Goal: Task Accomplishment & Management: Manage account settings

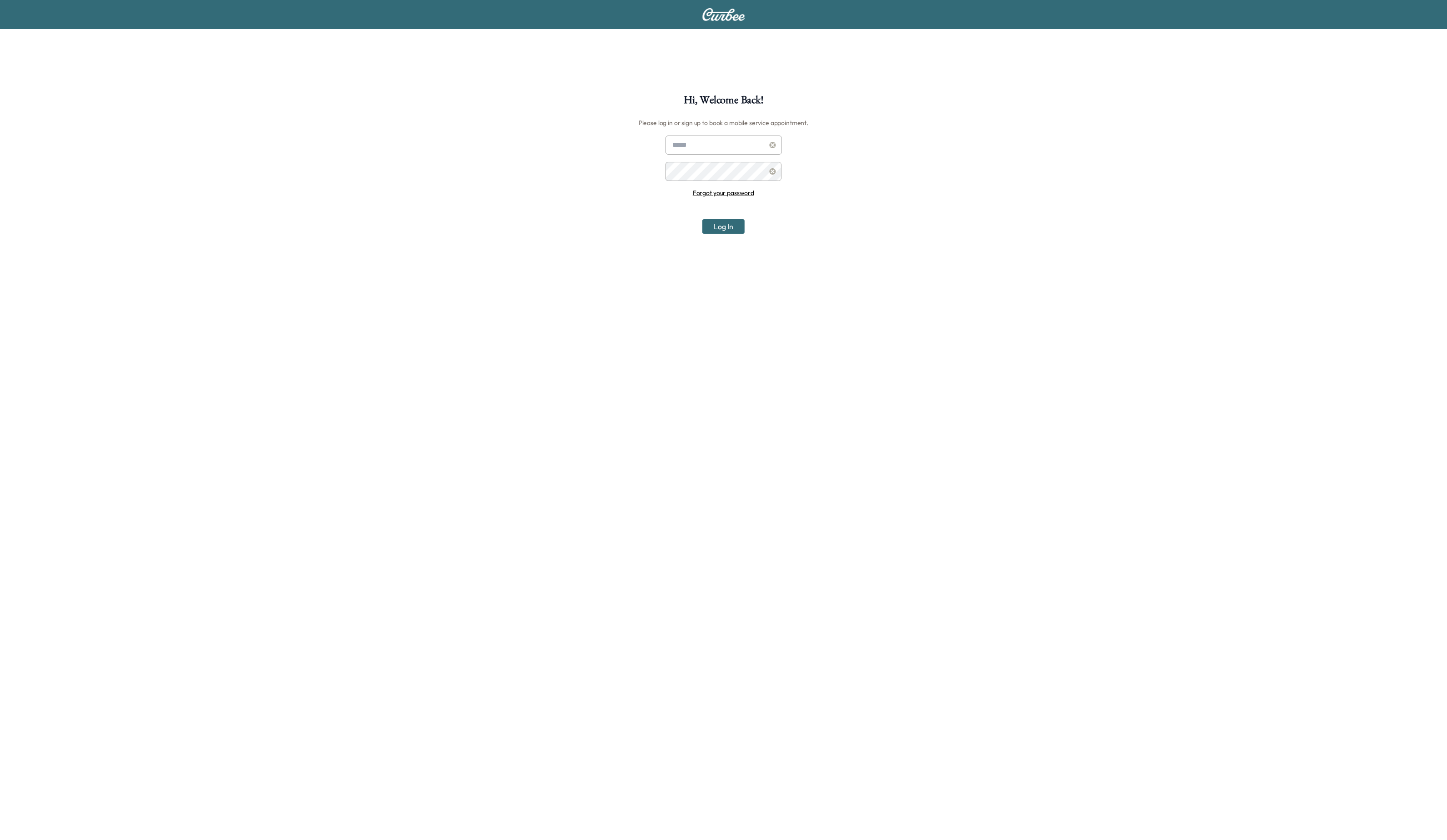
type input "**********"
click at [730, 230] on button "Log In" at bounding box center [724, 227] width 42 height 15
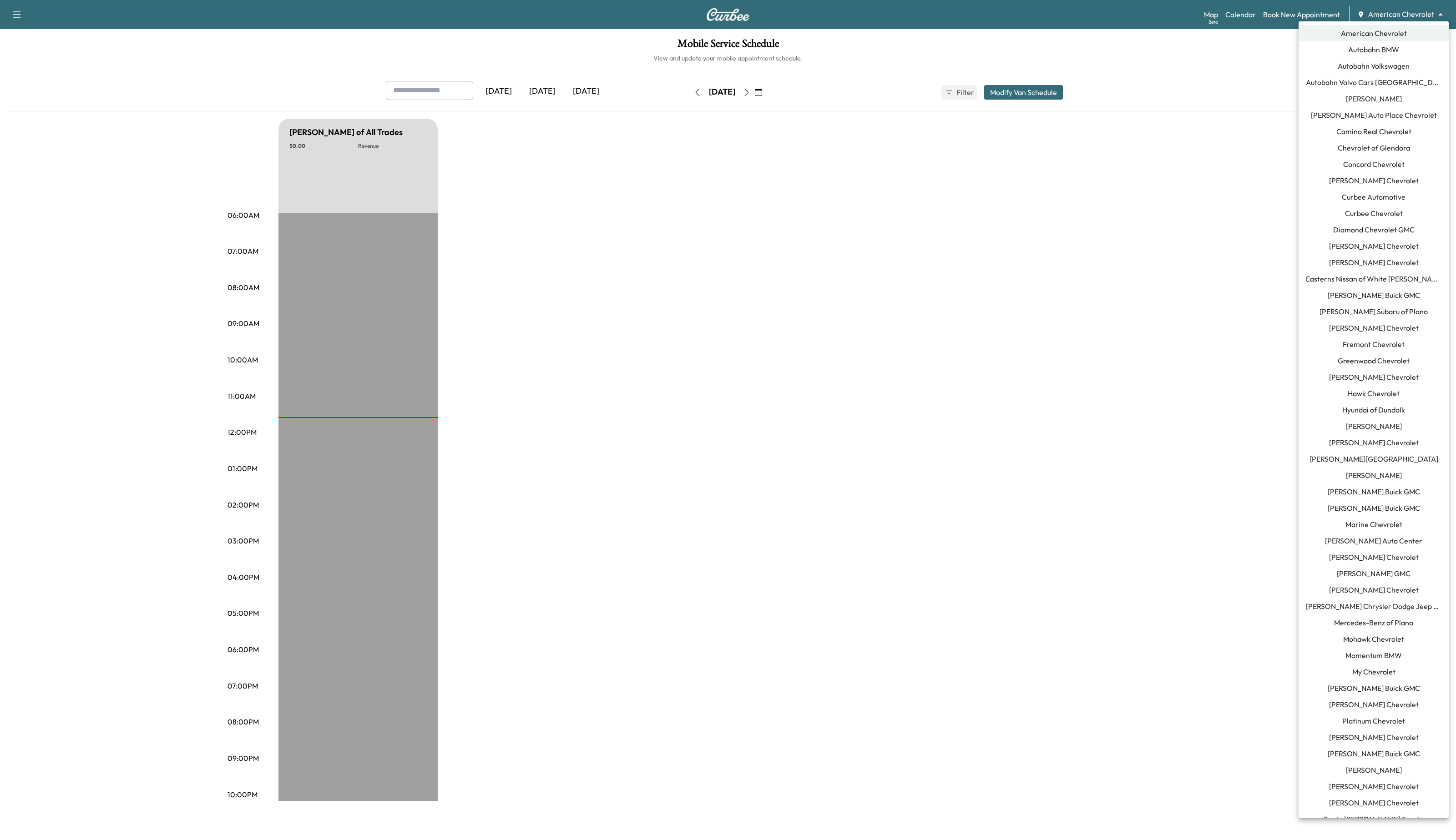
click at [1380, 15] on body "Support Log Out Map Beta Calendar Book New Appointment American Chevrolet *****…" at bounding box center [728, 420] width 1456 height 840
click at [1358, 210] on span "Curbee Chevrolet" at bounding box center [1374, 213] width 58 height 11
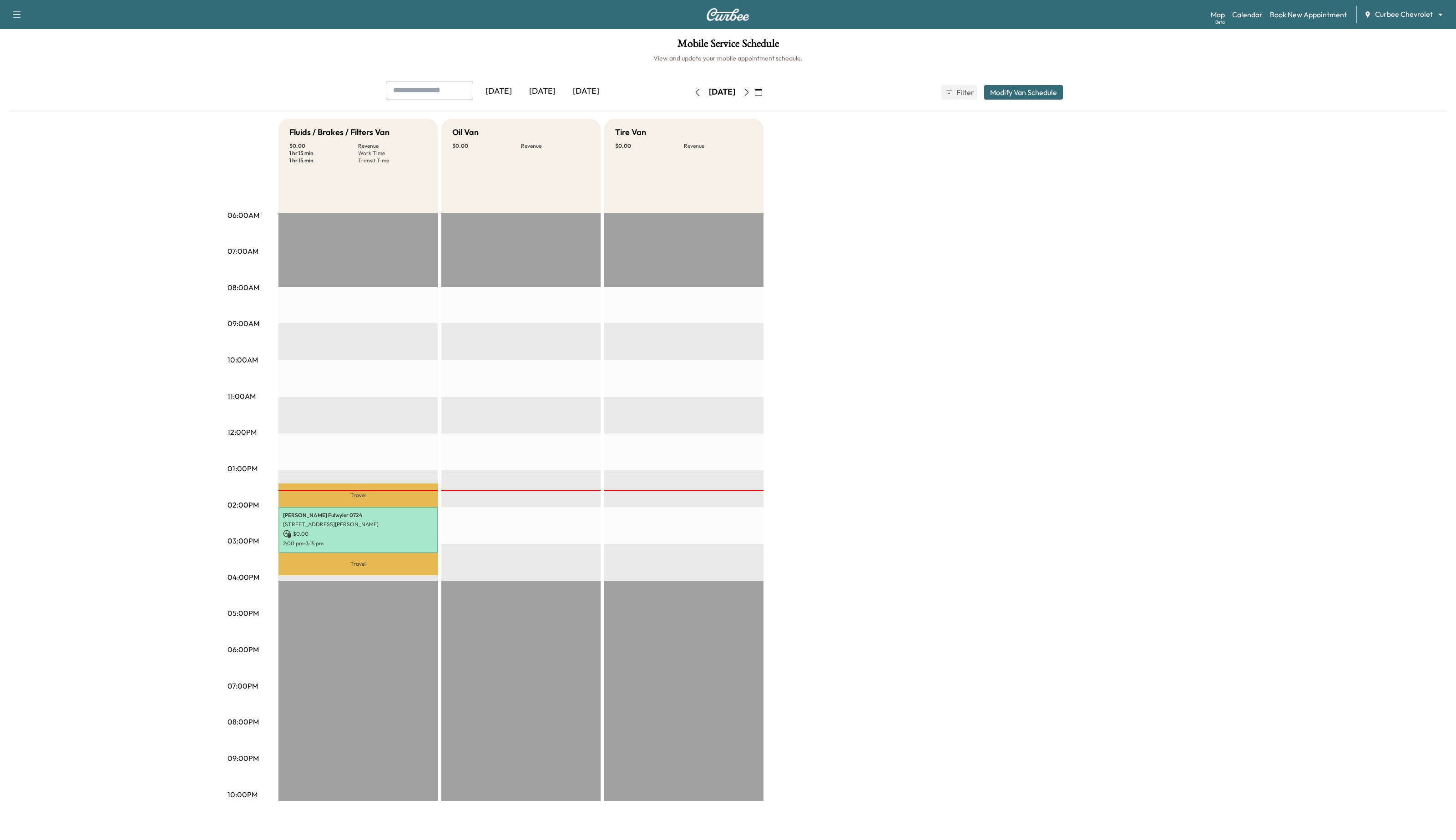
click at [470, 470] on div "EST Start" at bounding box center [521, 507] width 160 height 588
click at [394, 522] on p "[STREET_ADDRESS][PERSON_NAME]" at bounding box center [357, 524] width 150 height 7
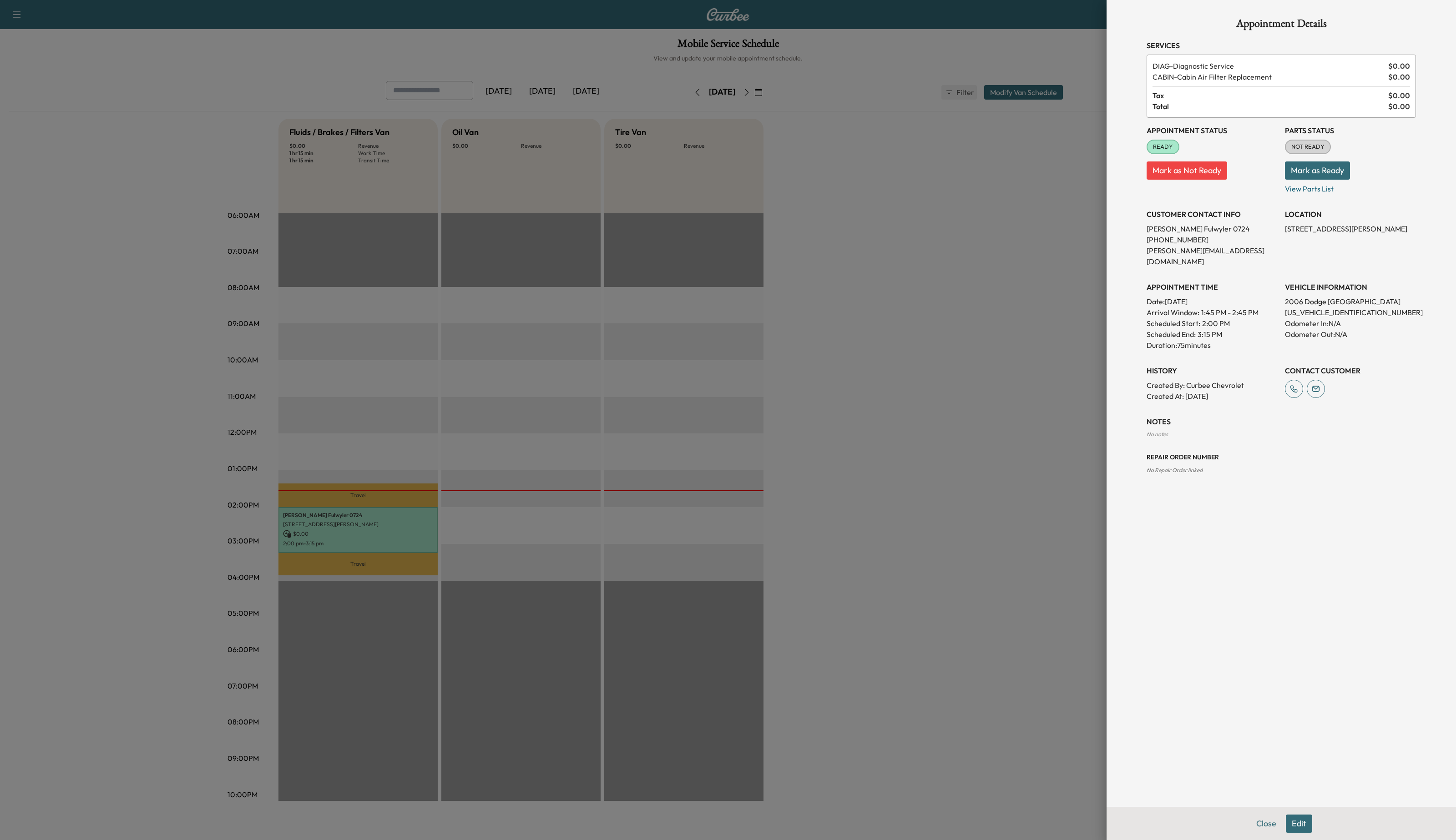
click at [627, 458] on div at bounding box center [728, 420] width 1456 height 840
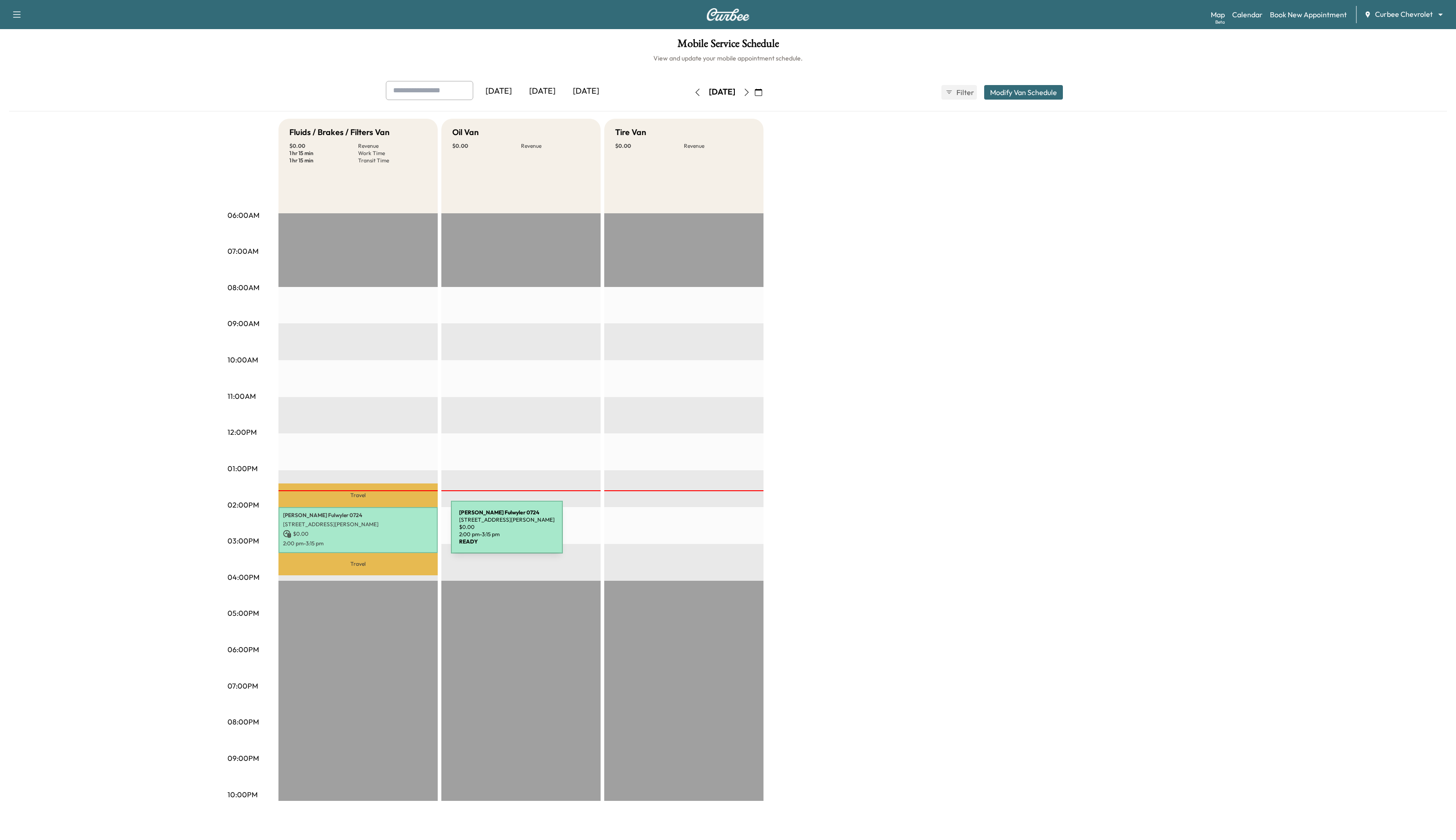
click at [383, 532] on p "$ 0.00" at bounding box center [357, 534] width 150 height 8
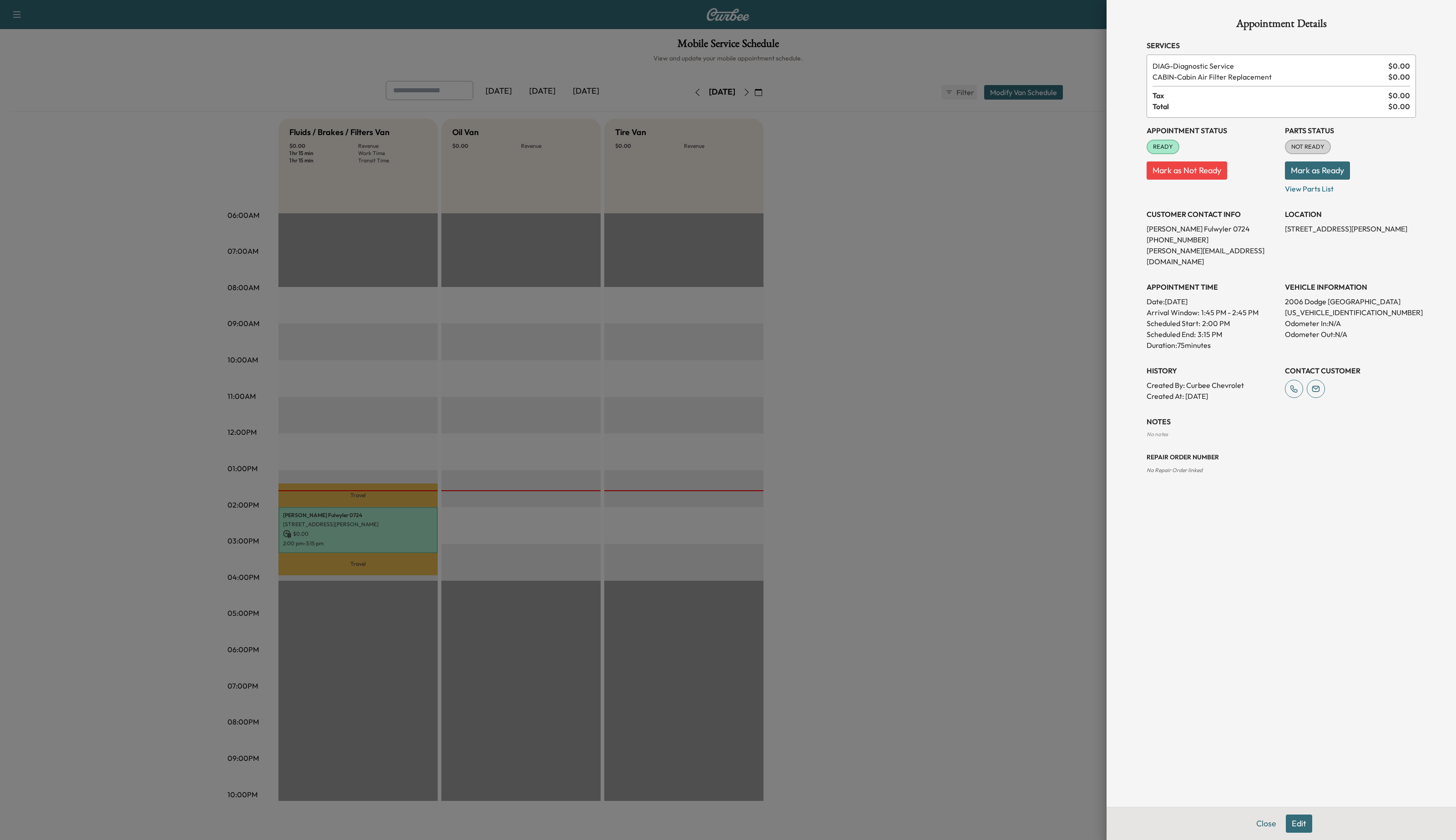
click at [683, 390] on div at bounding box center [728, 420] width 1456 height 840
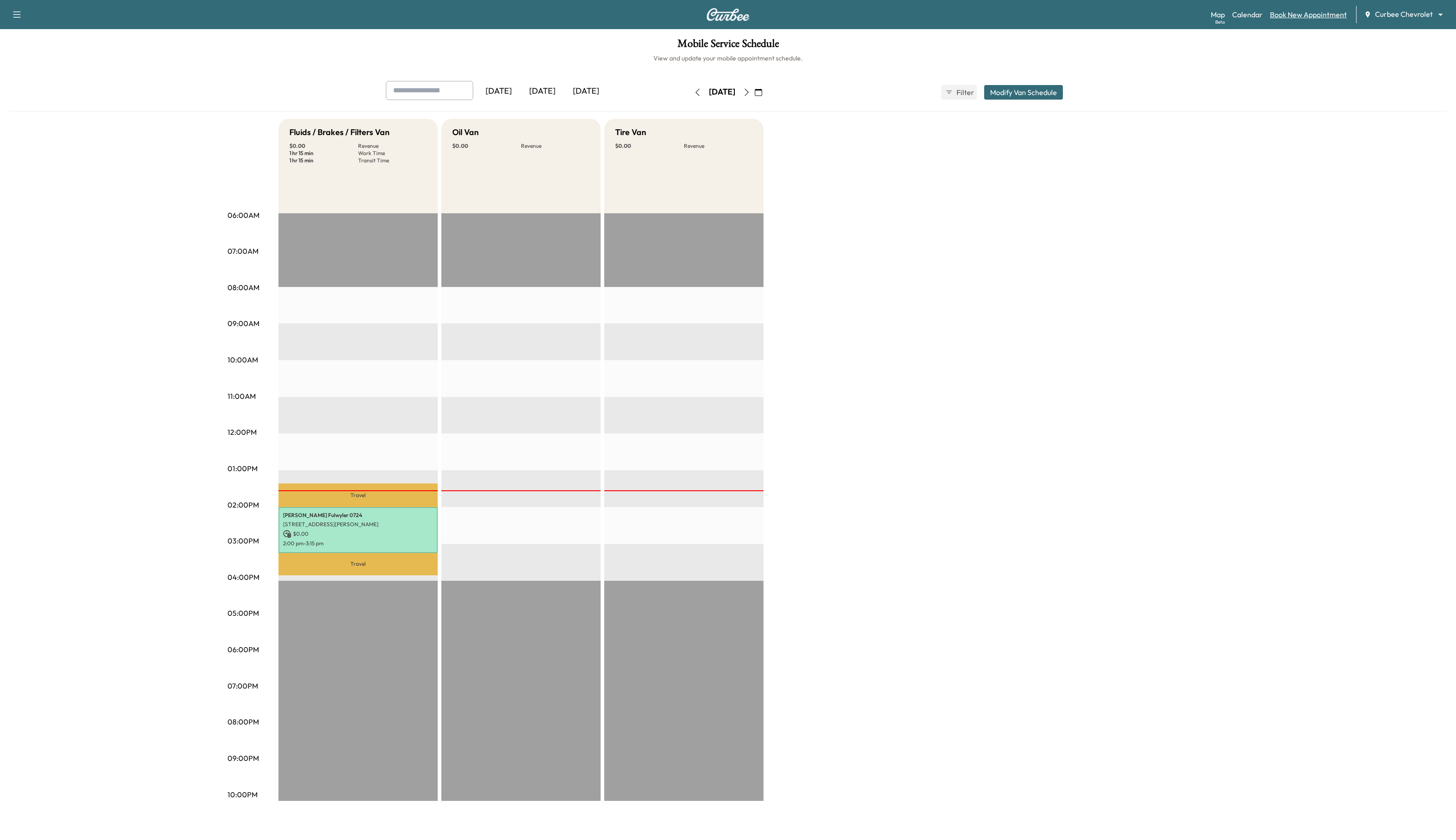
click at [1305, 15] on link "Book New Appointment" at bounding box center [1308, 15] width 77 height 11
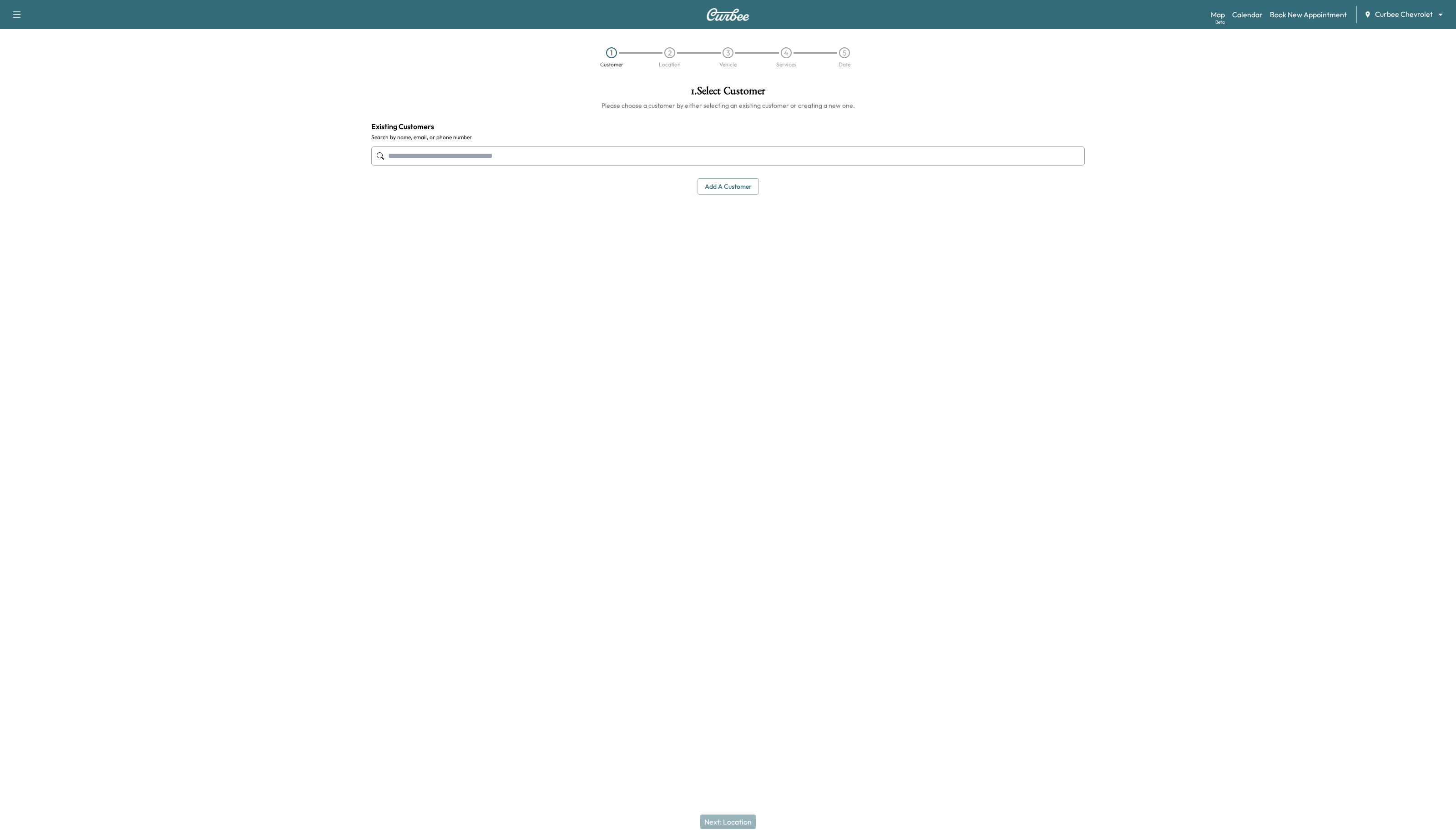
click at [742, 157] on input "text" at bounding box center [728, 156] width 714 height 19
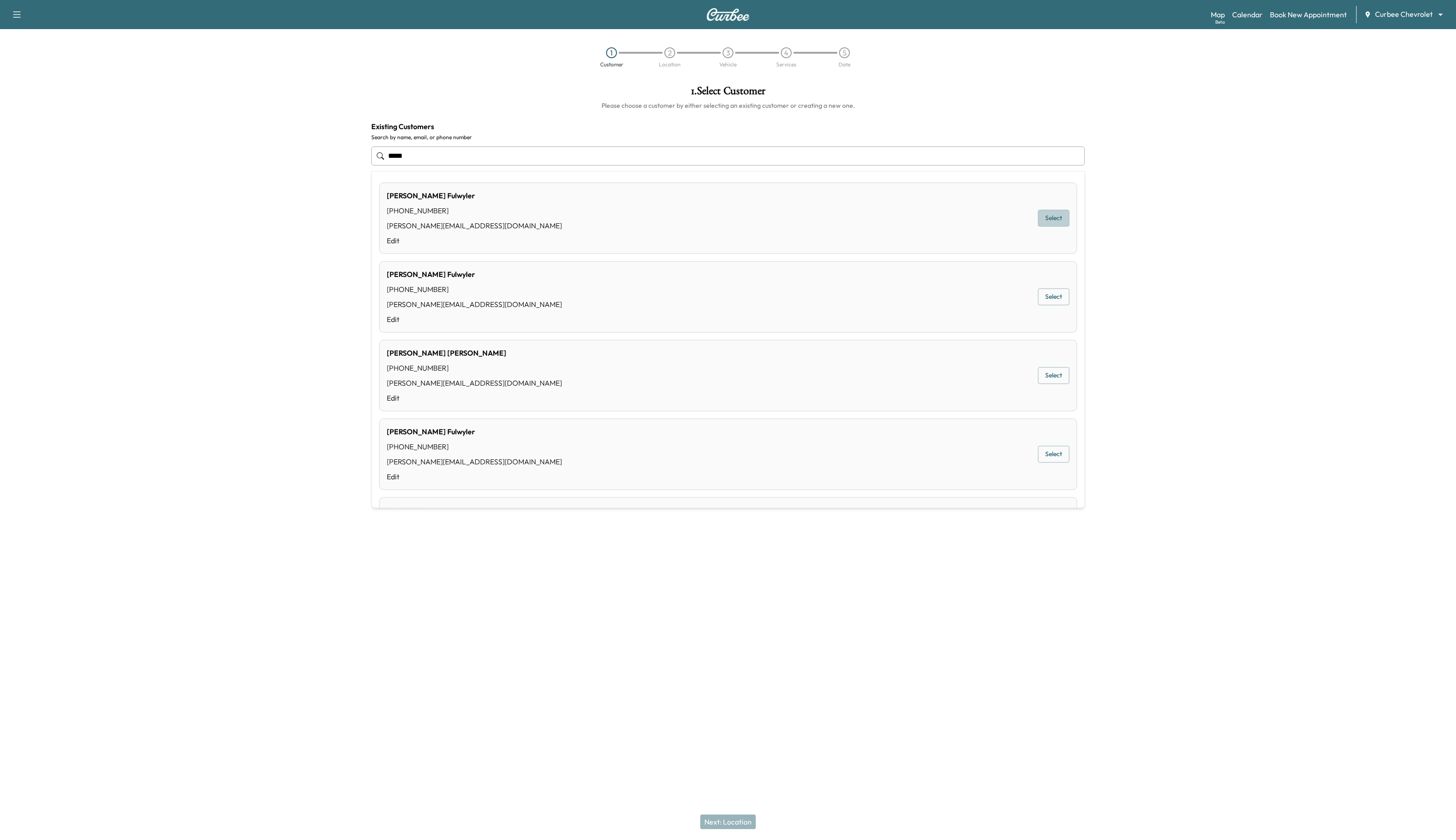
click at [1052, 222] on button "Select" at bounding box center [1053, 218] width 32 height 17
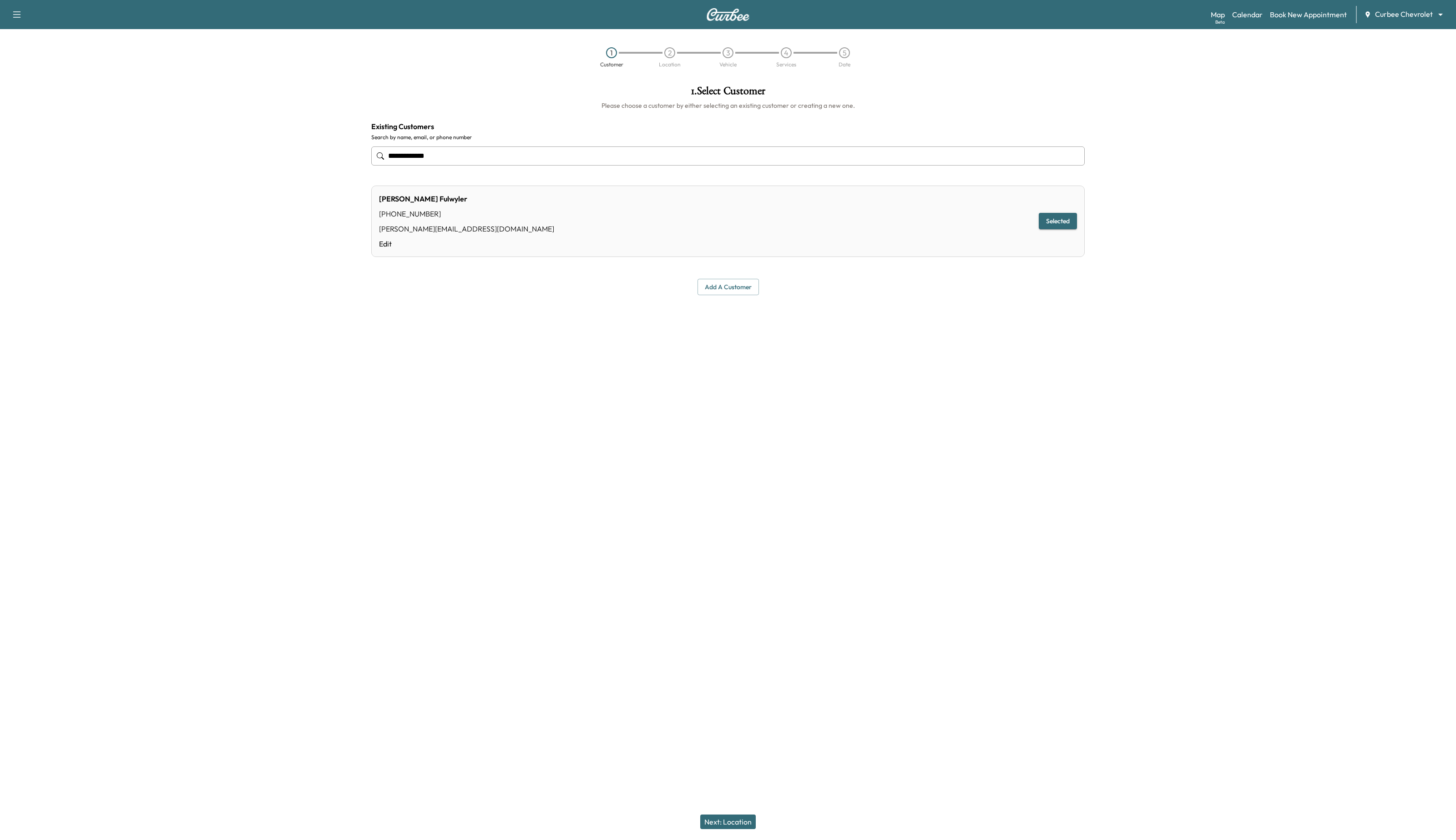
type input "**********"
drag, startPoint x: 752, startPoint y: 822, endPoint x: 744, endPoint y: 791, distance: 32.0
click at [751, 822] on button "Next: Location" at bounding box center [728, 823] width 55 height 15
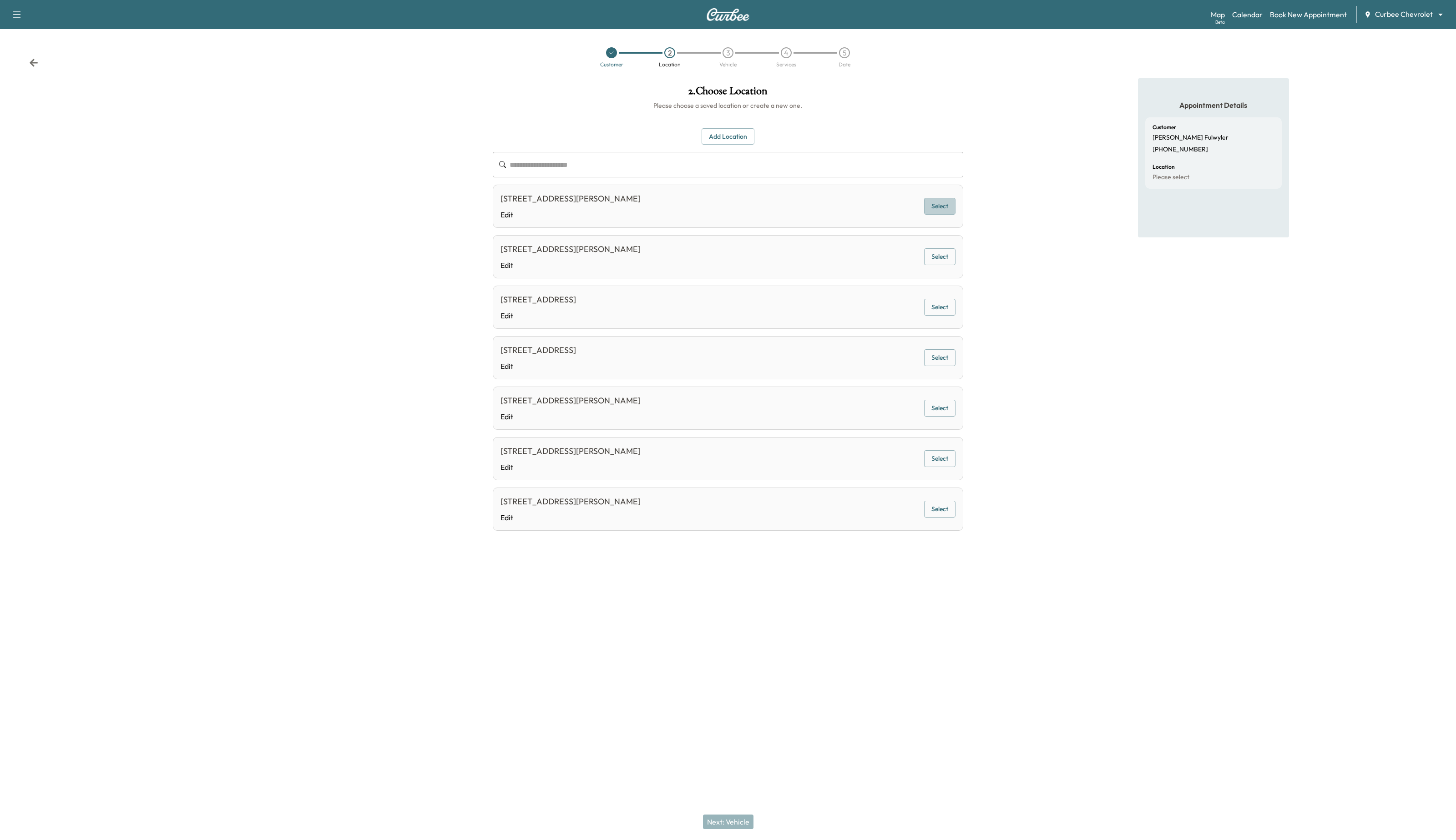
click at [945, 211] on button "Select" at bounding box center [940, 206] width 32 height 17
click at [722, 819] on button "Next: Vehicle" at bounding box center [728, 823] width 50 height 15
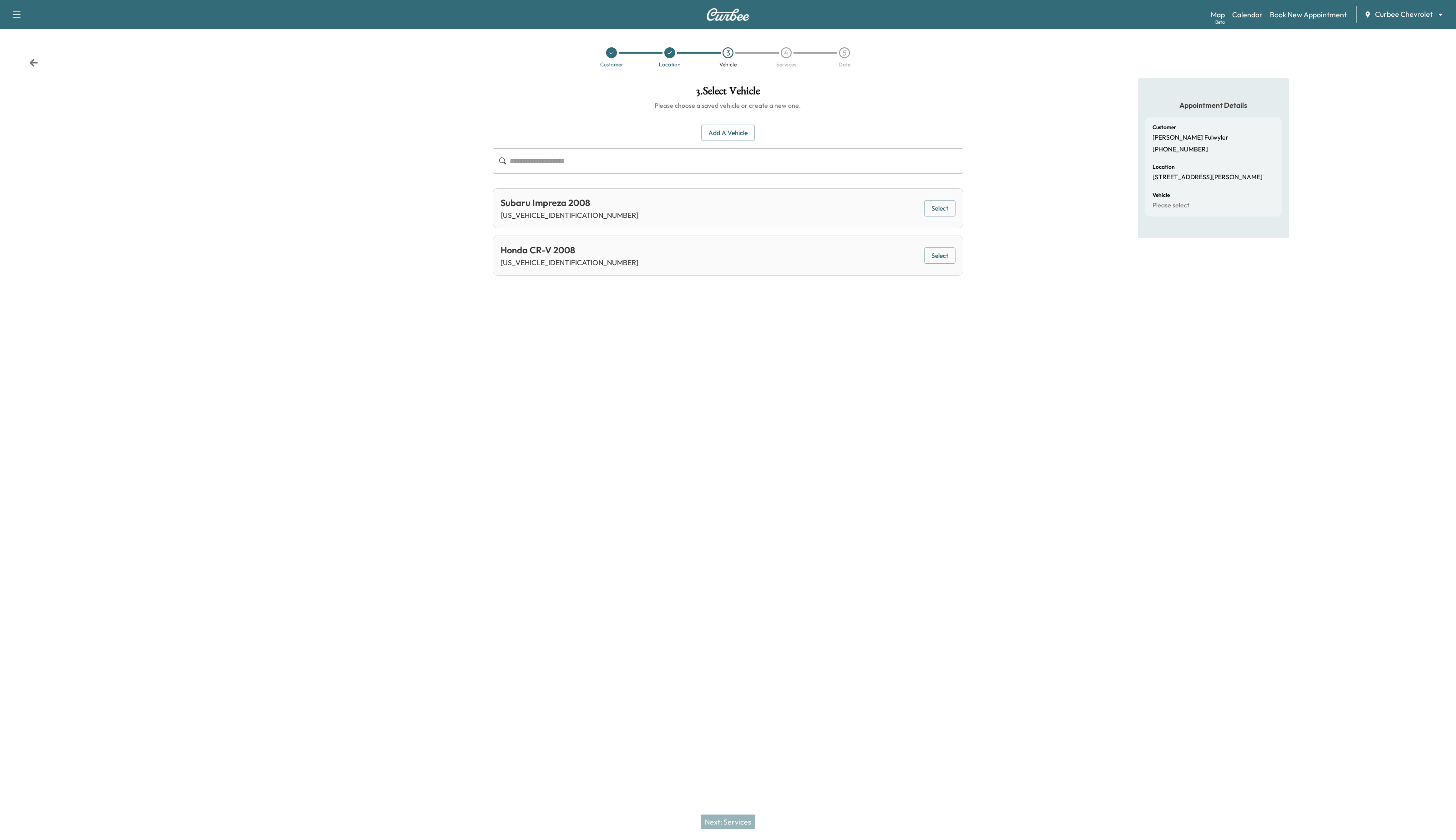
click at [955, 203] on button "Select" at bounding box center [940, 208] width 32 height 17
click at [720, 825] on button "Next: Services" at bounding box center [728, 823] width 55 height 15
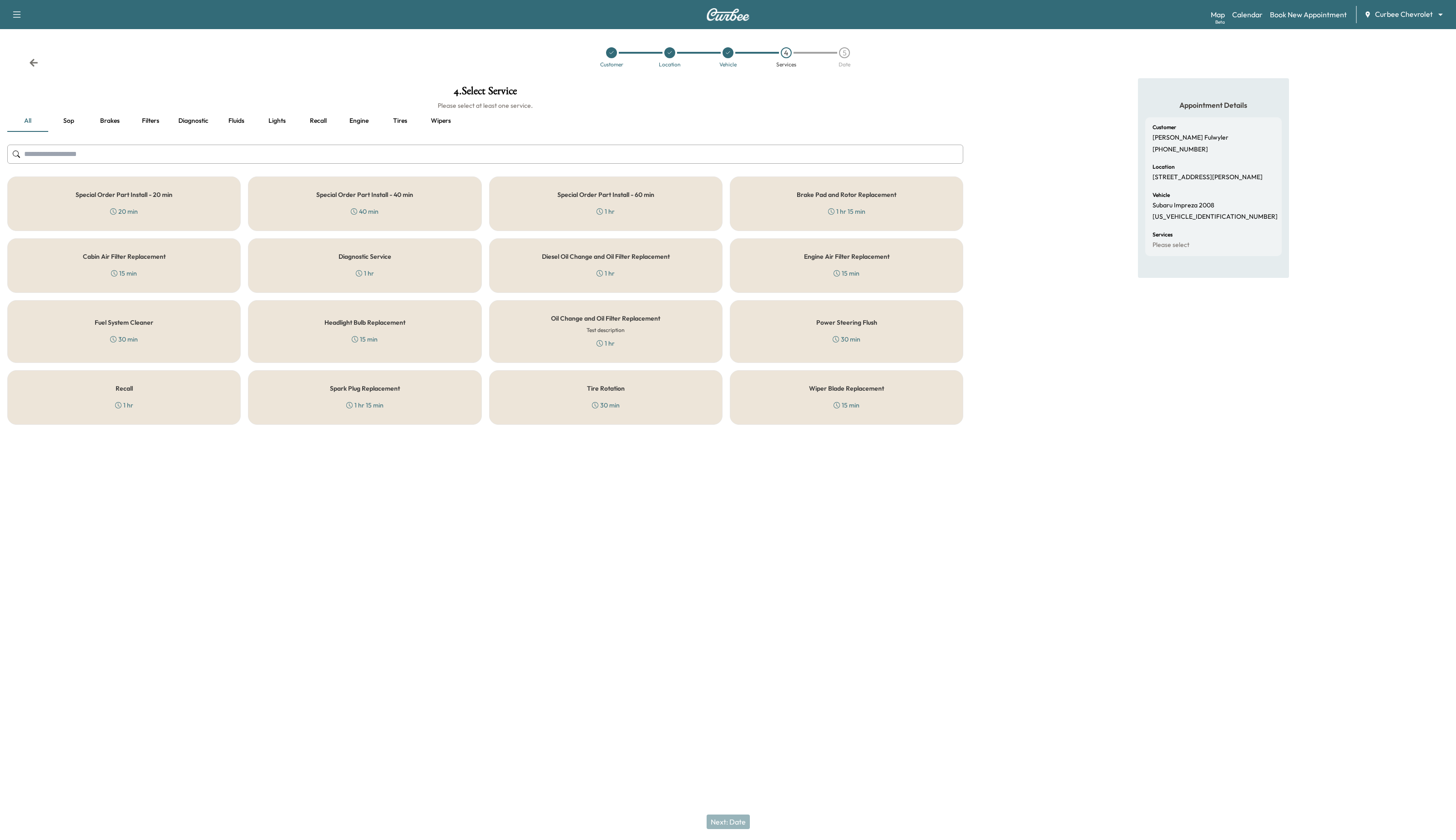
click at [147, 120] on button "Filters" at bounding box center [150, 121] width 41 height 22
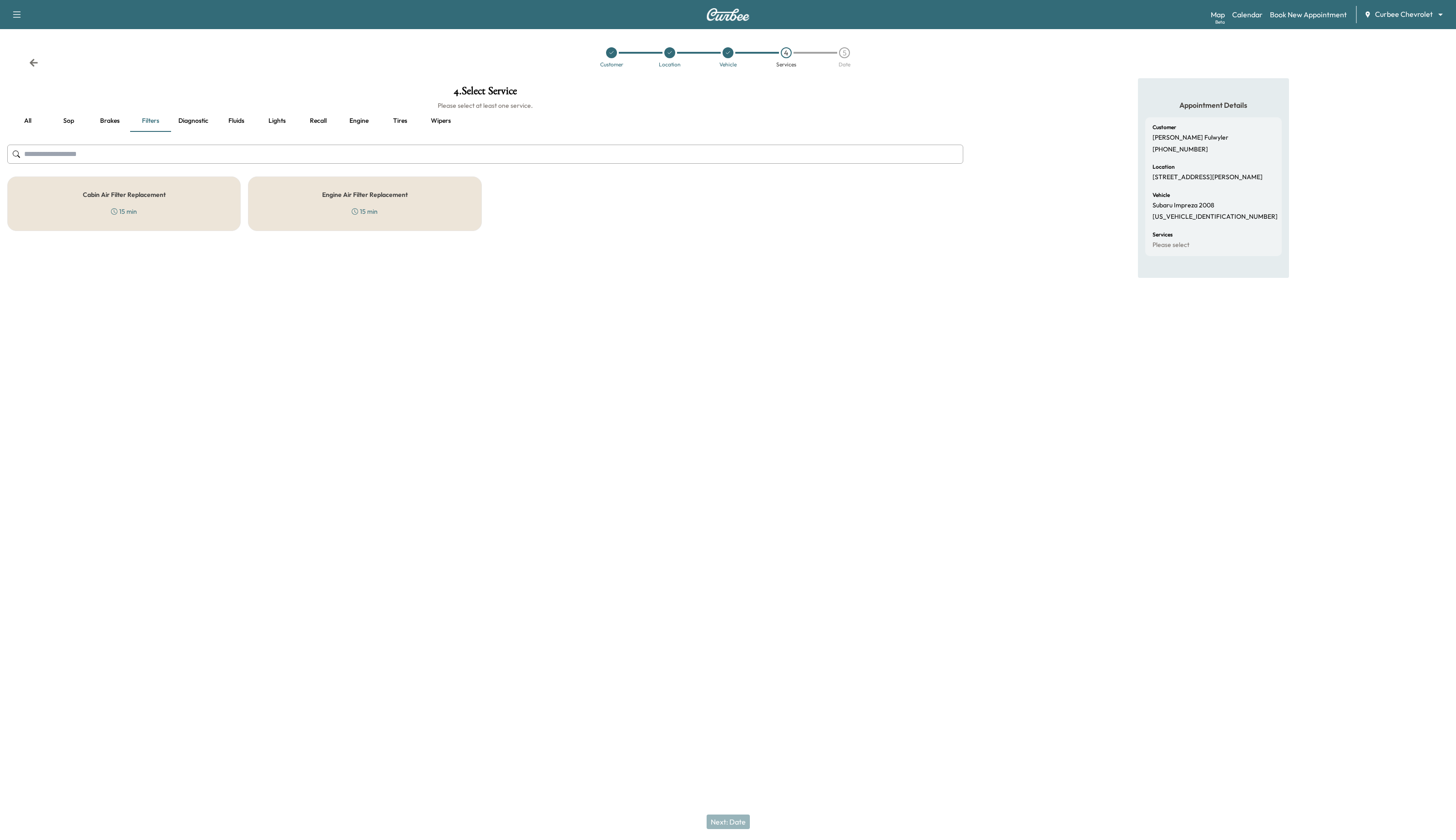
click at [174, 209] on div "Cabin Air Filter Replacement 15 min" at bounding box center [124, 203] width 234 height 55
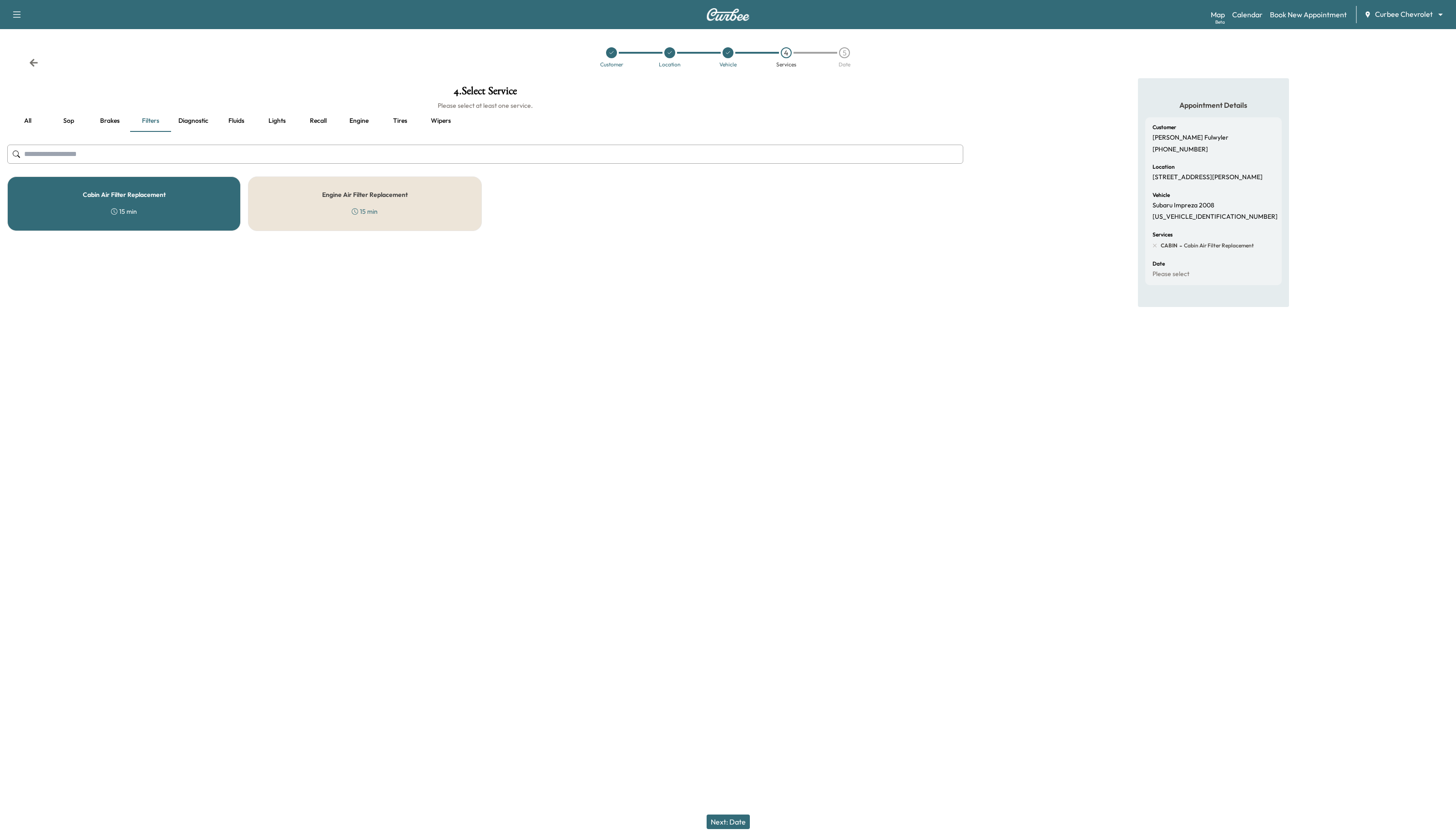
click at [728, 829] on div "Next: Date" at bounding box center [728, 822] width 1456 height 36
click at [729, 827] on button "Next: Date" at bounding box center [728, 823] width 43 height 15
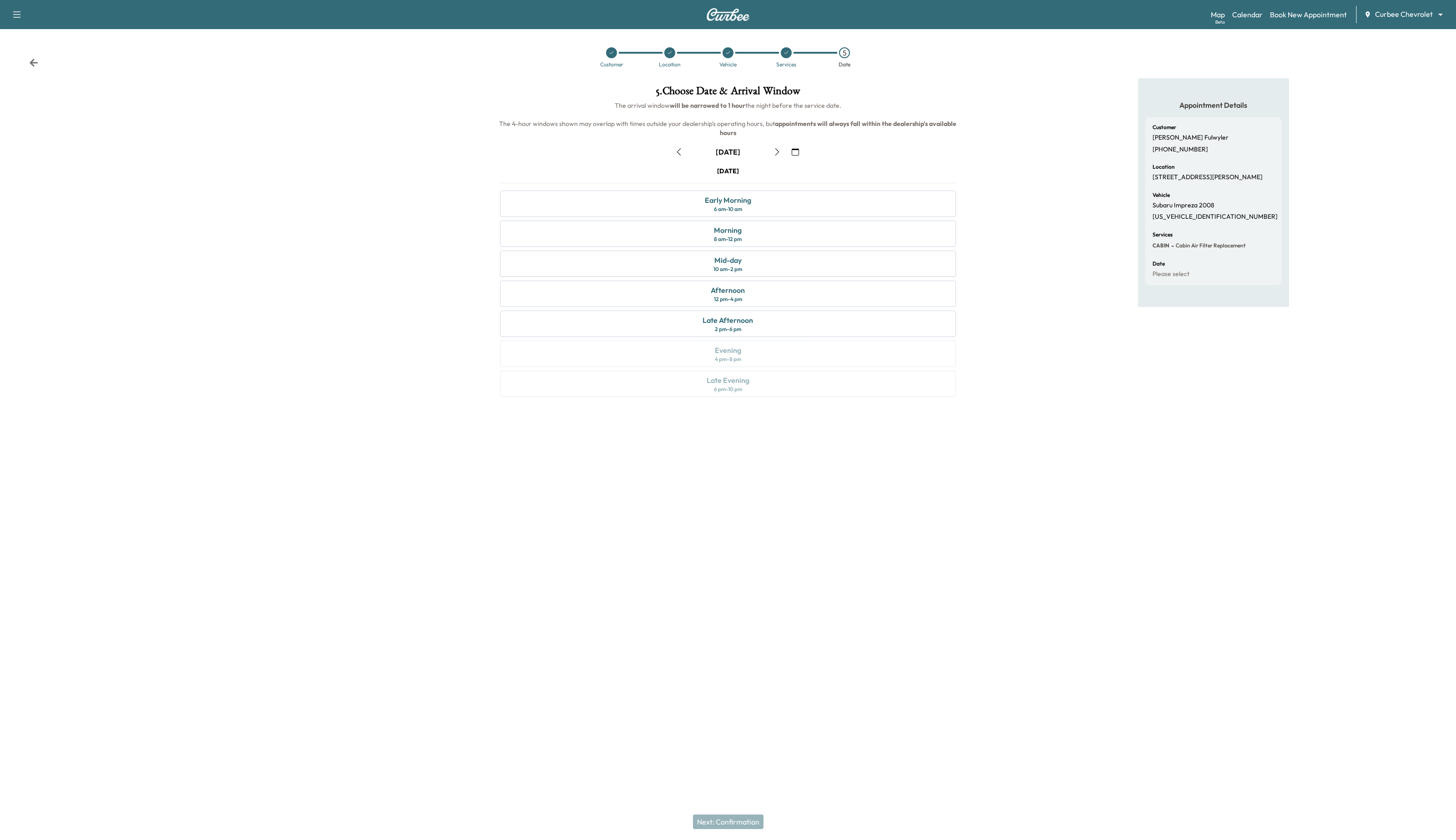
click at [676, 148] on icon "button" at bounding box center [679, 151] width 7 height 7
click at [686, 294] on div "Afternoon 12 pm - 4 pm" at bounding box center [728, 293] width 456 height 26
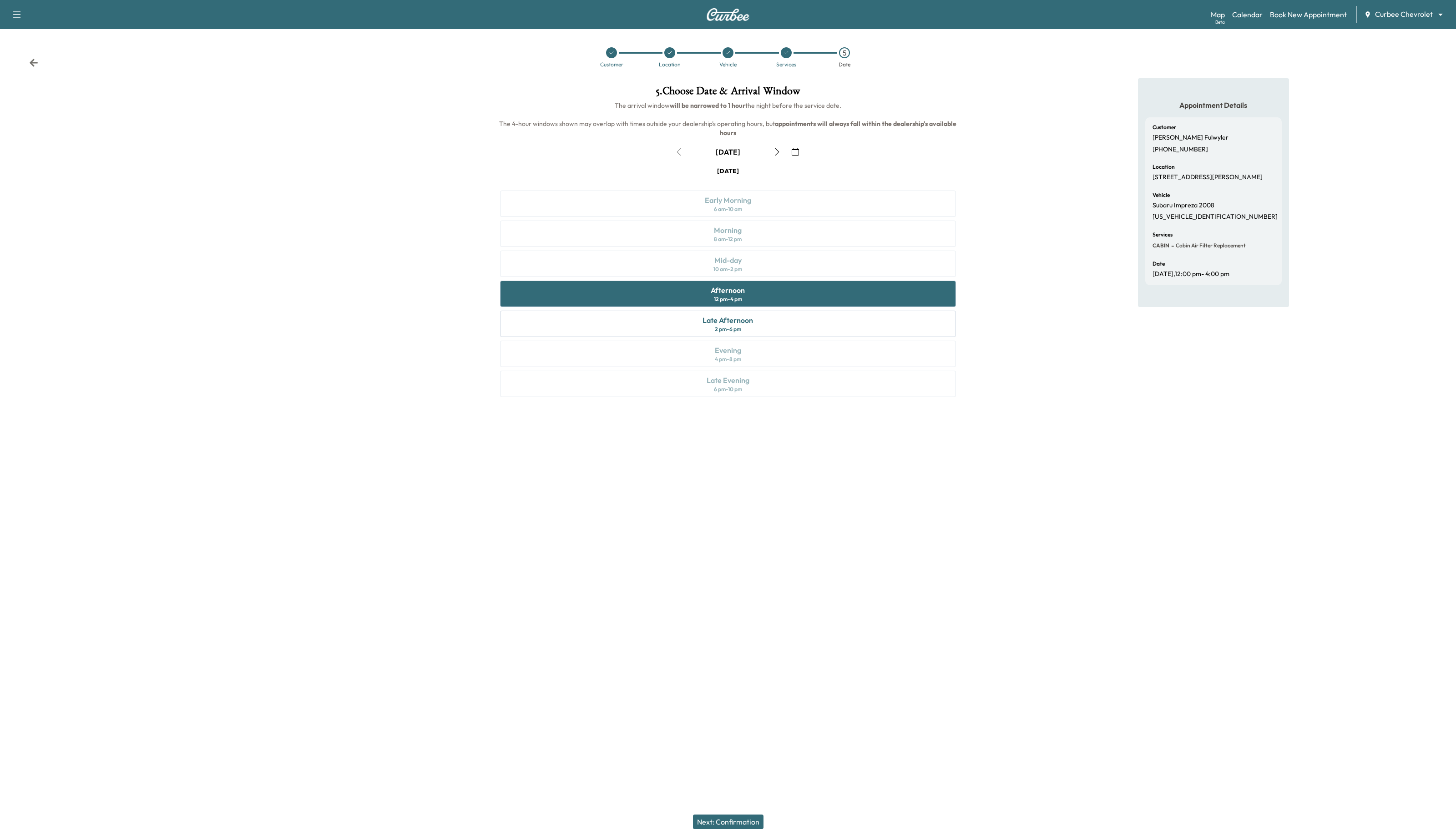
click at [735, 823] on button "Next: Confirmation" at bounding box center [728, 823] width 71 height 15
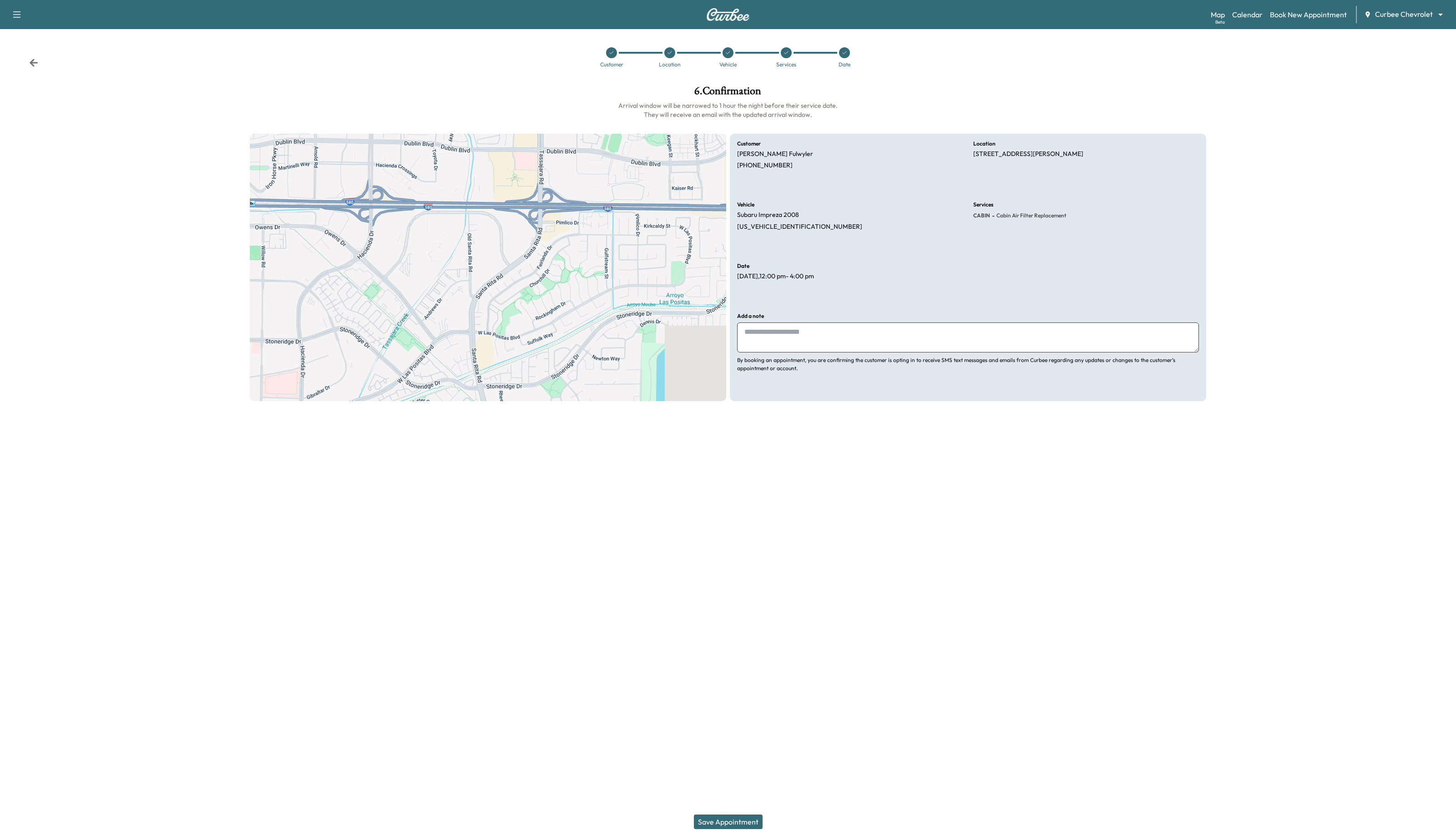
click at [735, 823] on button "Save Appointment" at bounding box center [728, 823] width 69 height 15
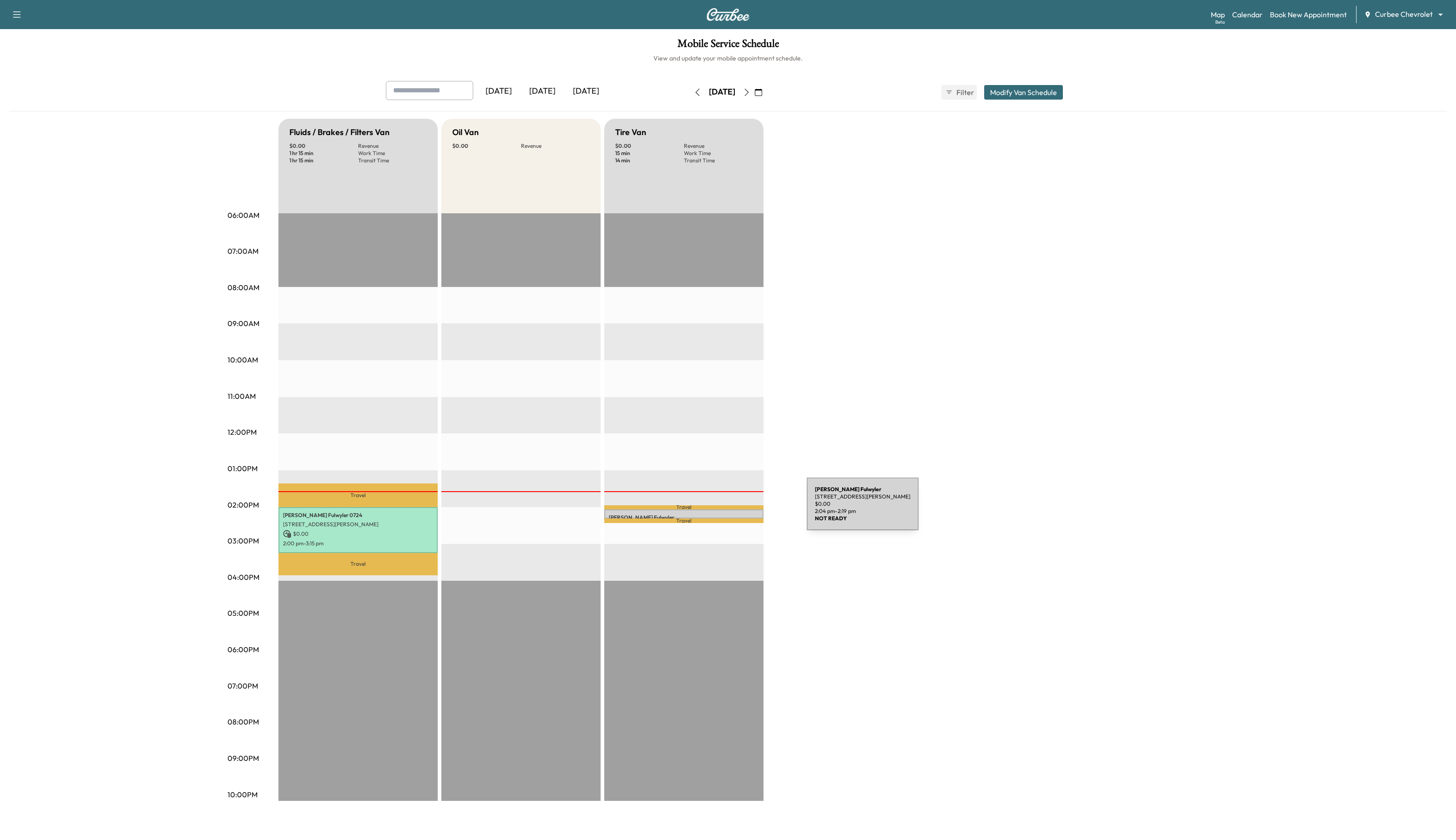
click at [738, 514] on p "[PERSON_NAME]" at bounding box center [683, 518] width 150 height 7
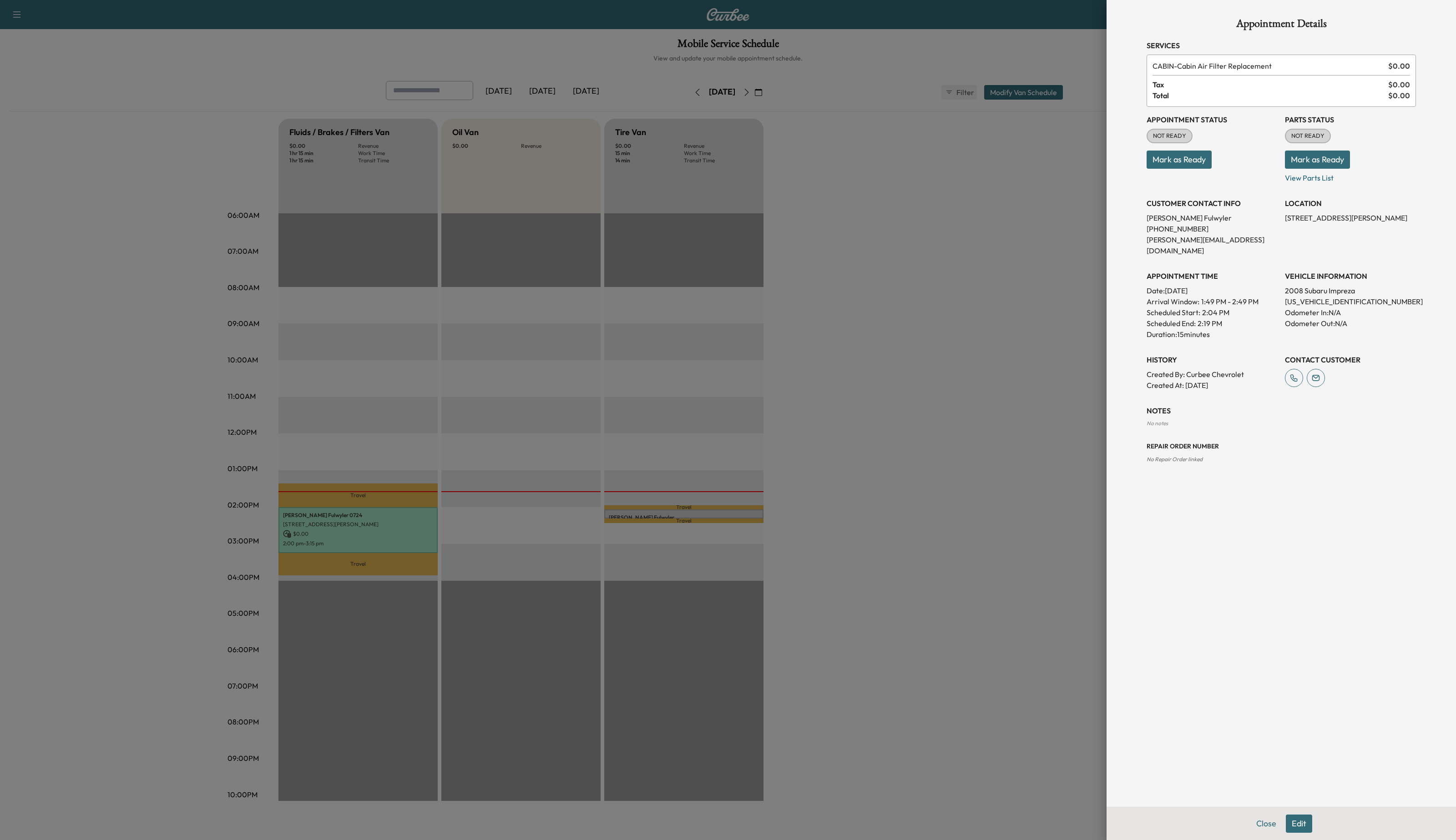
click at [758, 405] on div at bounding box center [728, 420] width 1456 height 840
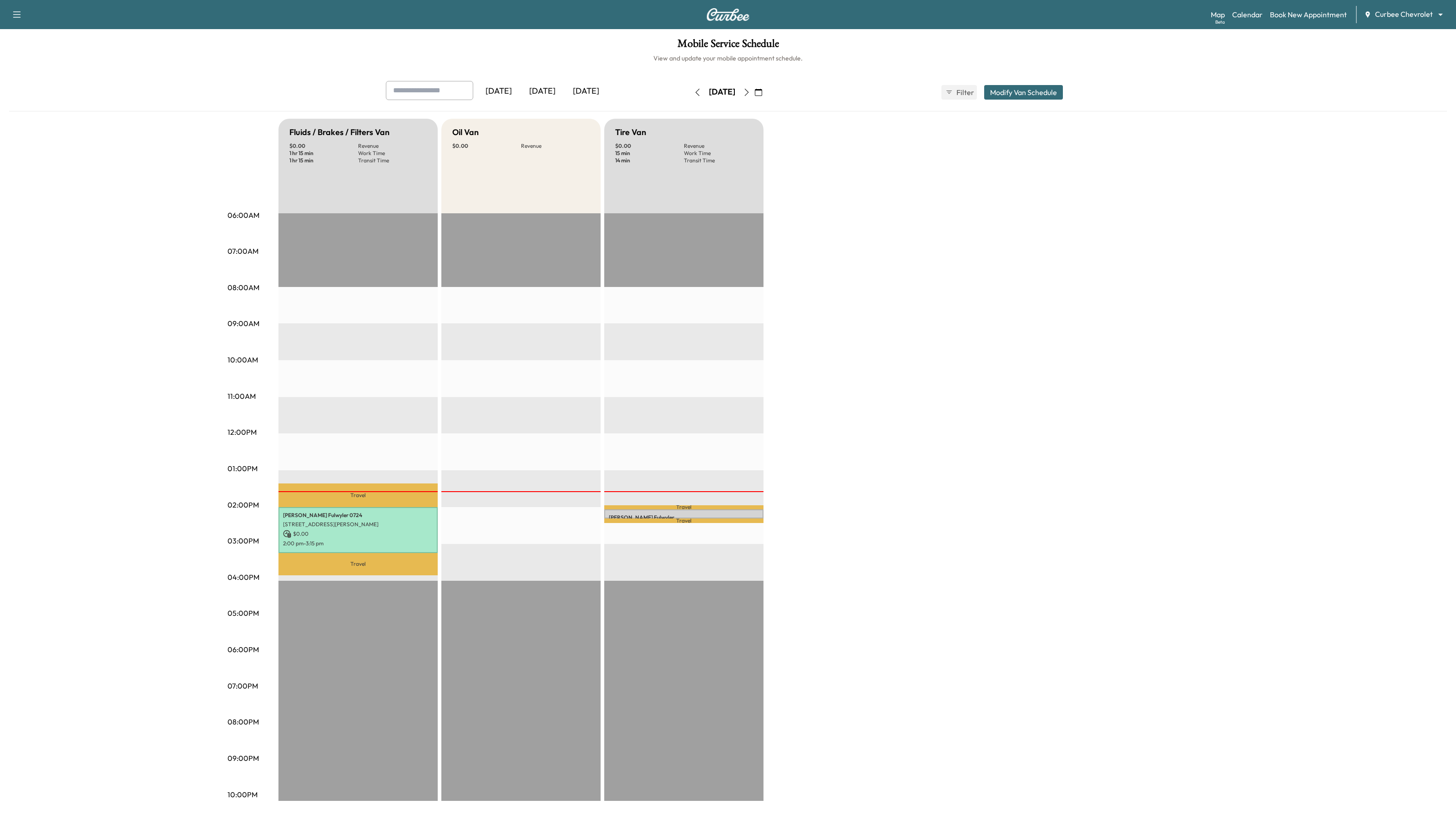
click at [998, 96] on button "Modify Van Schedule" at bounding box center [1023, 92] width 79 height 15
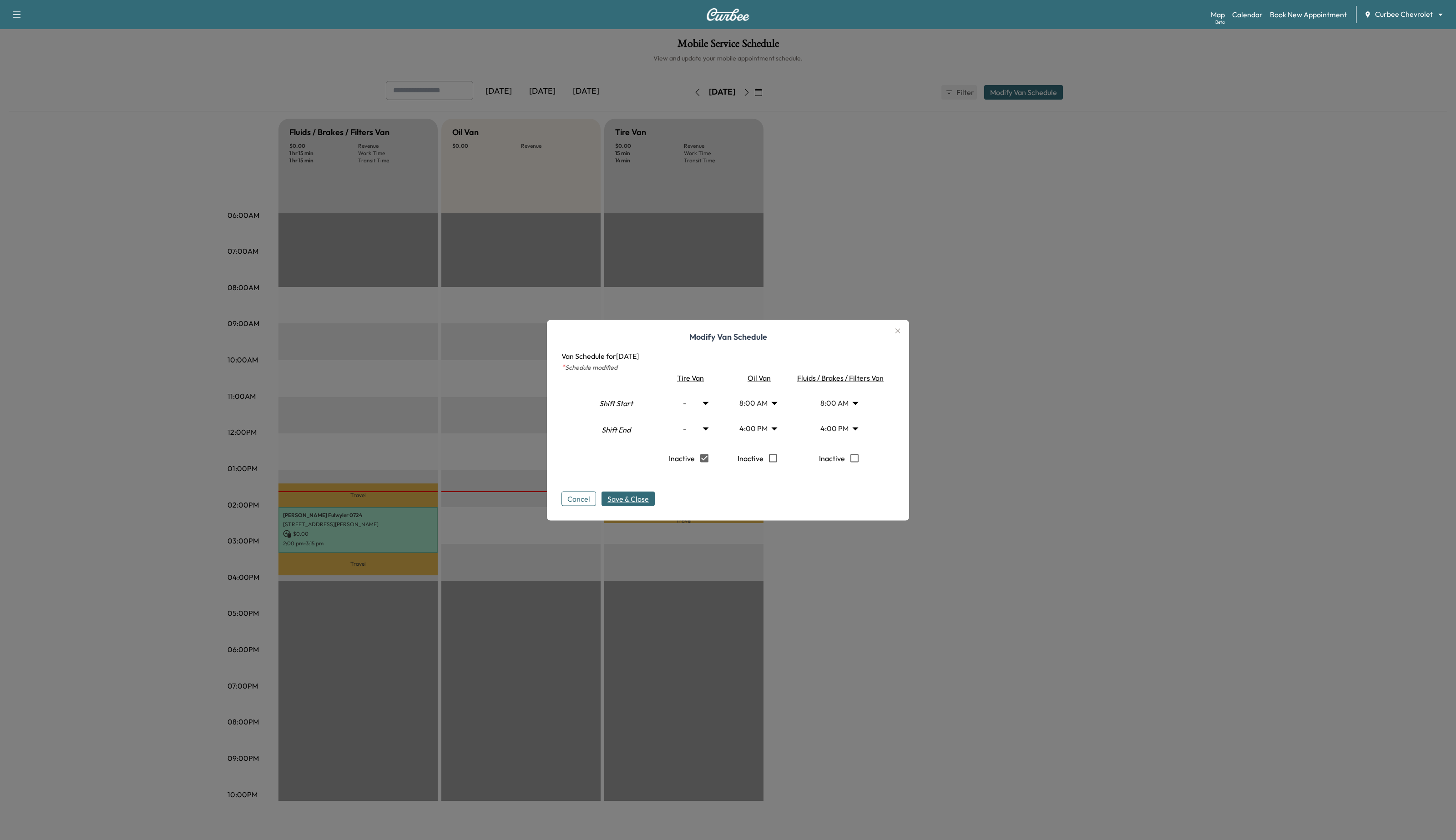
click at [642, 497] on span "Save & Close" at bounding box center [628, 499] width 42 height 11
click at [898, 329] on icon "button" at bounding box center [897, 330] width 11 height 11
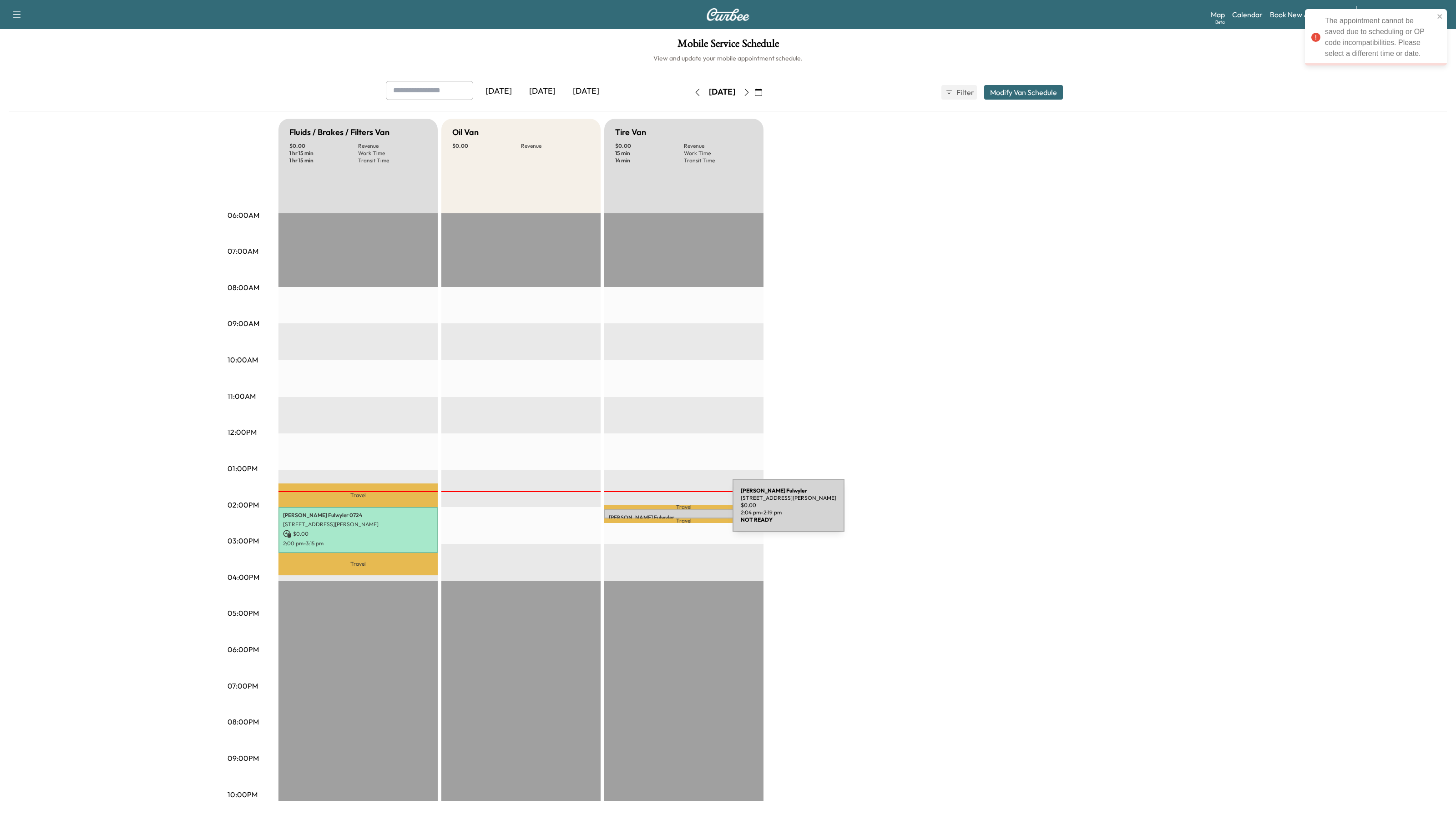
click at [664, 514] on p "[PERSON_NAME]" at bounding box center [683, 518] width 150 height 7
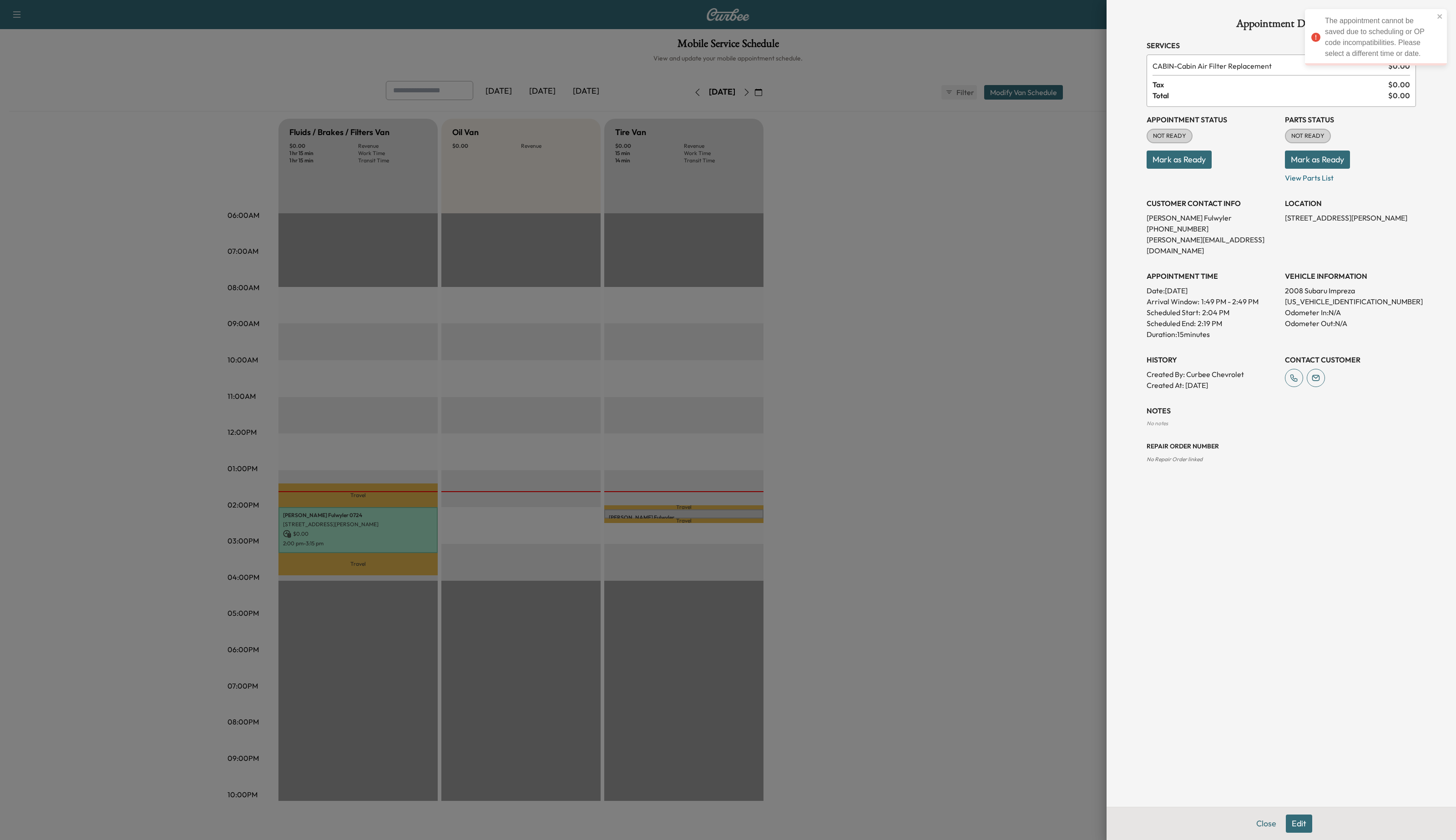
click at [1303, 815] on button "Edit" at bounding box center [1298, 824] width 26 height 18
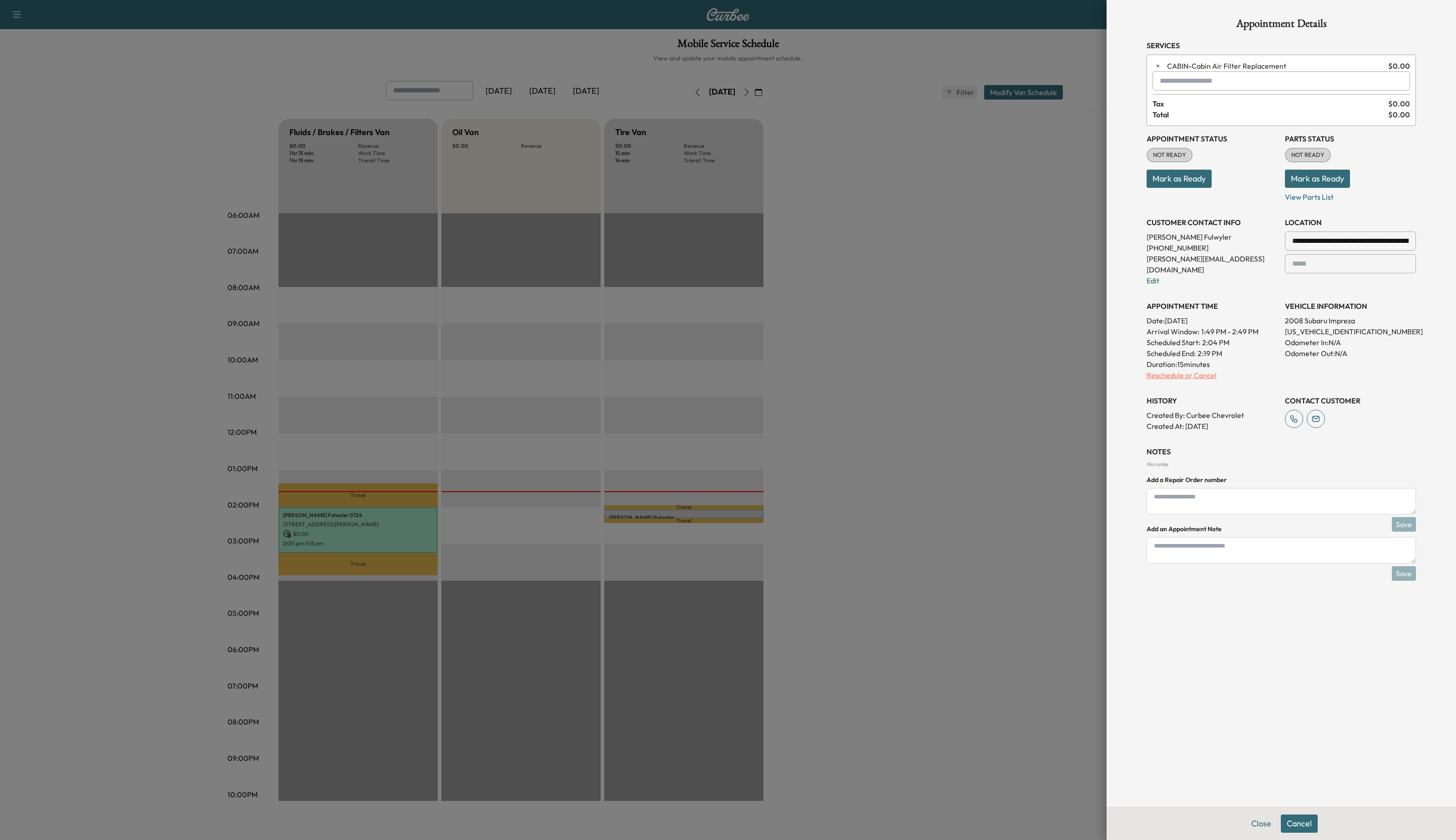
click at [1216, 370] on p "Reschedule or Cancel" at bounding box center [1212, 375] width 131 height 11
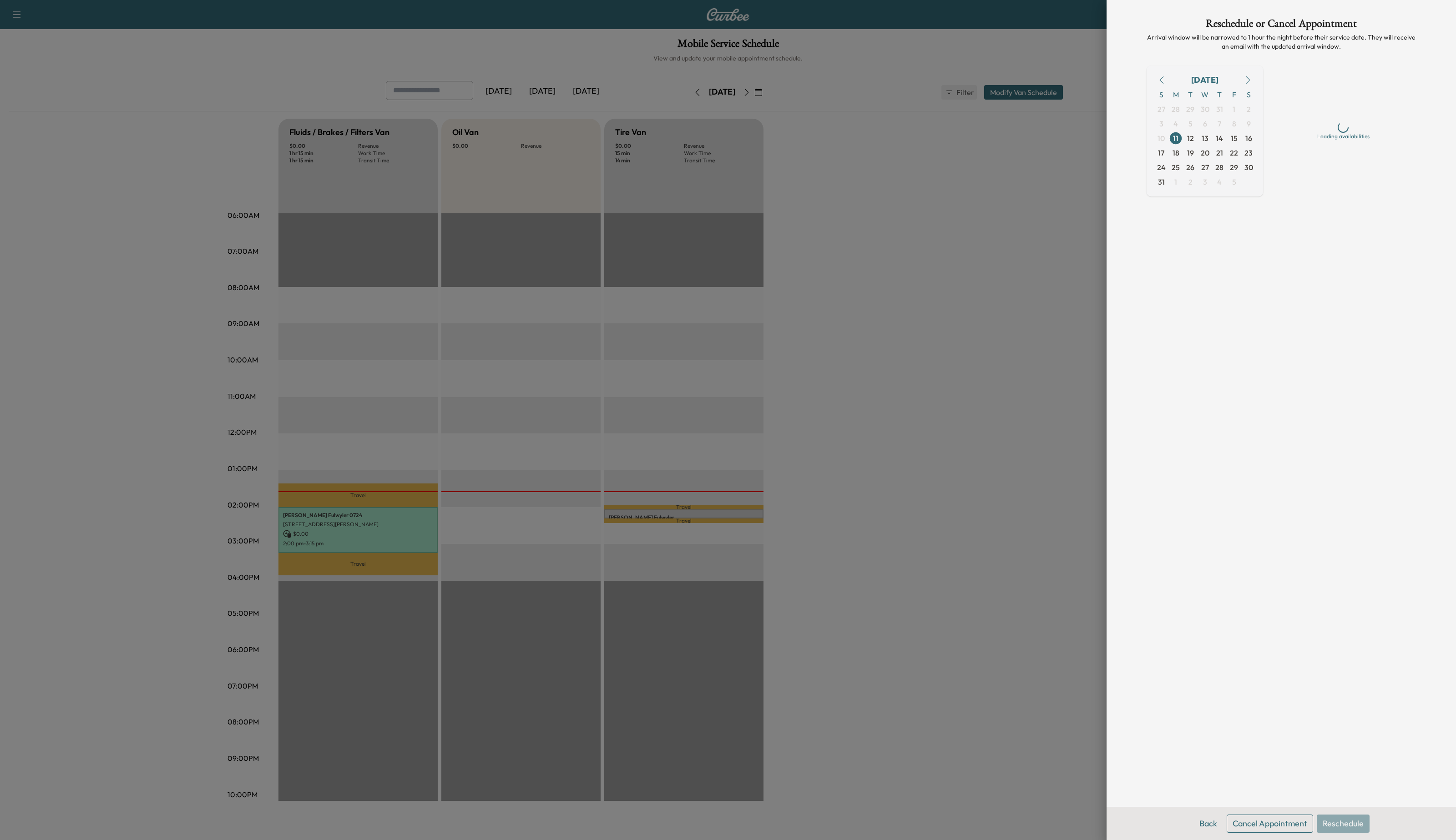
click at [1281, 823] on button "Cancel Appointment" at bounding box center [1270, 824] width 86 height 18
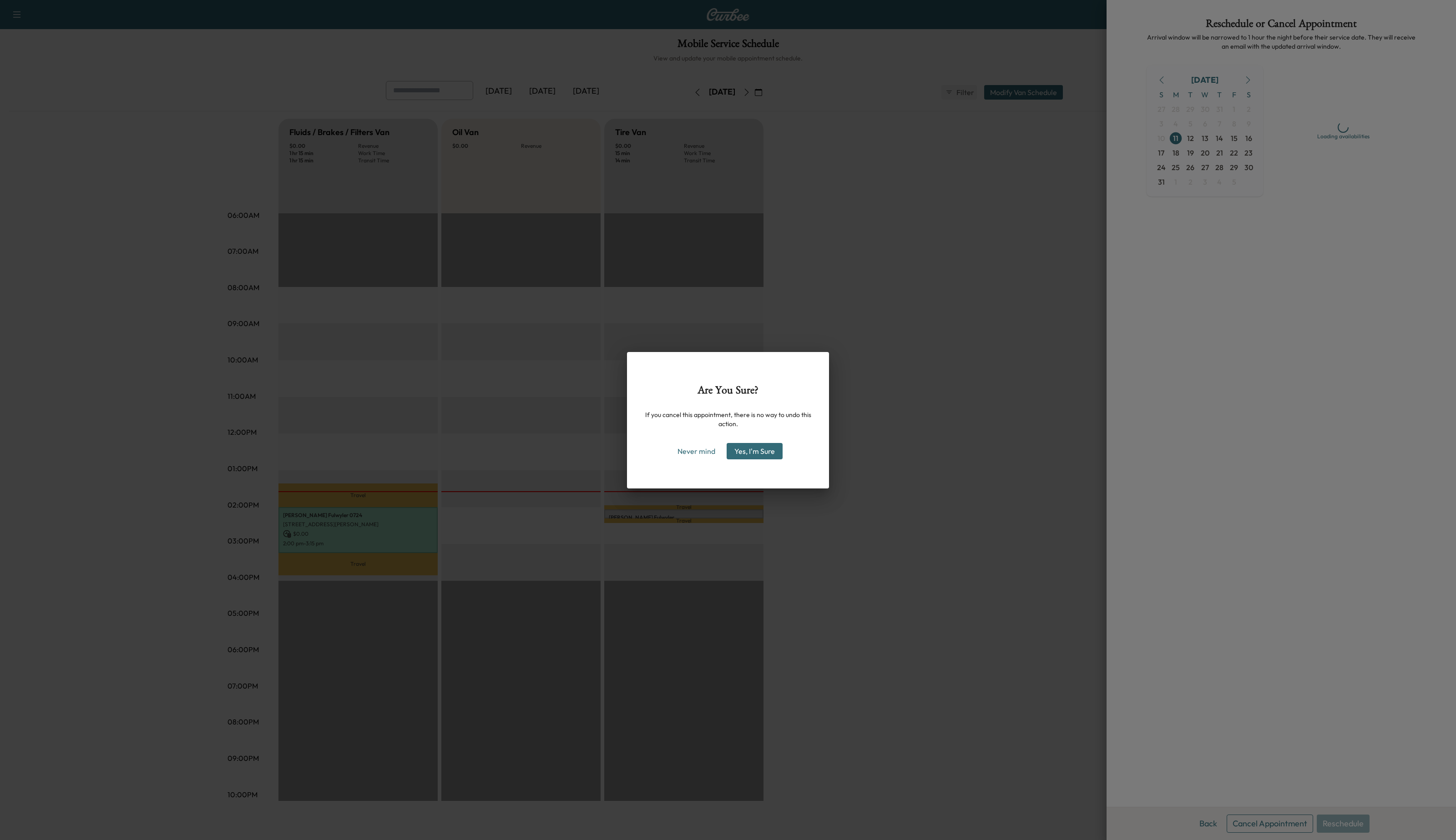
click at [766, 456] on button "Yes, I'm Sure" at bounding box center [754, 451] width 56 height 16
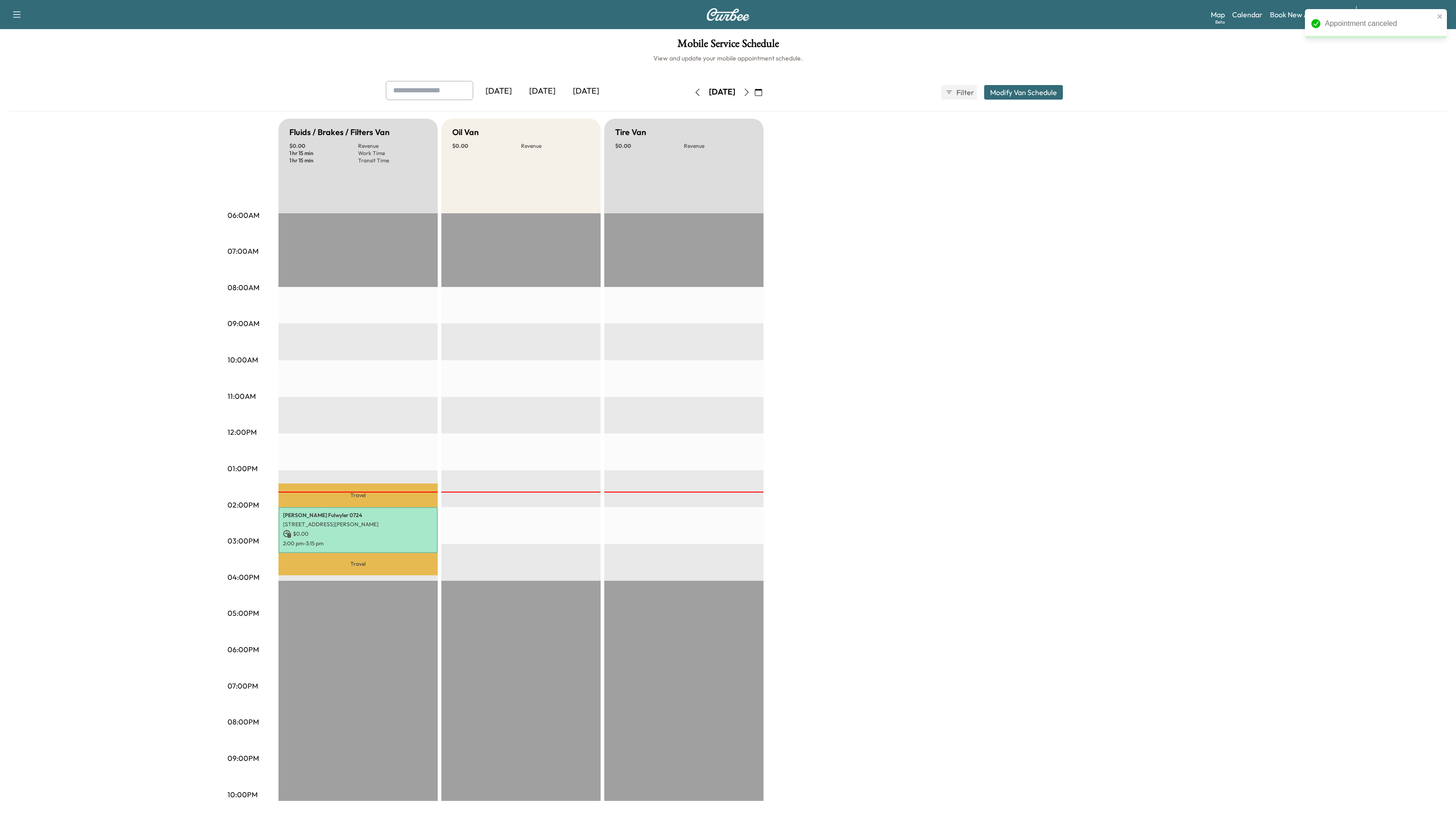
drag, startPoint x: 452, startPoint y: 511, endPoint x: 433, endPoint y: 516, distance: 19.6
click at [451, 511] on div "EST Start" at bounding box center [521, 507] width 160 height 588
click at [420, 521] on p "[STREET_ADDRESS][PERSON_NAME]" at bounding box center [357, 524] width 150 height 7
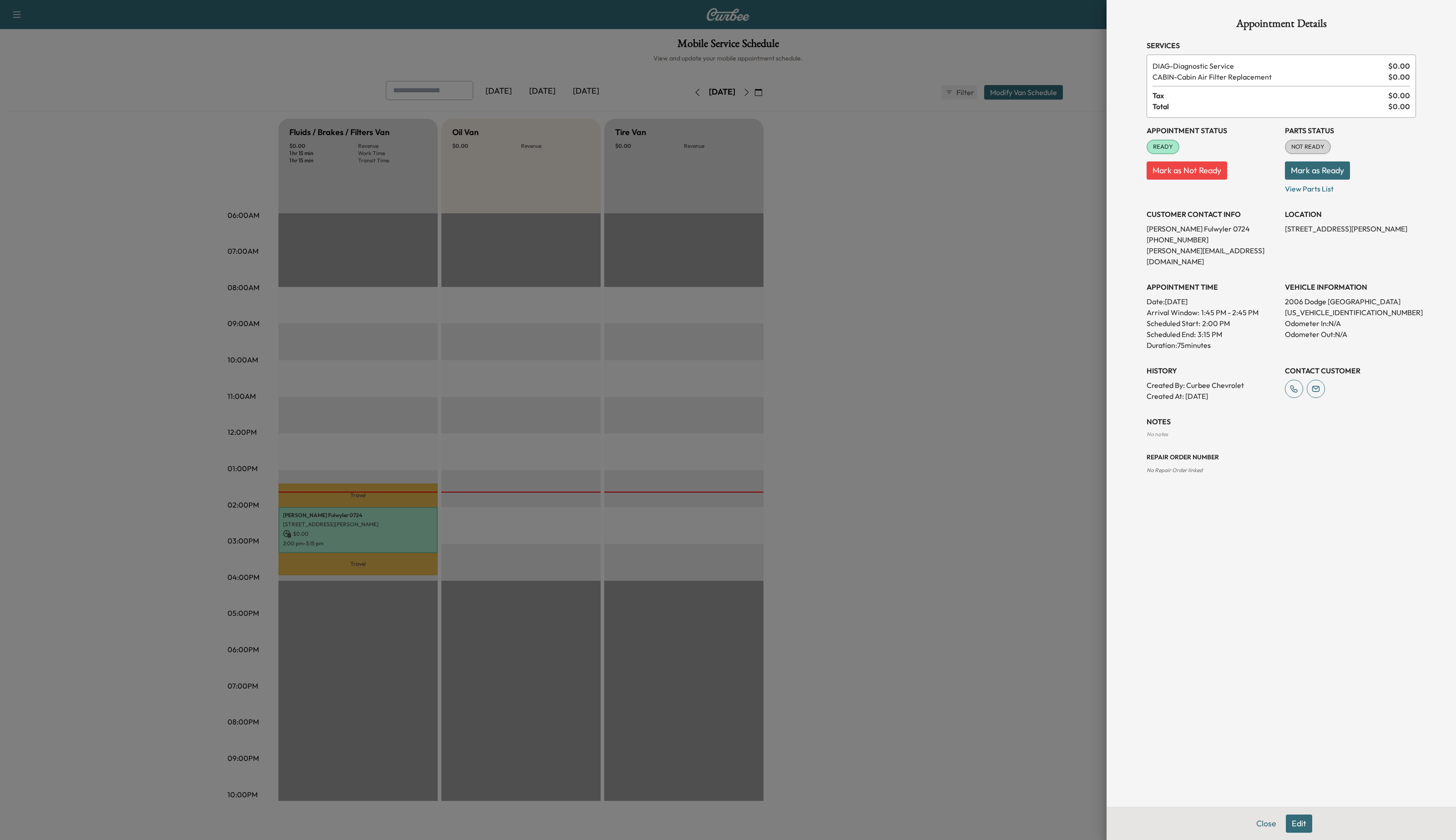
click at [584, 440] on div at bounding box center [728, 420] width 1456 height 840
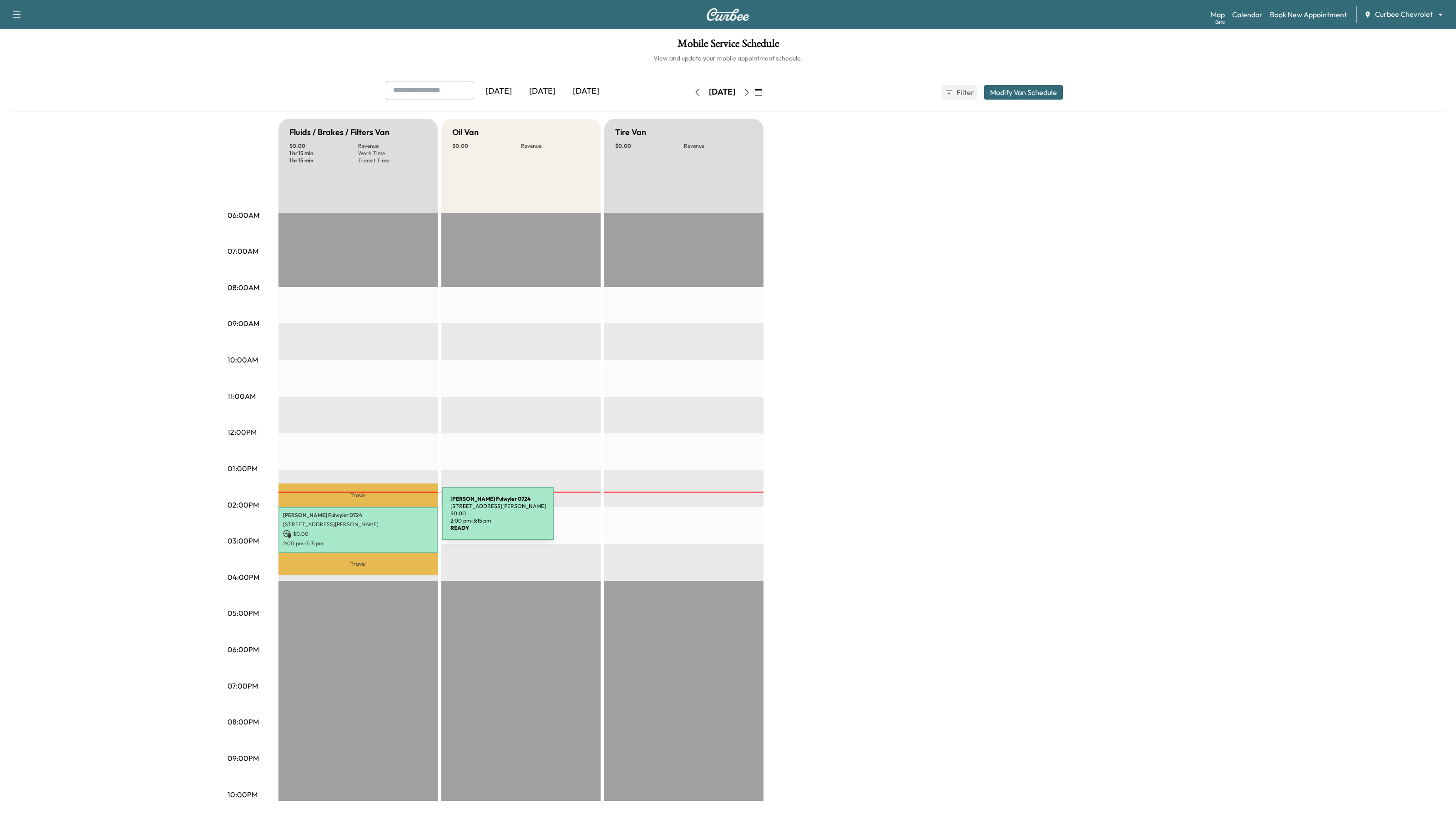
click at [374, 521] on p "[STREET_ADDRESS][PERSON_NAME]" at bounding box center [357, 524] width 150 height 7
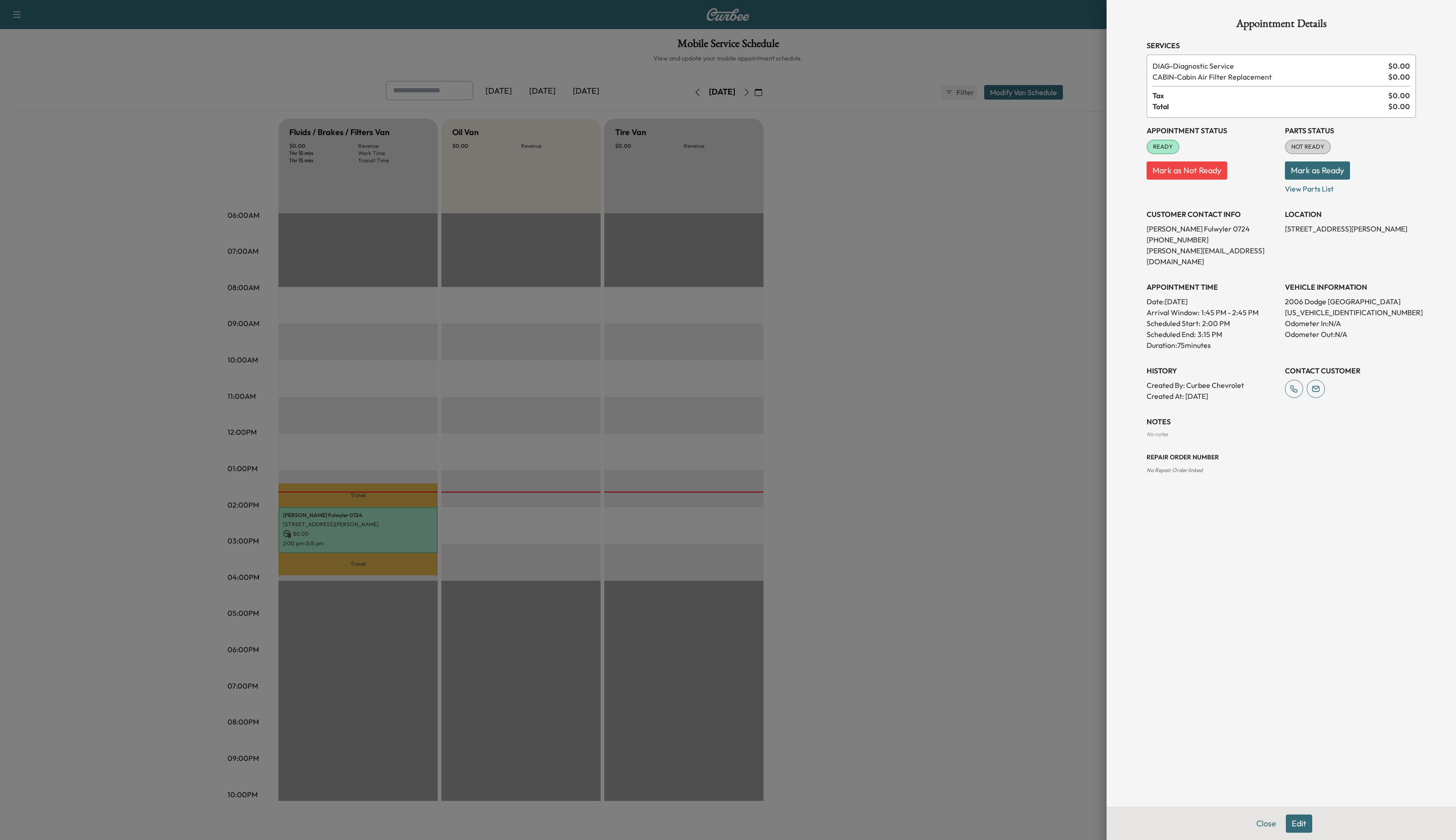
click at [1301, 825] on button "Edit" at bounding box center [1298, 824] width 26 height 18
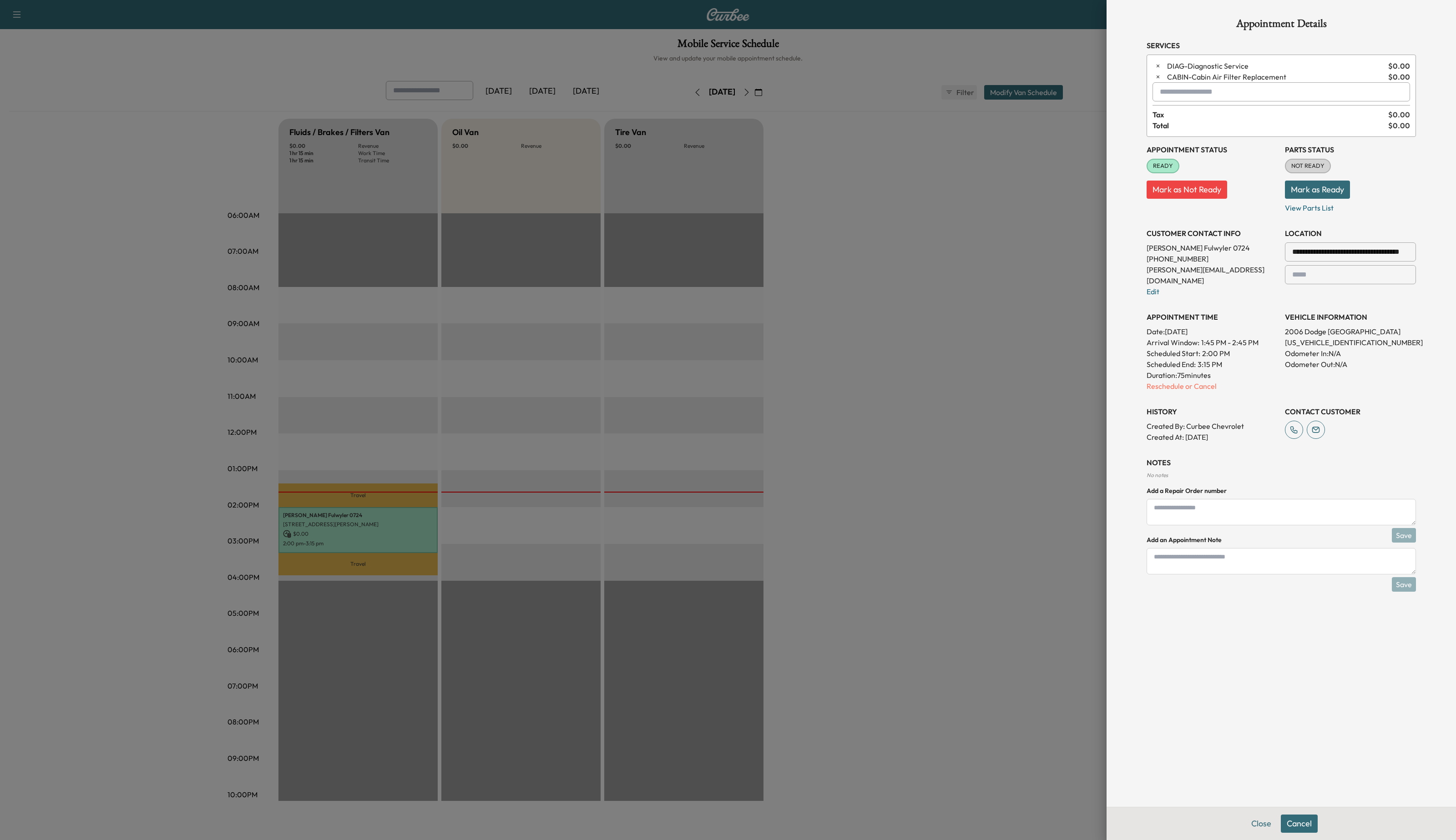
click at [1338, 256] on input "**********" at bounding box center [1350, 252] width 131 height 19
click at [1348, 280] on li "[STREET_ADDRESS]" at bounding box center [1350, 271] width 130 height 18
type input "**********"
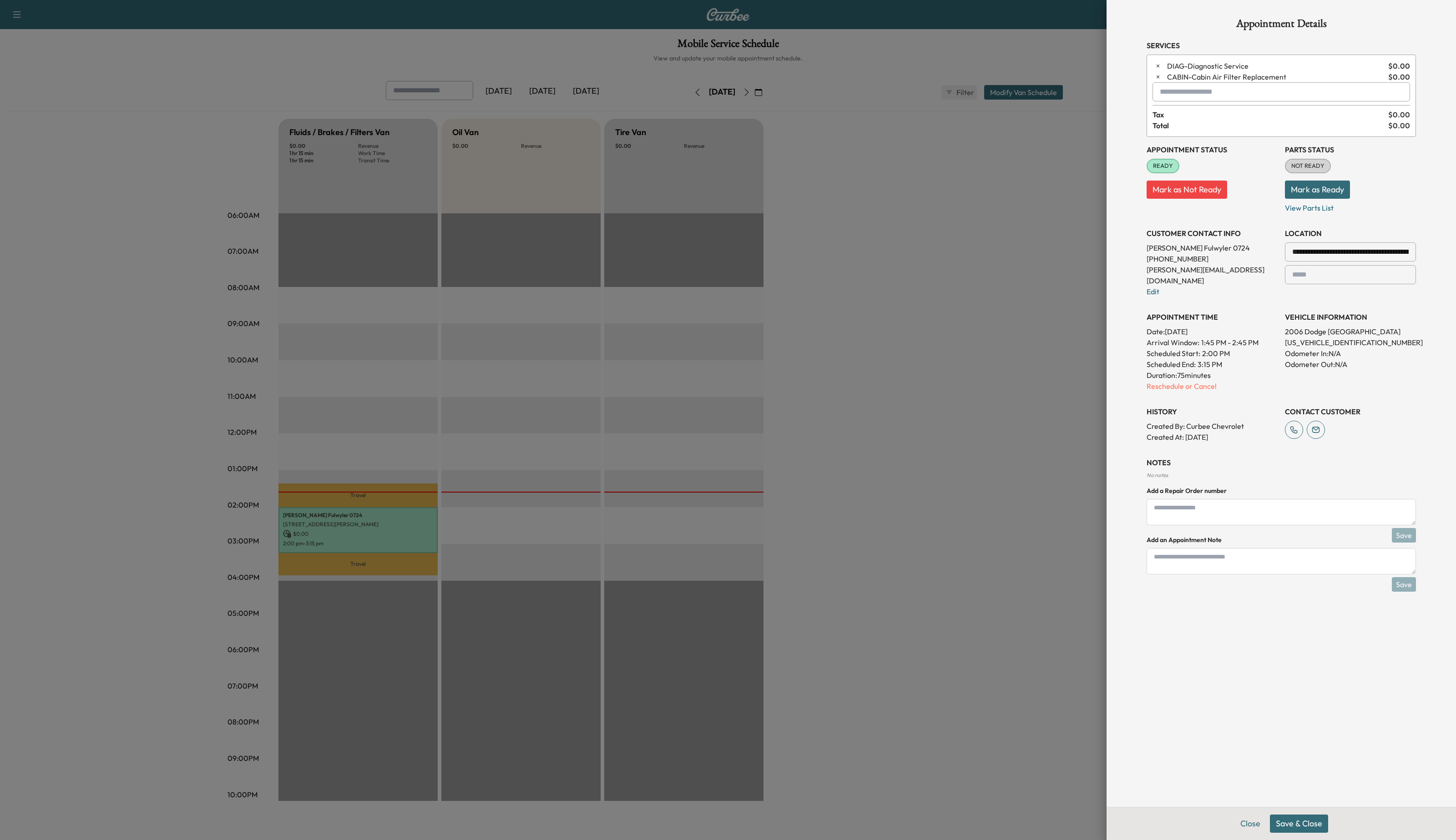
click at [1312, 832] on button "Save & Close" at bounding box center [1298, 824] width 59 height 18
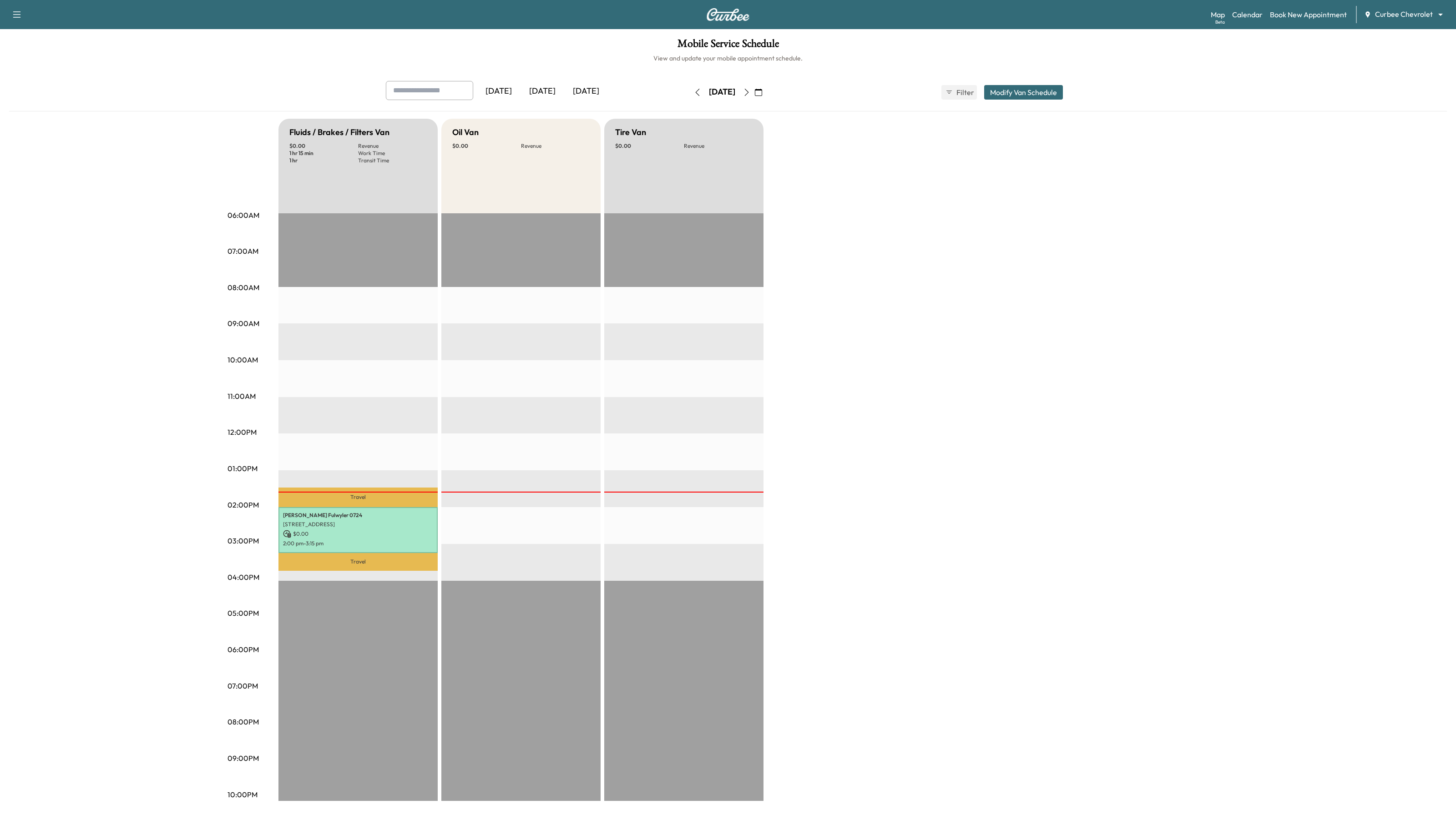
click at [615, 442] on div "EST Start" at bounding box center [684, 507] width 160 height 588
click at [421, 521] on p "[STREET_ADDRESS]" at bounding box center [357, 524] width 150 height 7
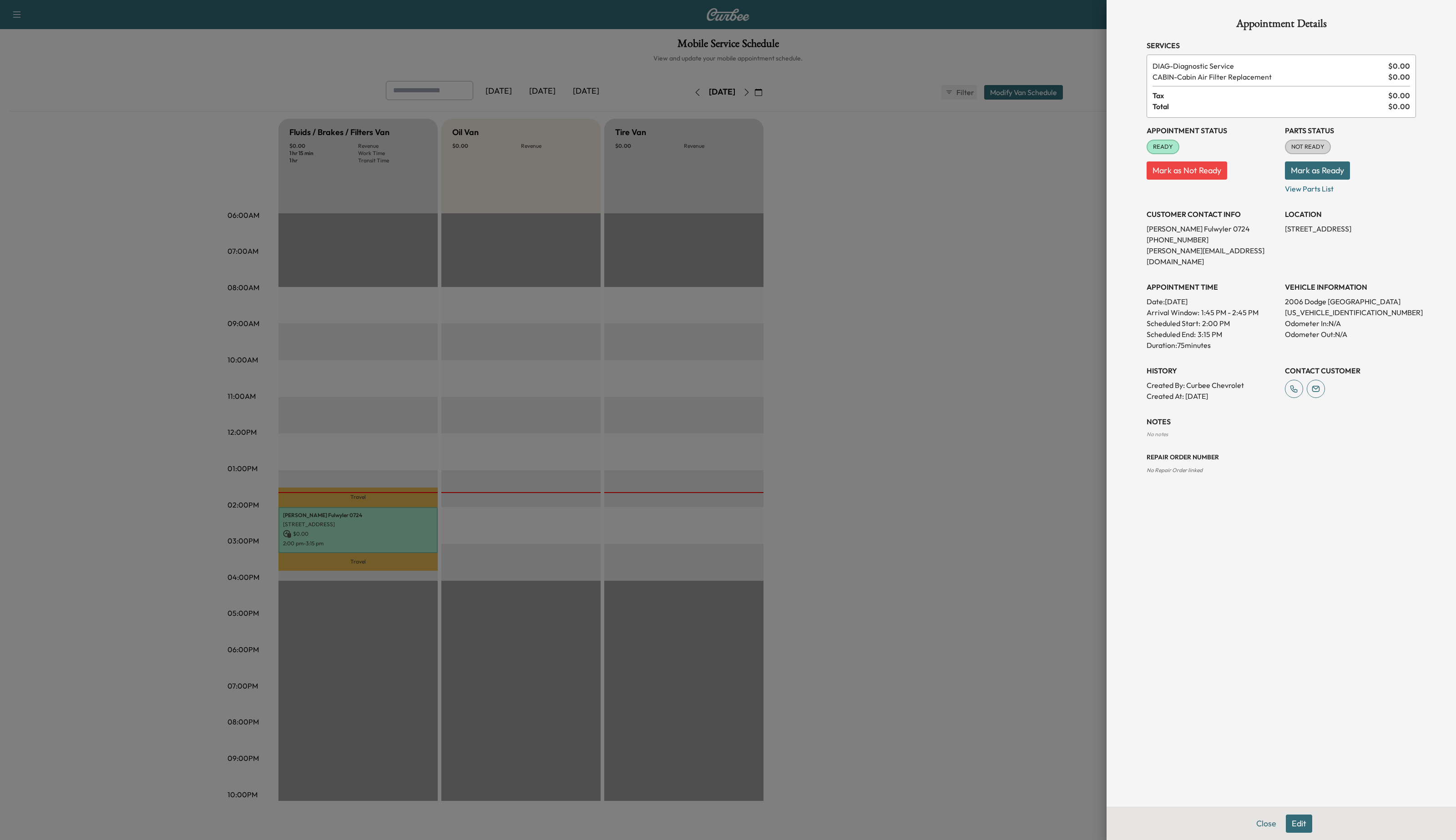
click at [1303, 826] on button "Edit" at bounding box center [1298, 824] width 26 height 18
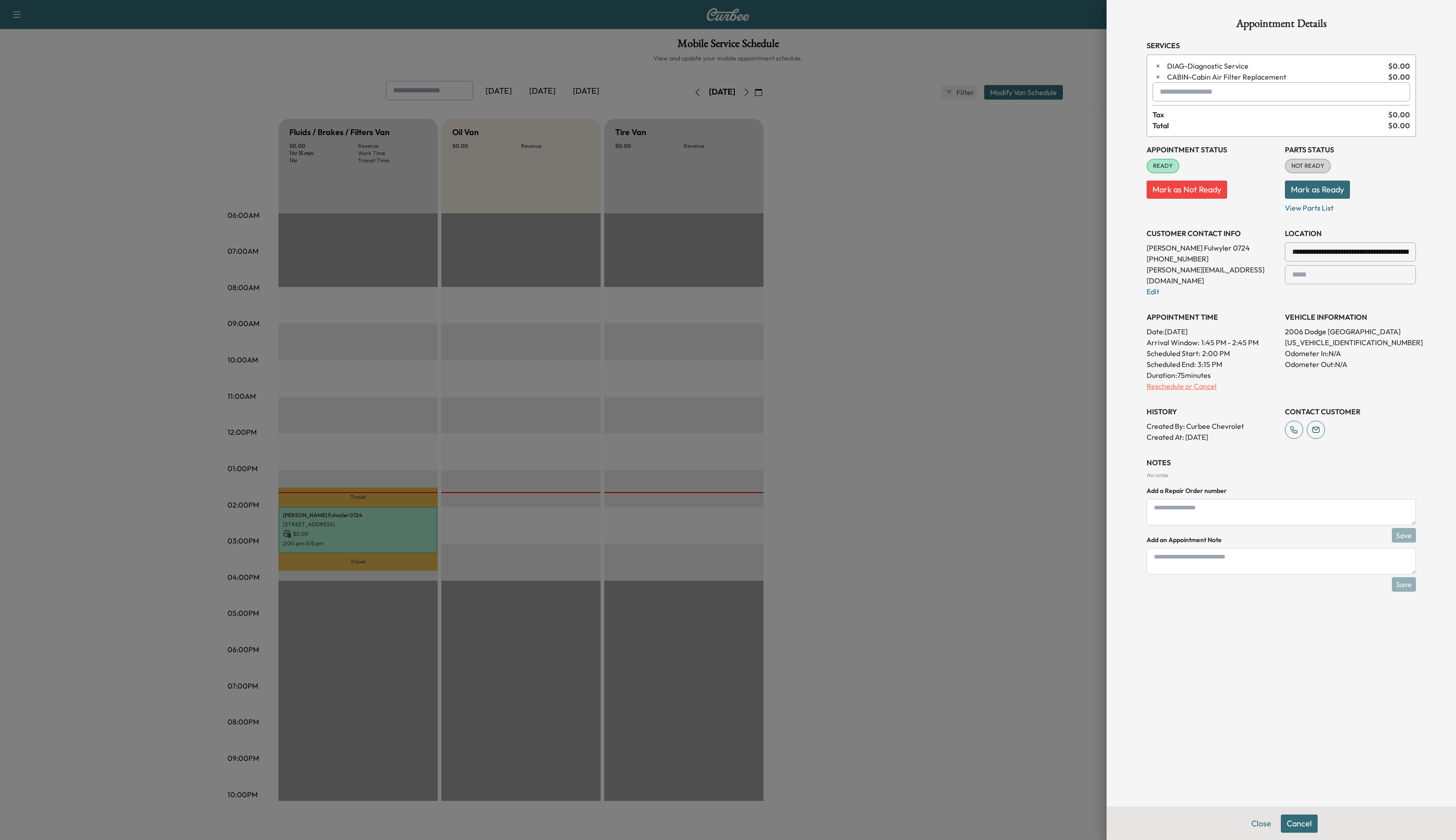
click at [1193, 381] on p "Reschedule or Cancel" at bounding box center [1212, 386] width 131 height 11
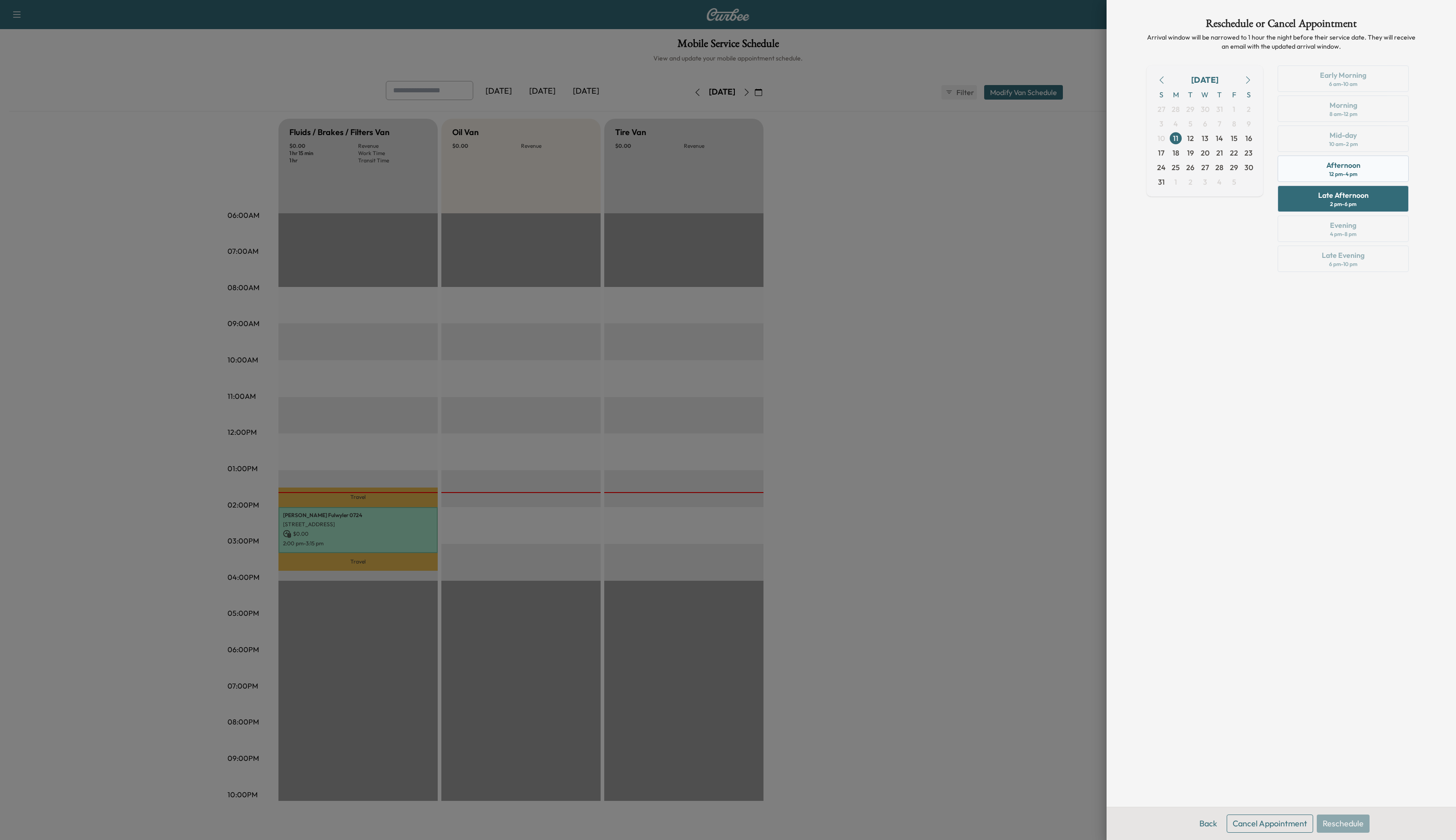
click at [1312, 162] on div "Afternoon 12 pm - 4 pm" at bounding box center [1343, 168] width 131 height 26
click at [1361, 823] on button "Reschedule" at bounding box center [1343, 824] width 53 height 18
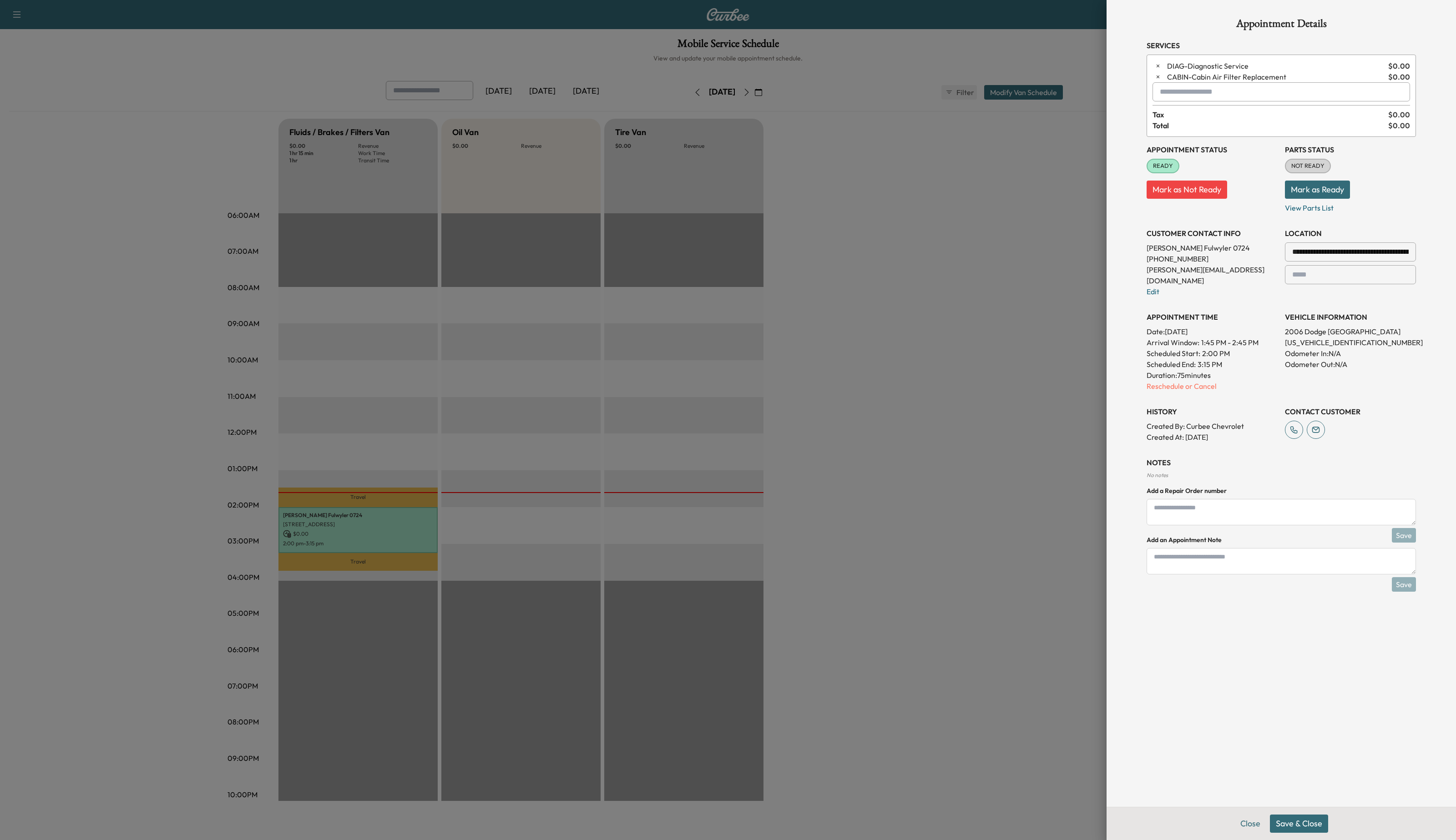
click at [1290, 827] on button "Save & Close" at bounding box center [1298, 824] width 59 height 18
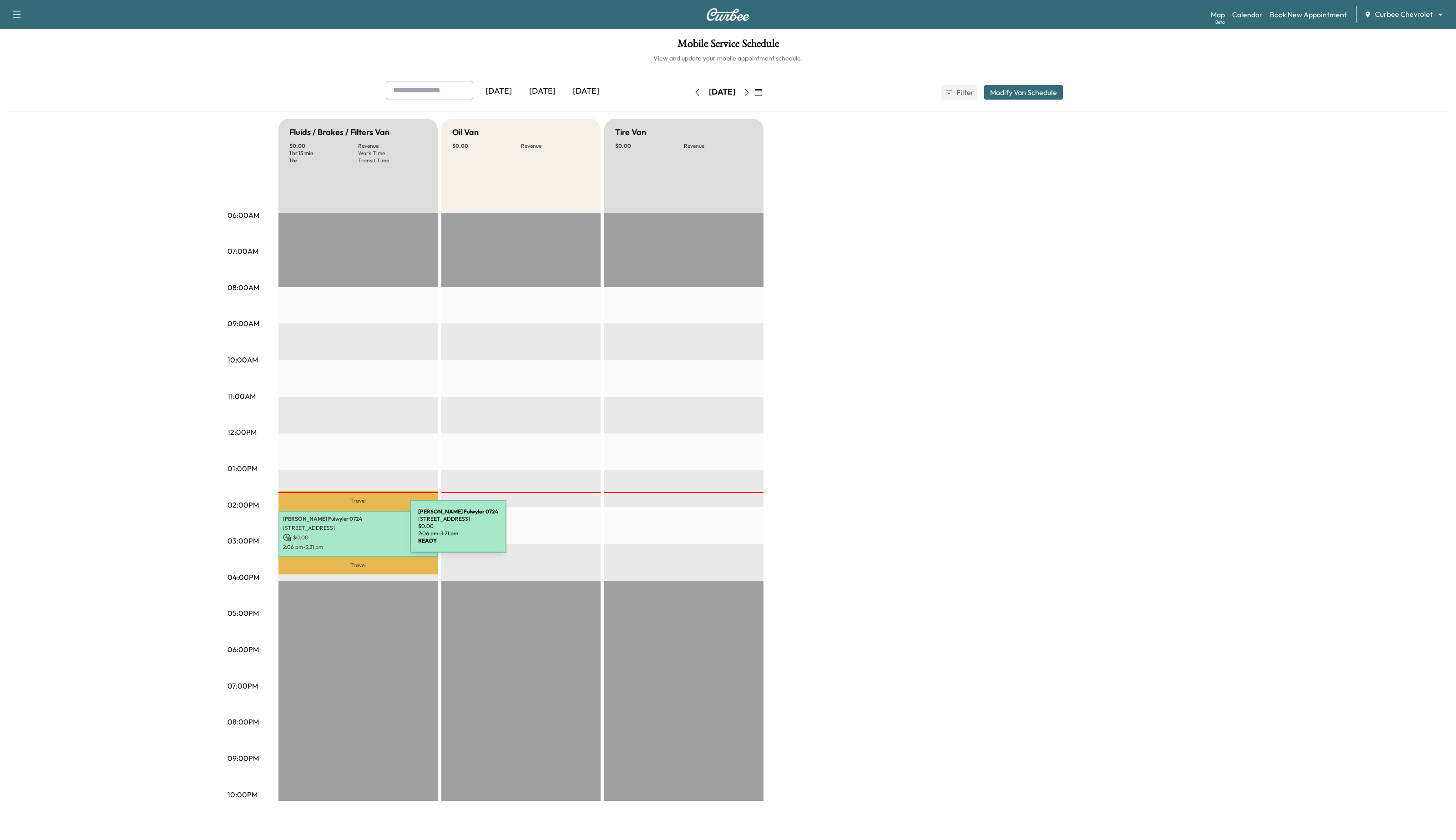
click at [342, 534] on p "$ 0.00" at bounding box center [357, 538] width 150 height 8
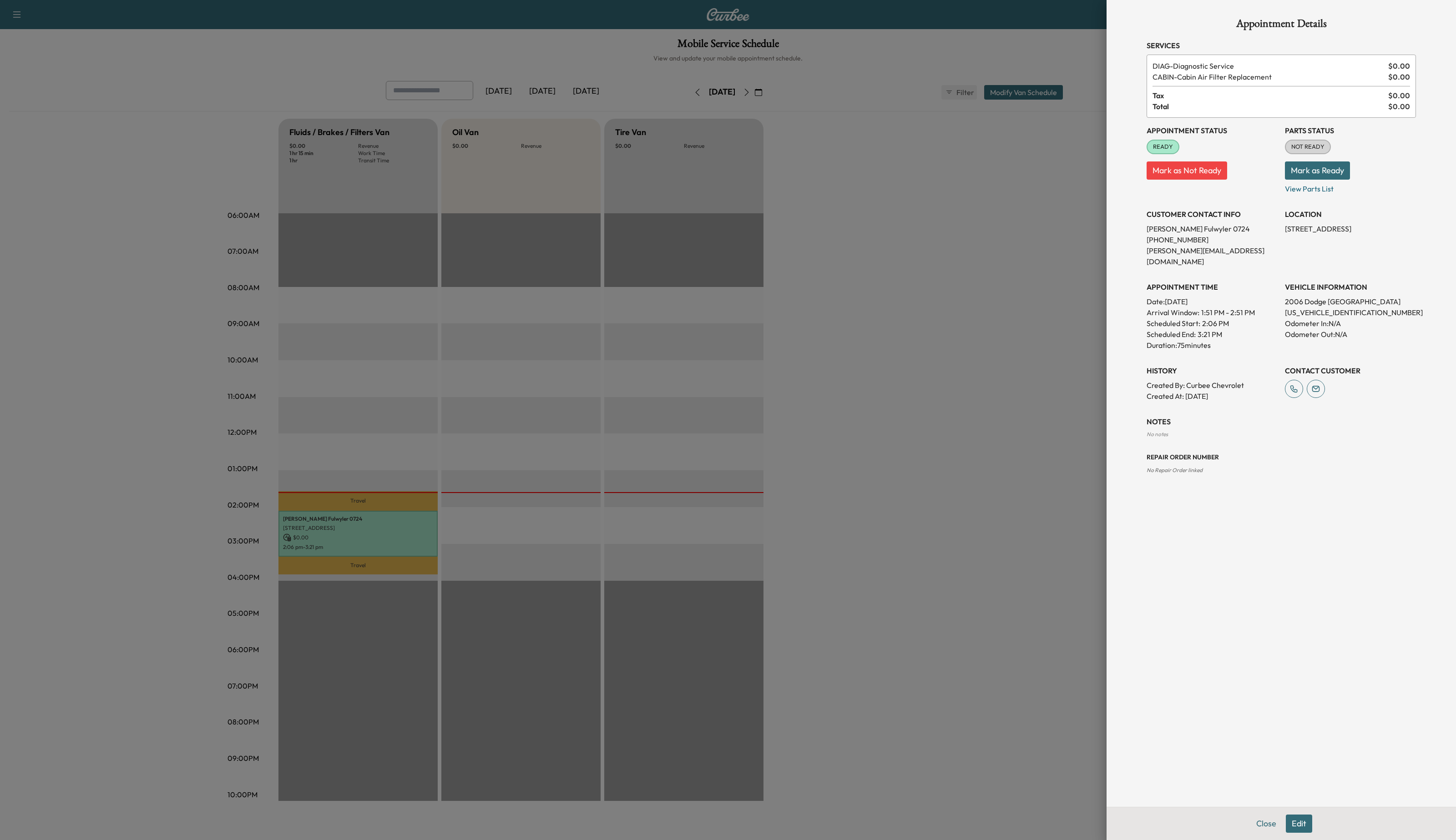
drag, startPoint x: 1008, startPoint y: 524, endPoint x: 953, endPoint y: 480, distance: 70.4
click at [1008, 523] on div at bounding box center [728, 420] width 1456 height 840
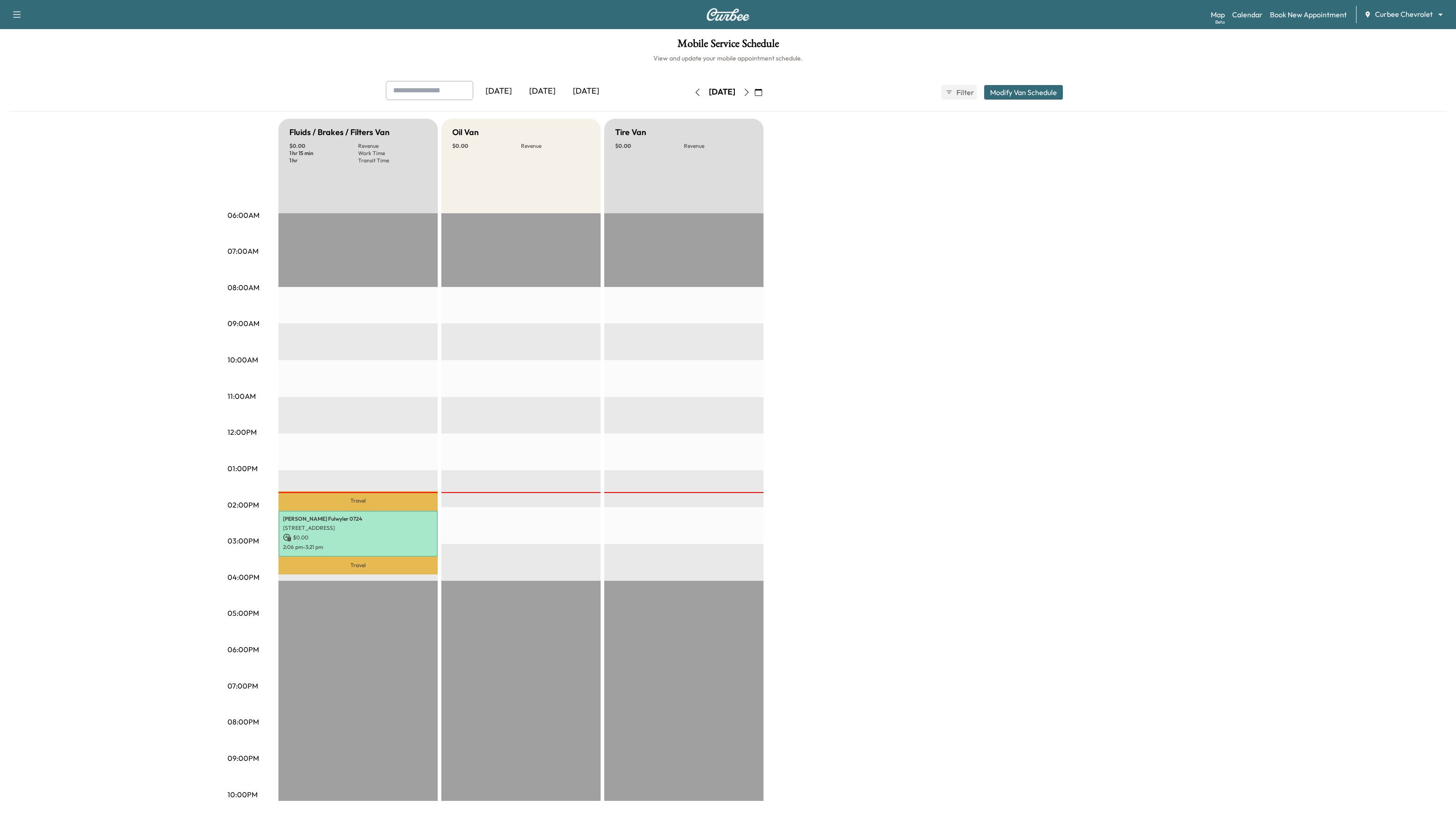
click at [688, 432] on div "EST Start" at bounding box center [684, 507] width 160 height 588
click at [1010, 92] on button "Modify Van Schedule" at bounding box center [1023, 92] width 79 height 15
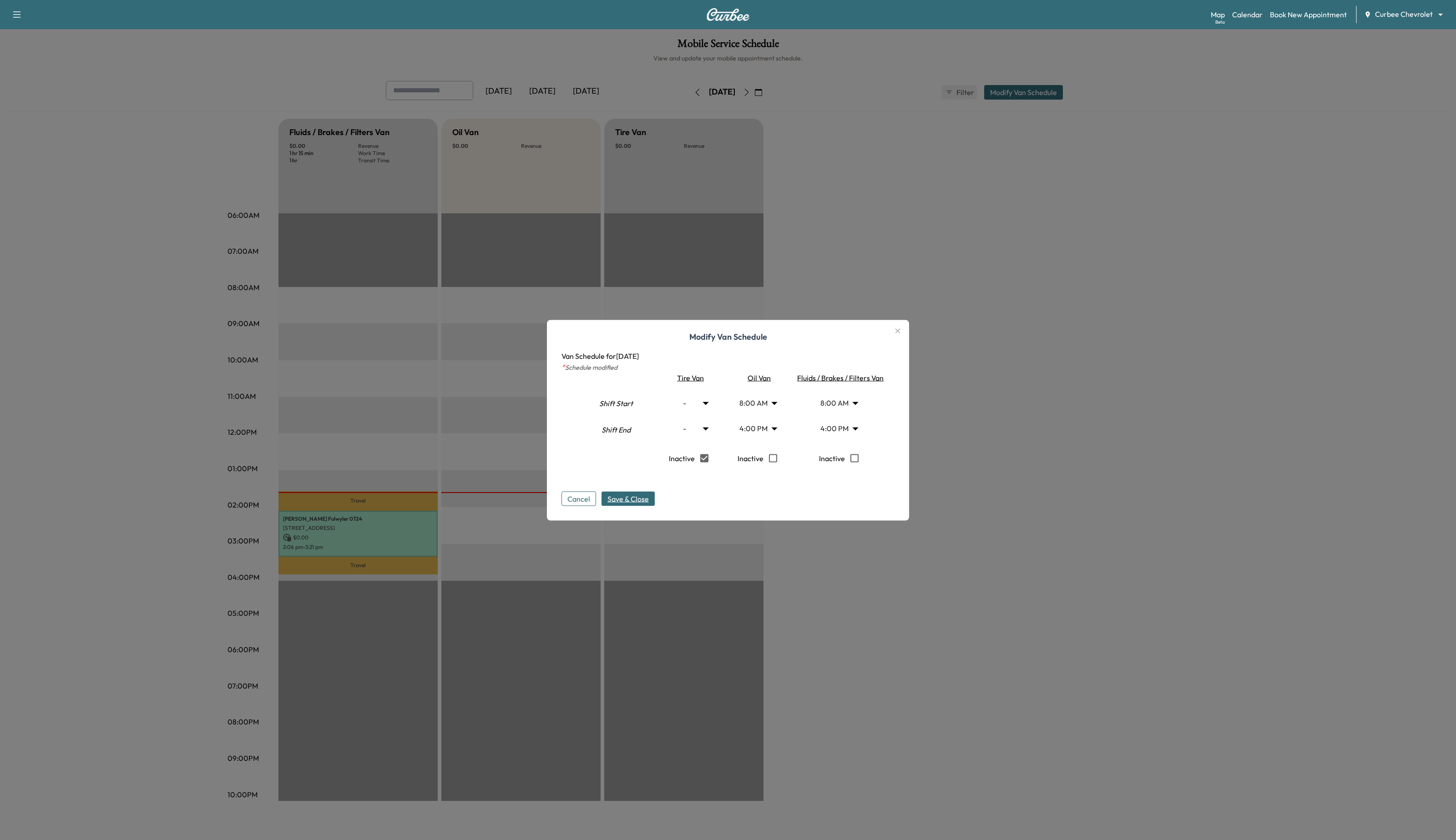
click at [897, 329] on icon "button" at bounding box center [897, 330] width 11 height 11
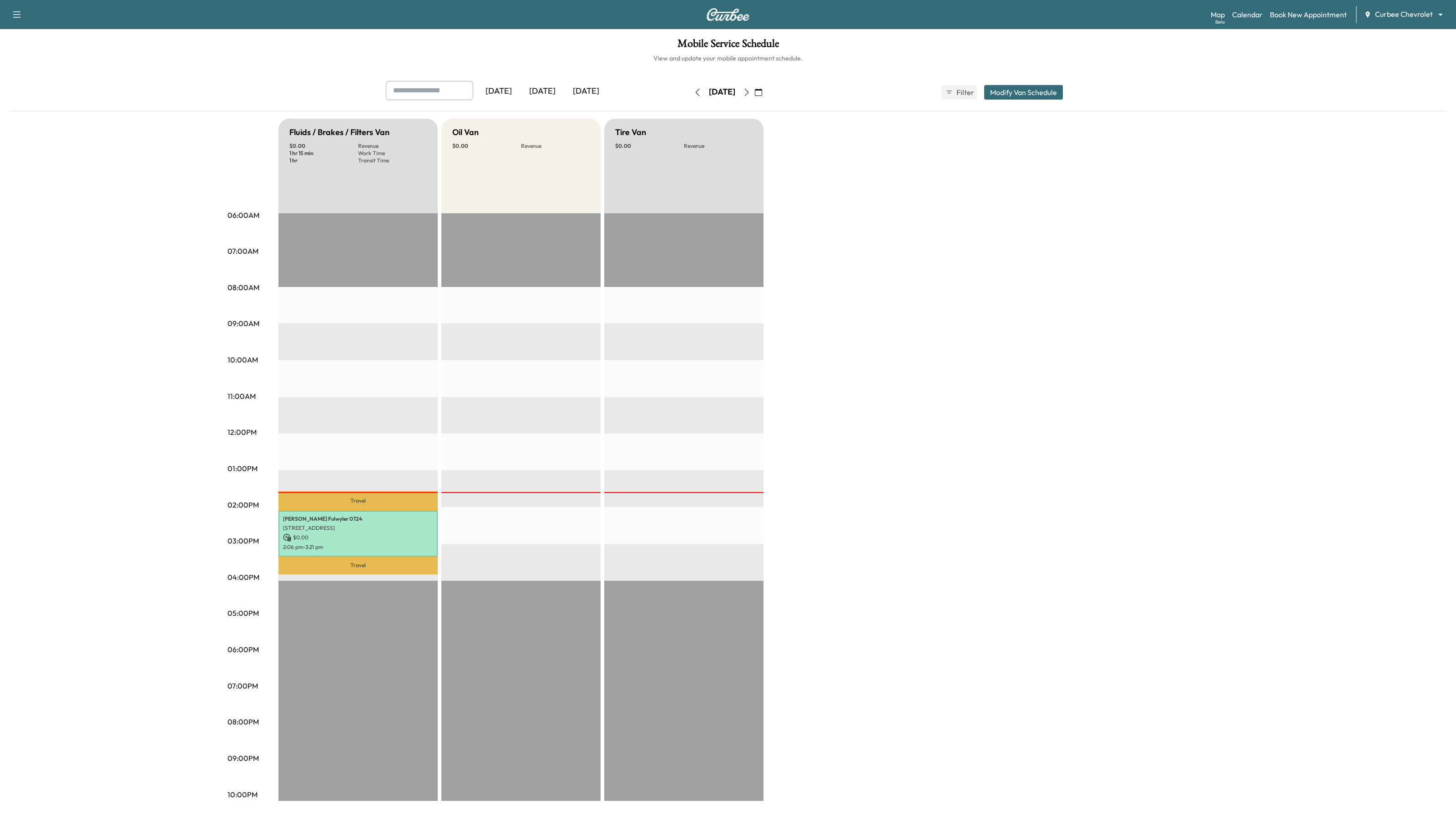
click at [1033, 92] on button "Modify Van Schedule" at bounding box center [1023, 92] width 79 height 15
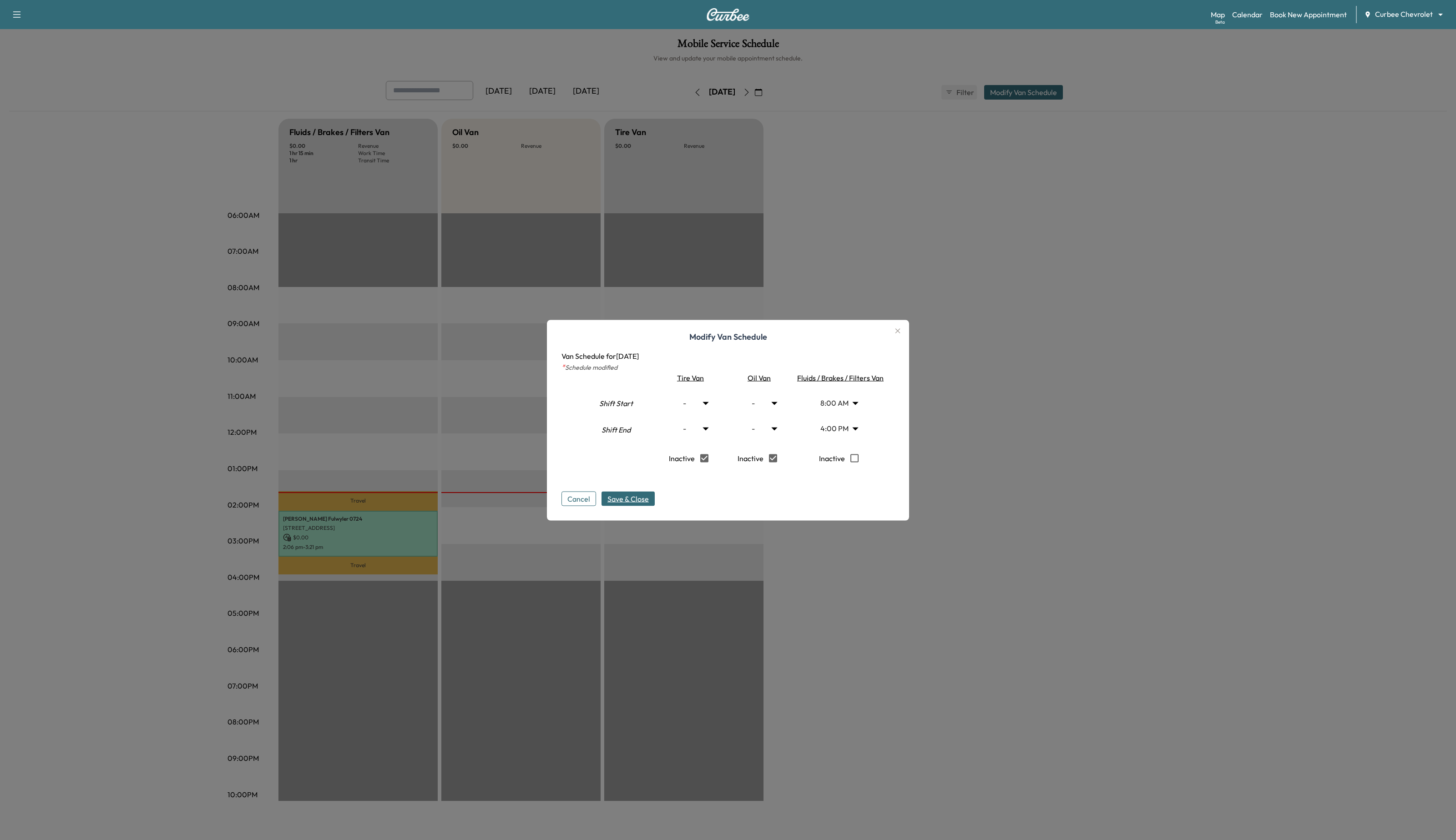
click at [648, 502] on span "Save & Close" at bounding box center [628, 499] width 42 height 11
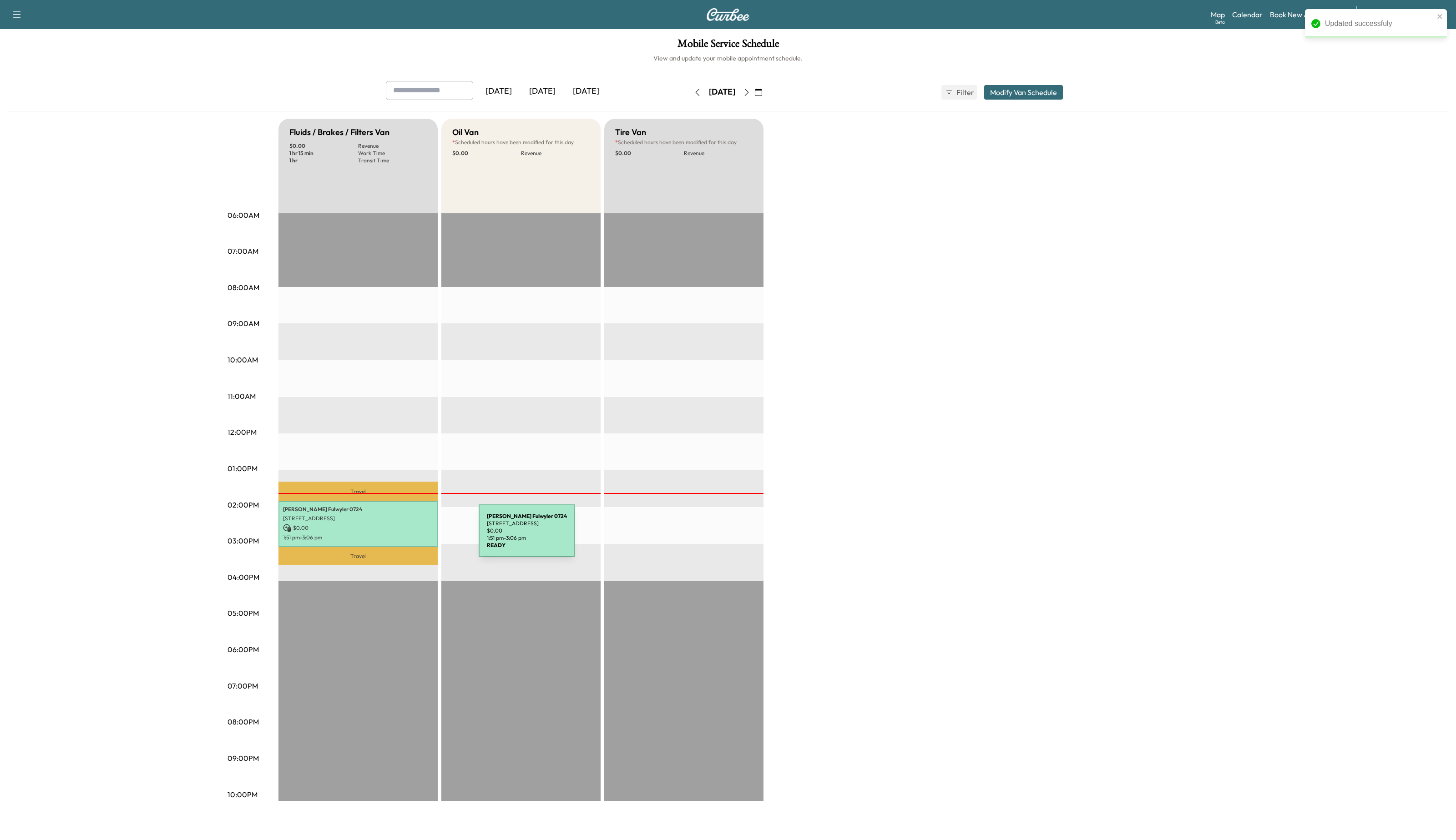
click at [411, 536] on p "1:51 pm - 3:06 pm" at bounding box center [357, 537] width 150 height 7
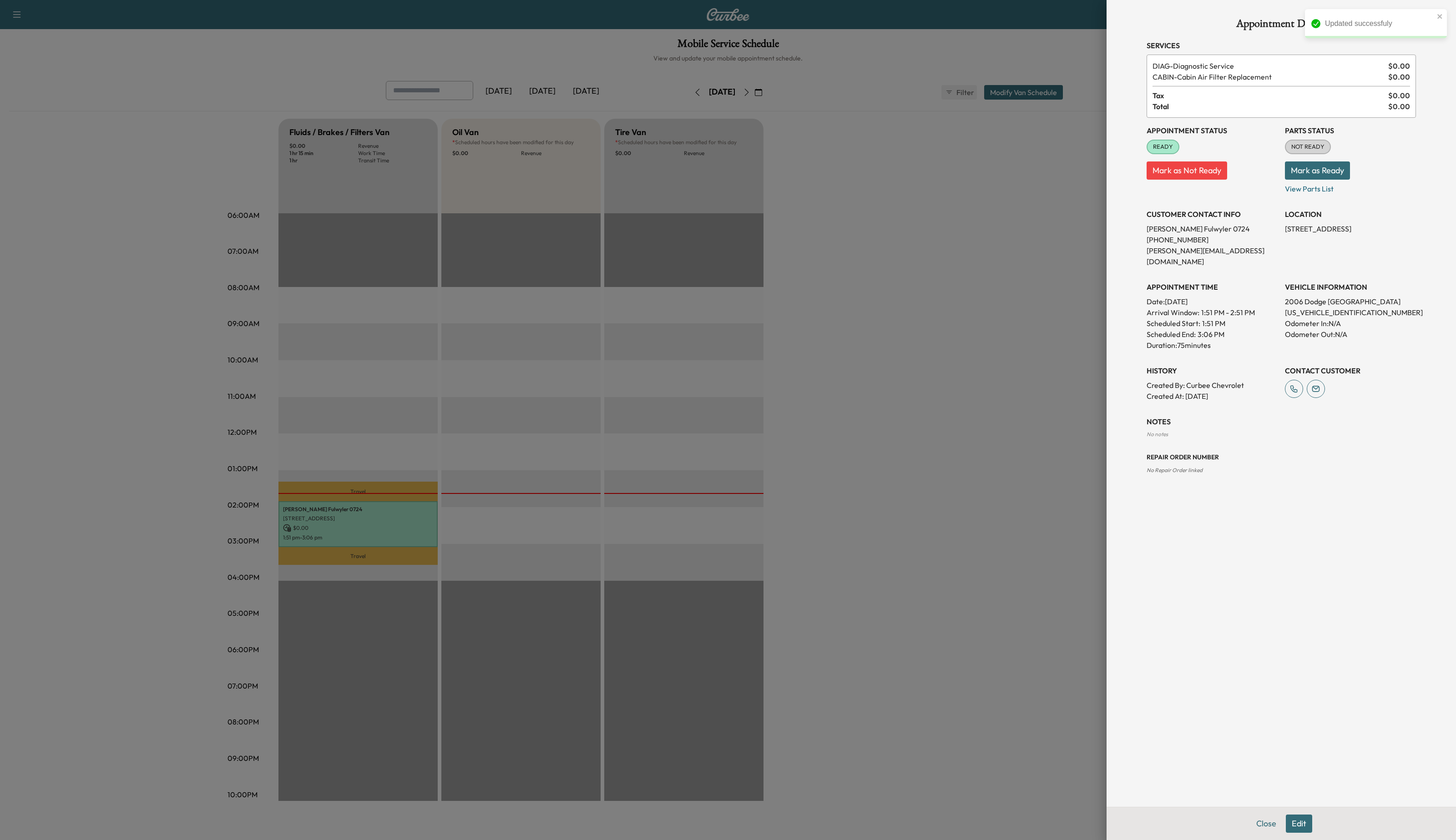
click at [411, 536] on div at bounding box center [728, 420] width 1456 height 840
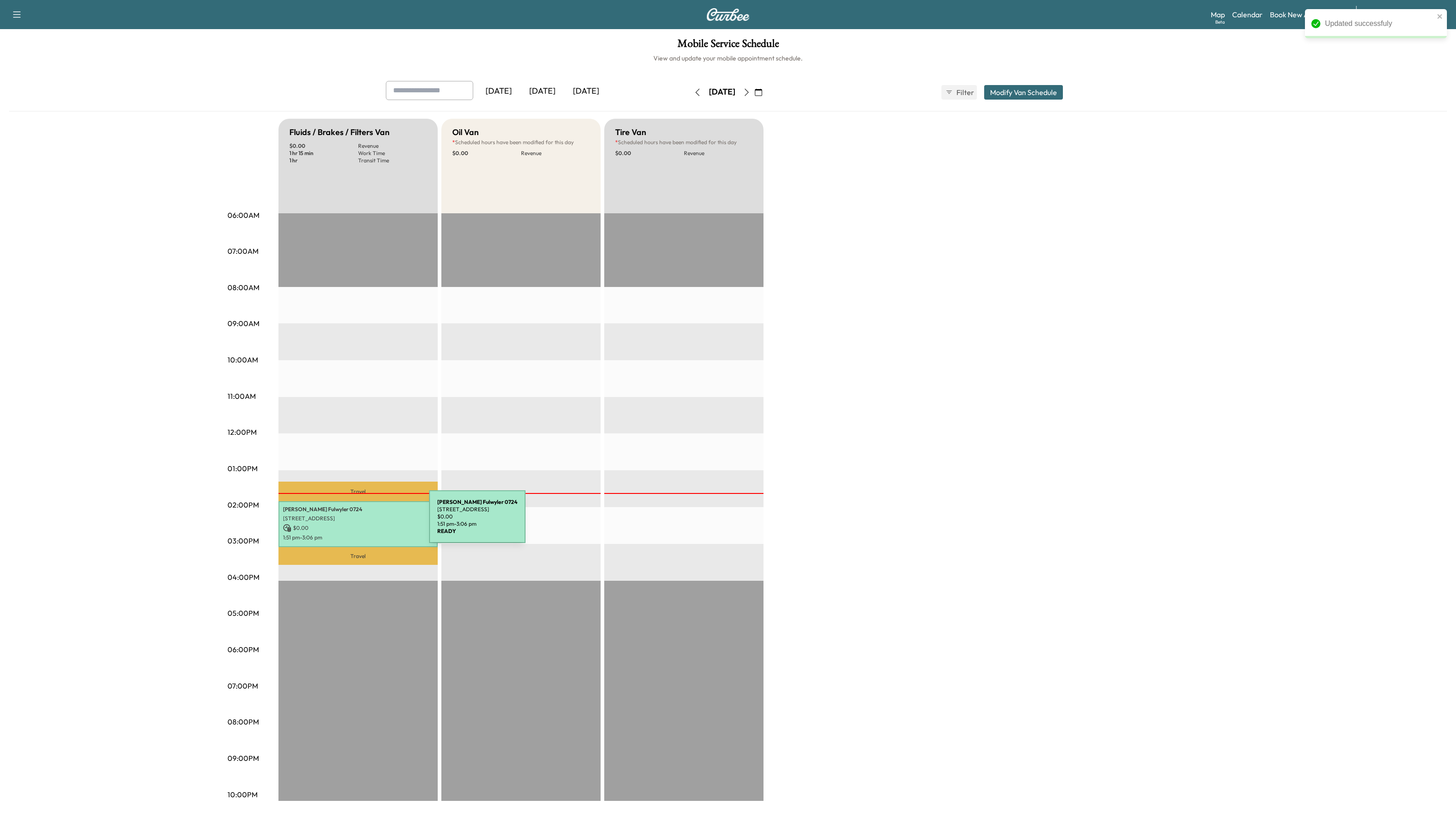
click at [366, 524] on p "$ 0.00" at bounding box center [357, 528] width 150 height 8
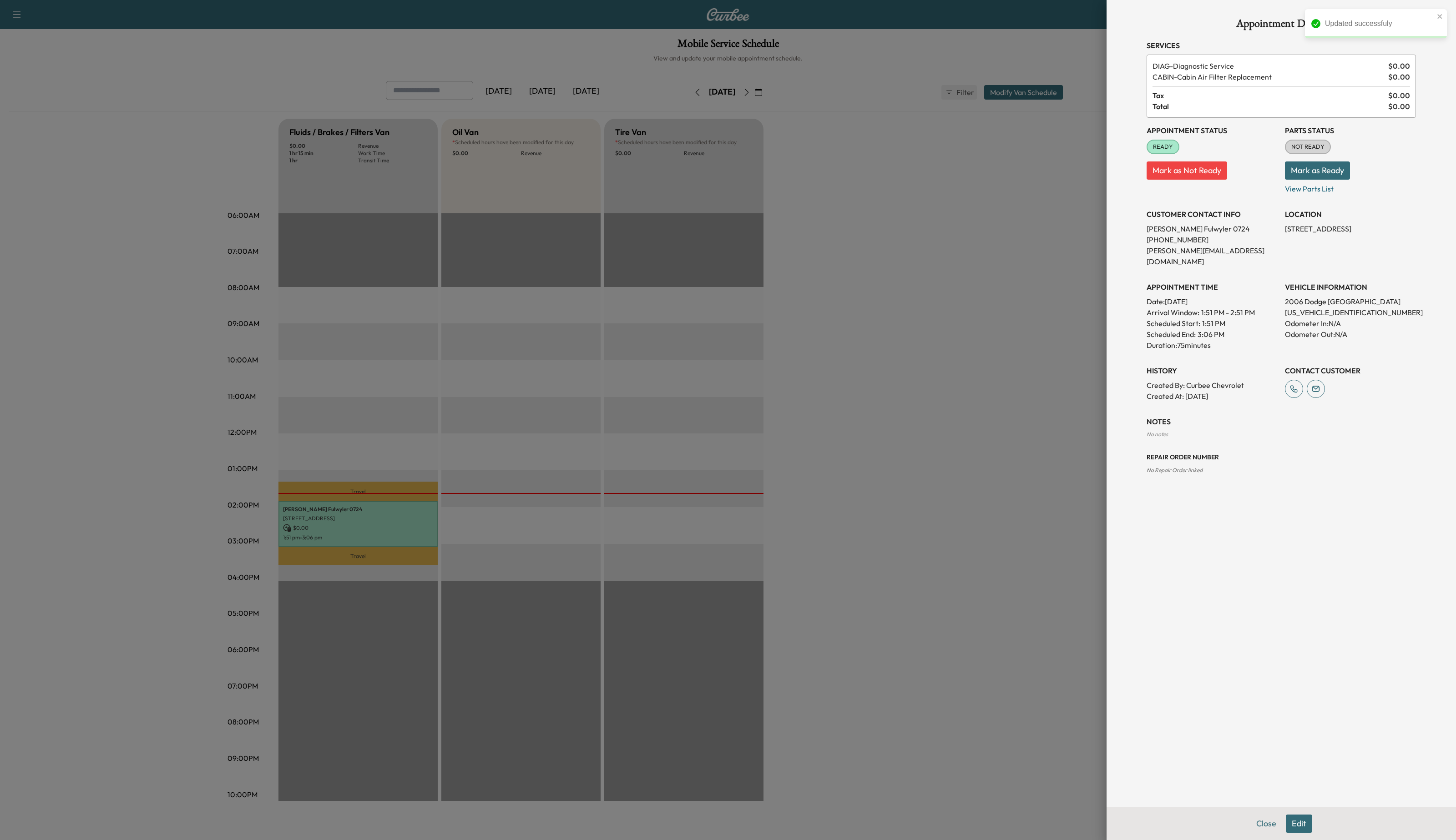
click at [1305, 825] on button "Edit" at bounding box center [1298, 824] width 26 height 18
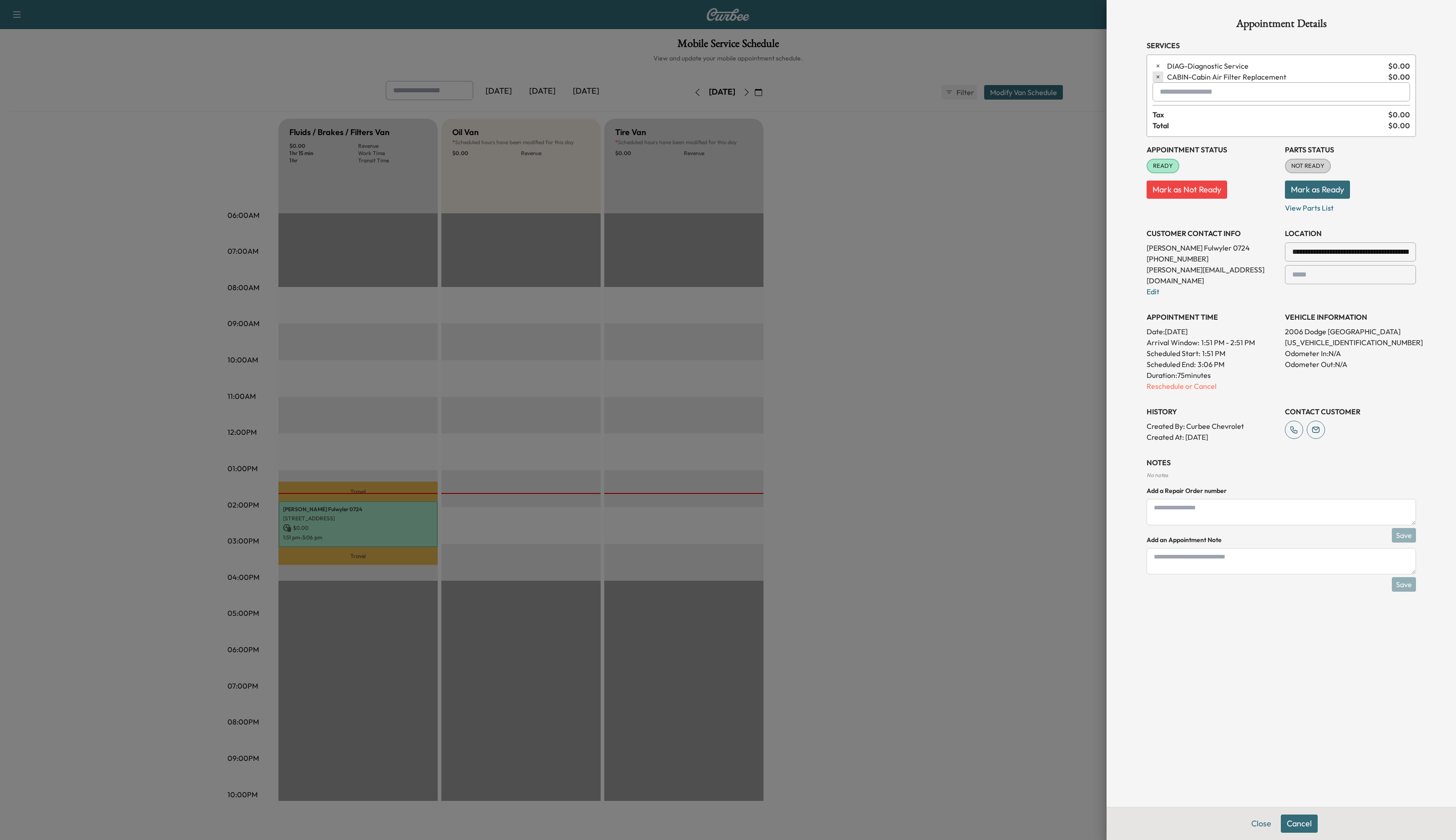
click at [1158, 63] on button "button" at bounding box center [1158, 66] width 11 height 11
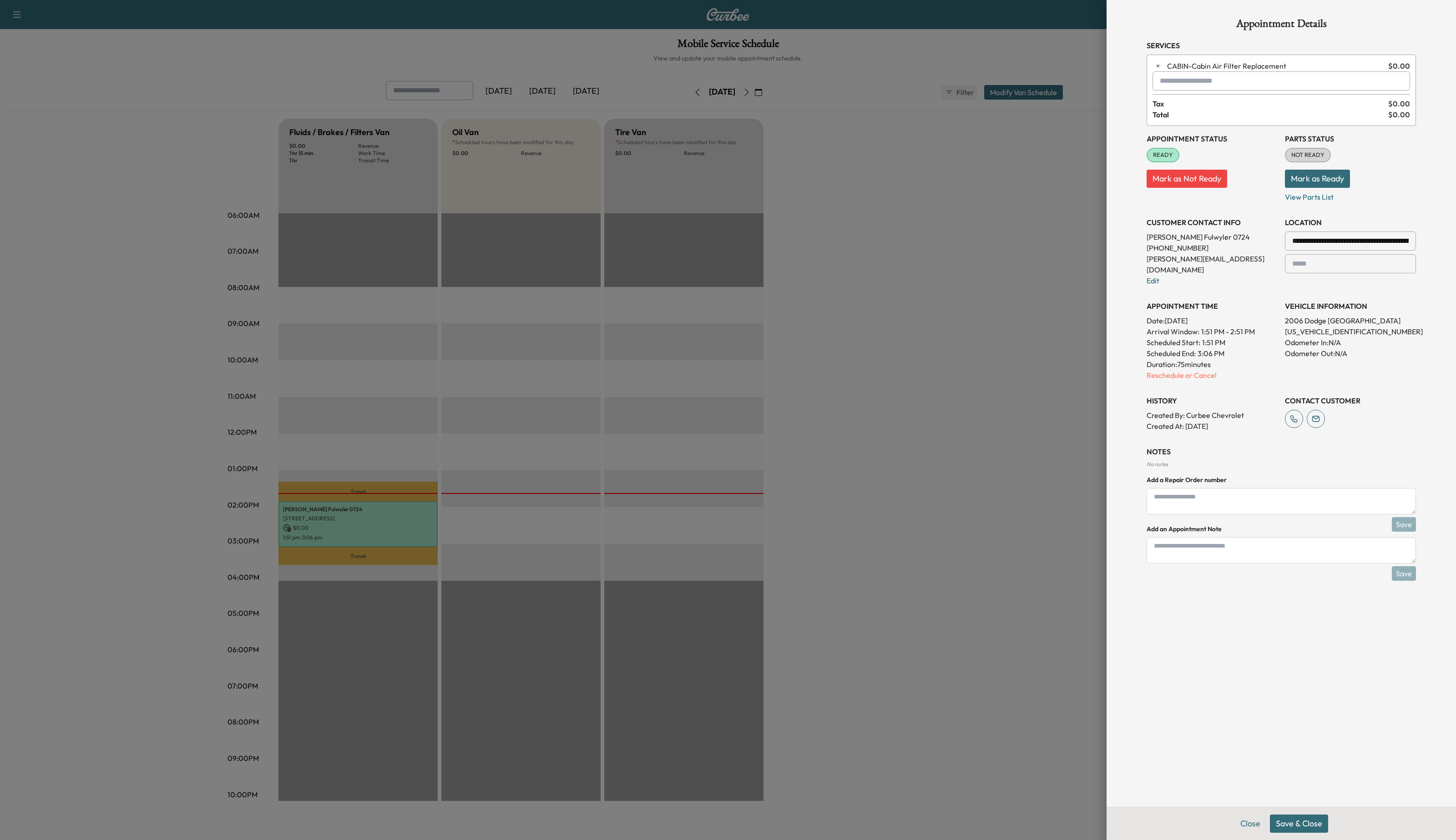
click at [1301, 825] on button "Save & Close" at bounding box center [1298, 824] width 59 height 18
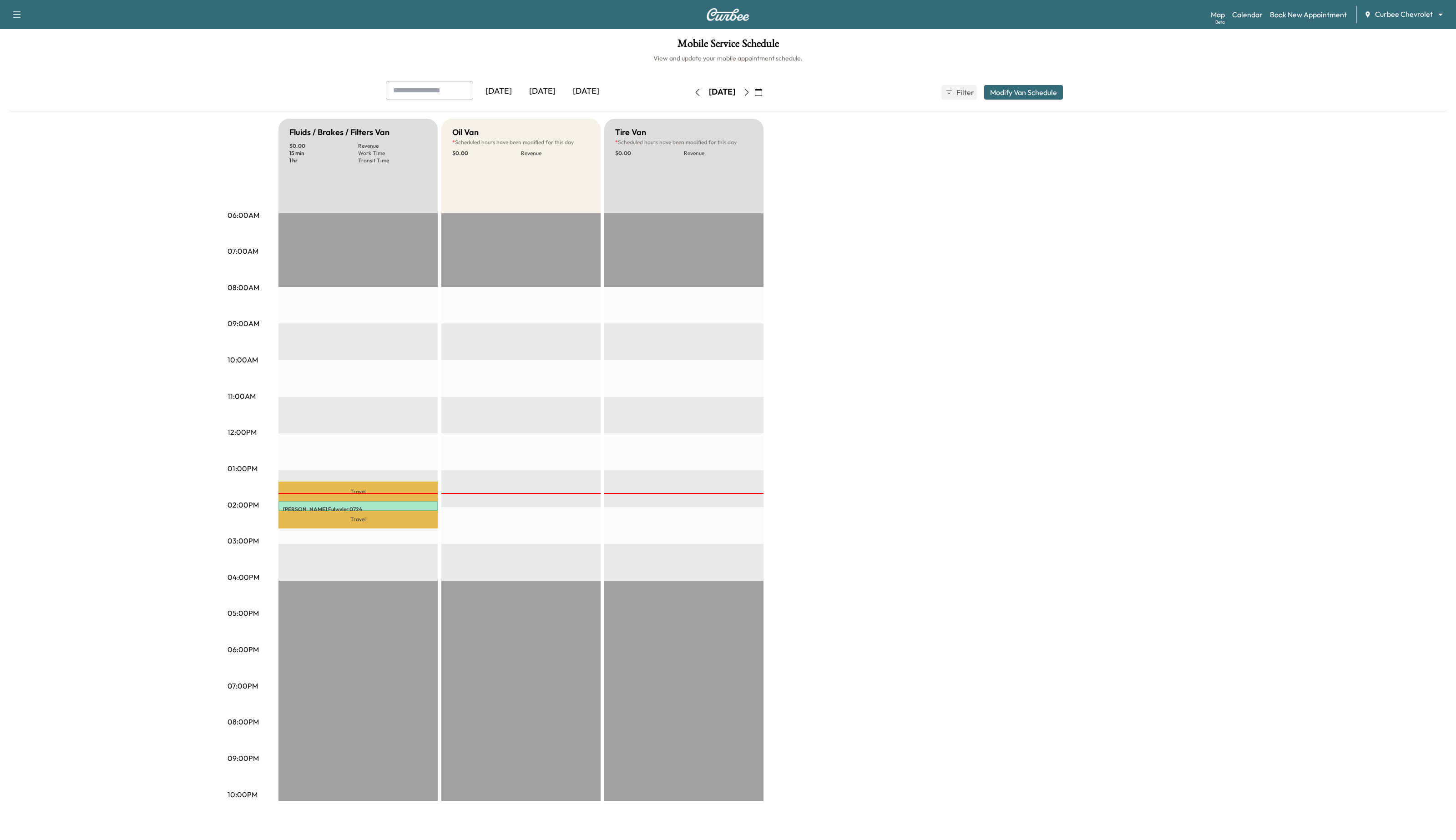
click at [1220, 93] on div "[DATE] [DATE] [DATE] [DATE] August 2025 S M T W T F S 27 28 29 30 31 1 2 3 4 5 …" at bounding box center [728, 96] width 1438 height 30
click at [1284, 10] on link "Book New Appointment" at bounding box center [1308, 15] width 77 height 11
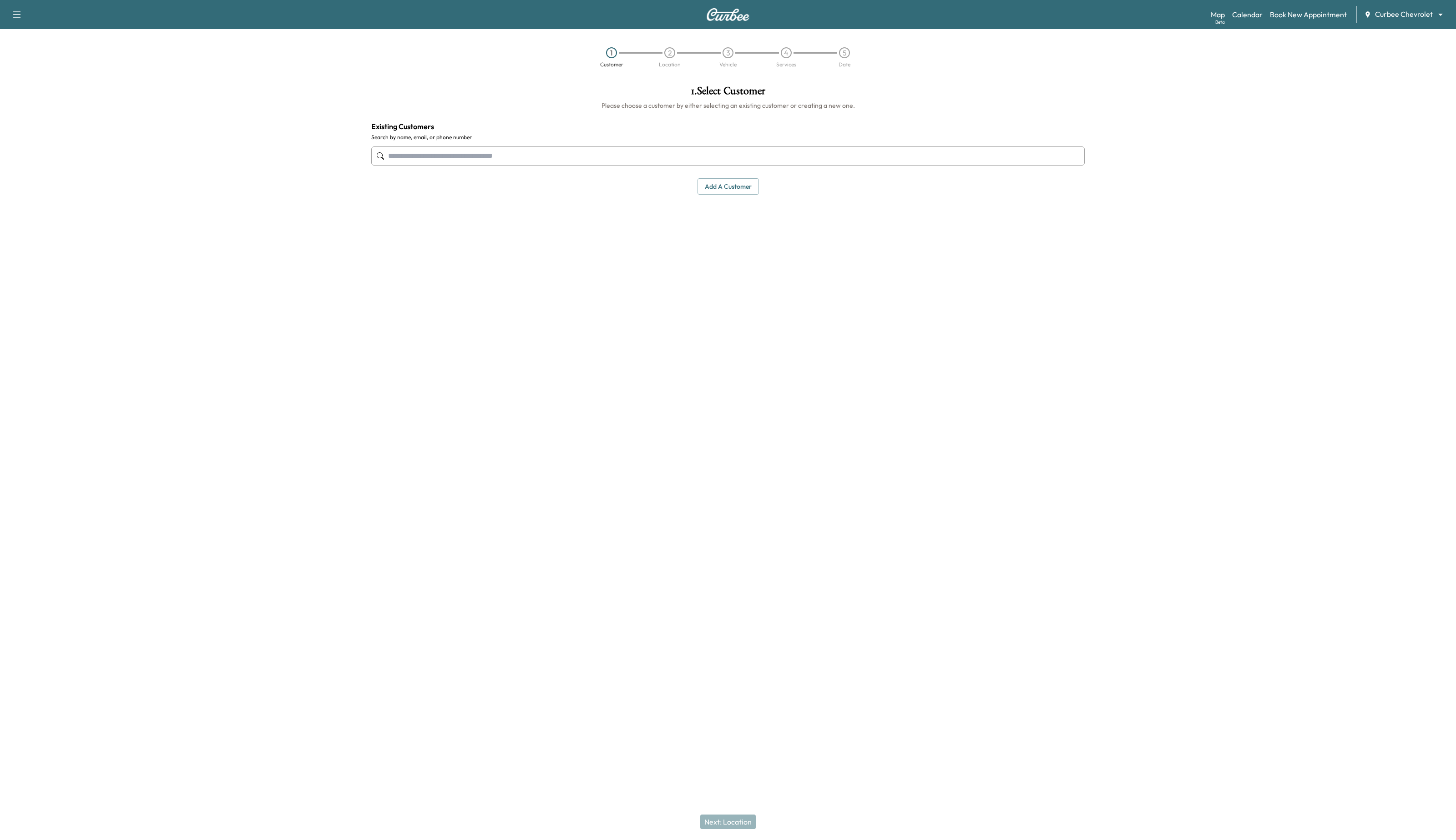
click at [561, 158] on input "text" at bounding box center [728, 156] width 714 height 19
type input "**********"
click at [485, 286] on div "1 . Select Customer Please choose a customer by either selecting an existing cu…" at bounding box center [728, 288] width 728 height 421
click at [794, 158] on input "text" at bounding box center [728, 156] width 714 height 19
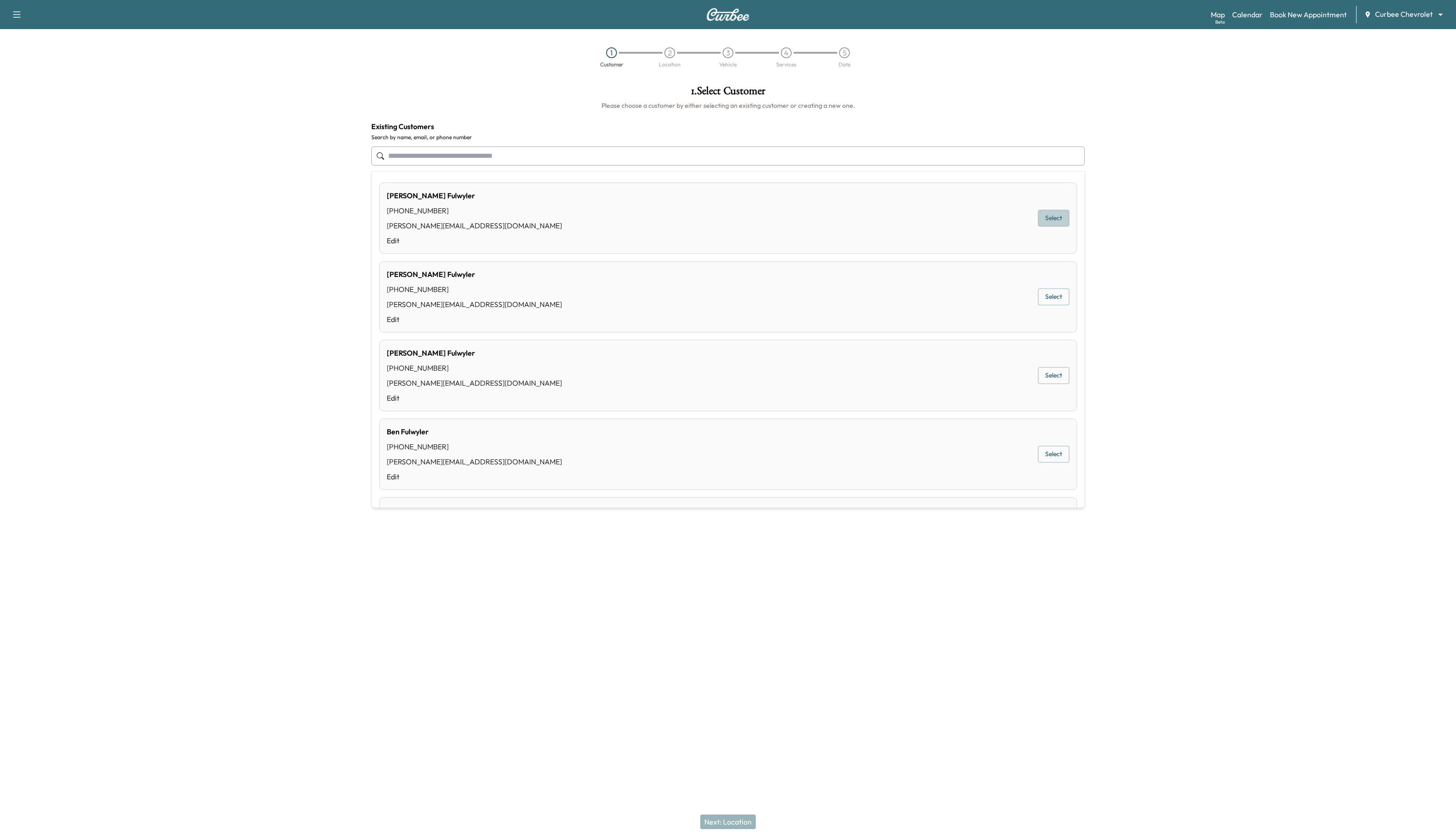
click at [1055, 215] on button "Select" at bounding box center [1053, 218] width 32 height 17
type input "**********"
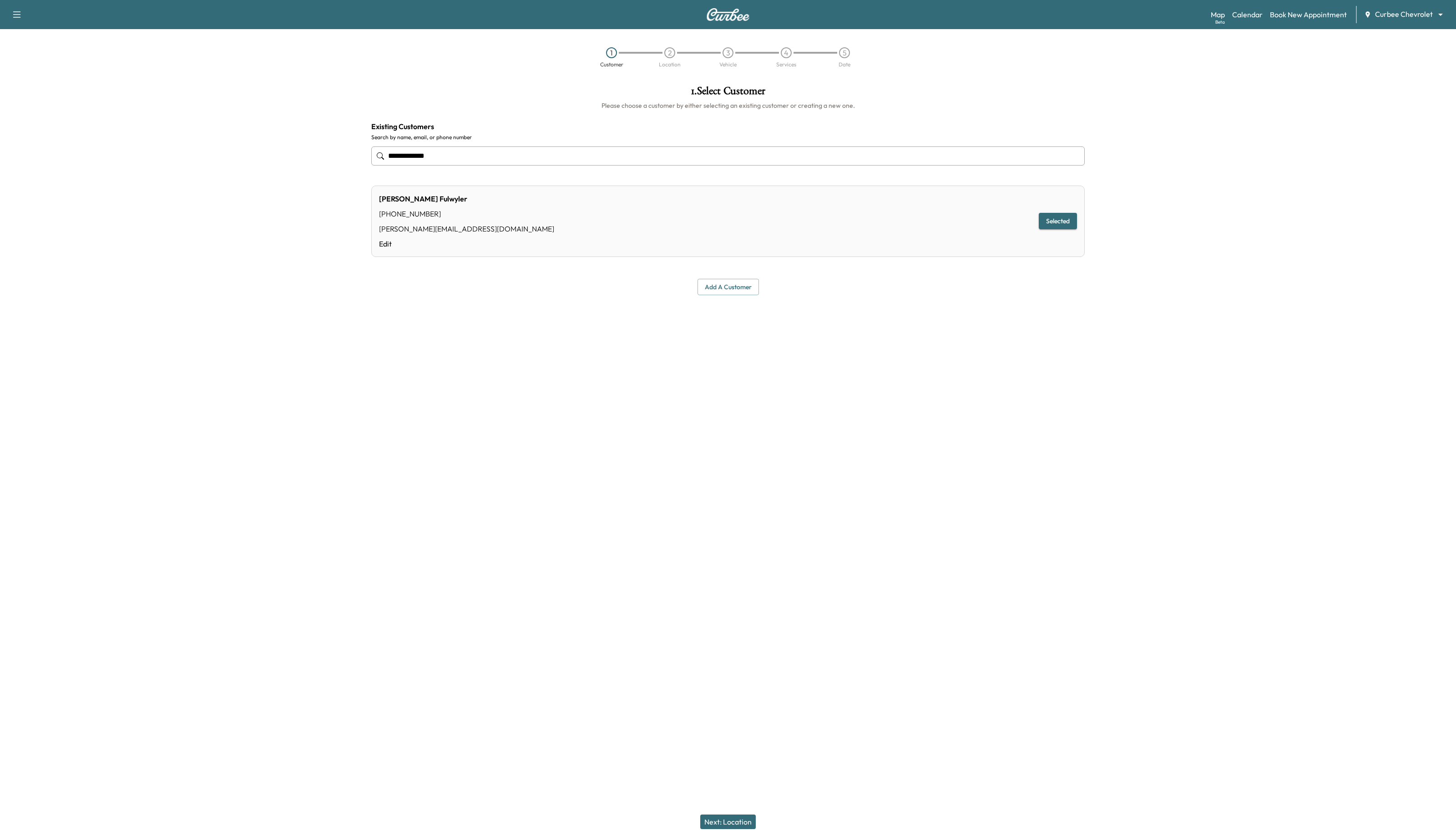
drag, startPoint x: 709, startPoint y: 827, endPoint x: 718, endPoint y: 816, distance: 14.2
click at [709, 826] on button "Next: Location" at bounding box center [728, 823] width 55 height 15
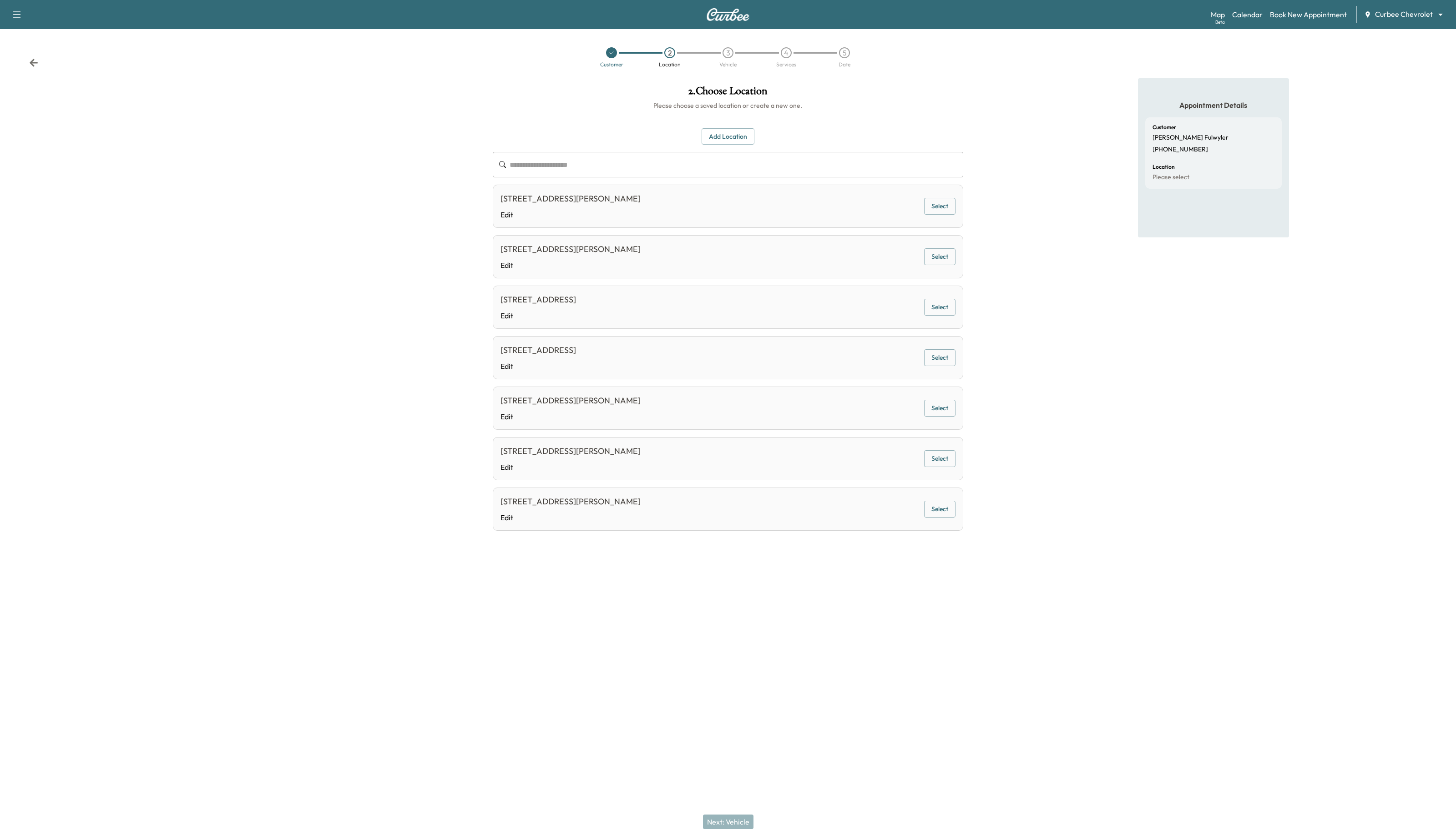
click at [952, 307] on button "Select" at bounding box center [940, 307] width 32 height 17
drag, startPoint x: 729, startPoint y: 823, endPoint x: 742, endPoint y: 750, distance: 74.1
click at [730, 823] on button "Next: Vehicle" at bounding box center [728, 823] width 50 height 15
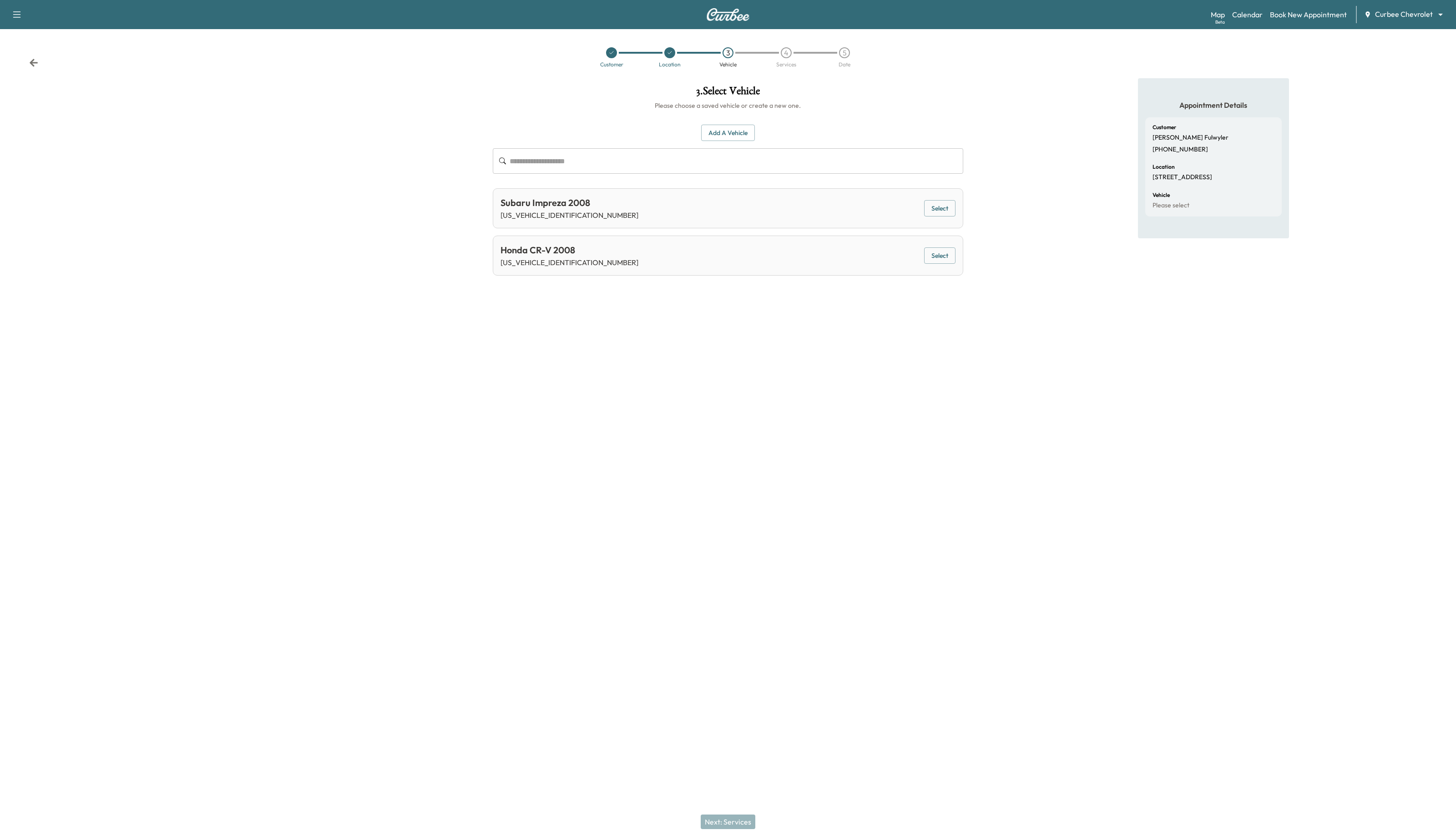
drag, startPoint x: 773, startPoint y: 199, endPoint x: 800, endPoint y: 200, distance: 27.0
click at [774, 199] on div "Subaru Impreza 2008 [US_VEHICLE_IDENTIFICATION_NUMBER] Select" at bounding box center [728, 208] width 471 height 40
click at [959, 209] on div "Subaru Impreza 2008 [US_VEHICLE_IDENTIFICATION_NUMBER] Select" at bounding box center [728, 208] width 471 height 40
click at [946, 207] on button "Select" at bounding box center [940, 208] width 32 height 17
click at [740, 823] on button "Next: Services" at bounding box center [728, 823] width 55 height 15
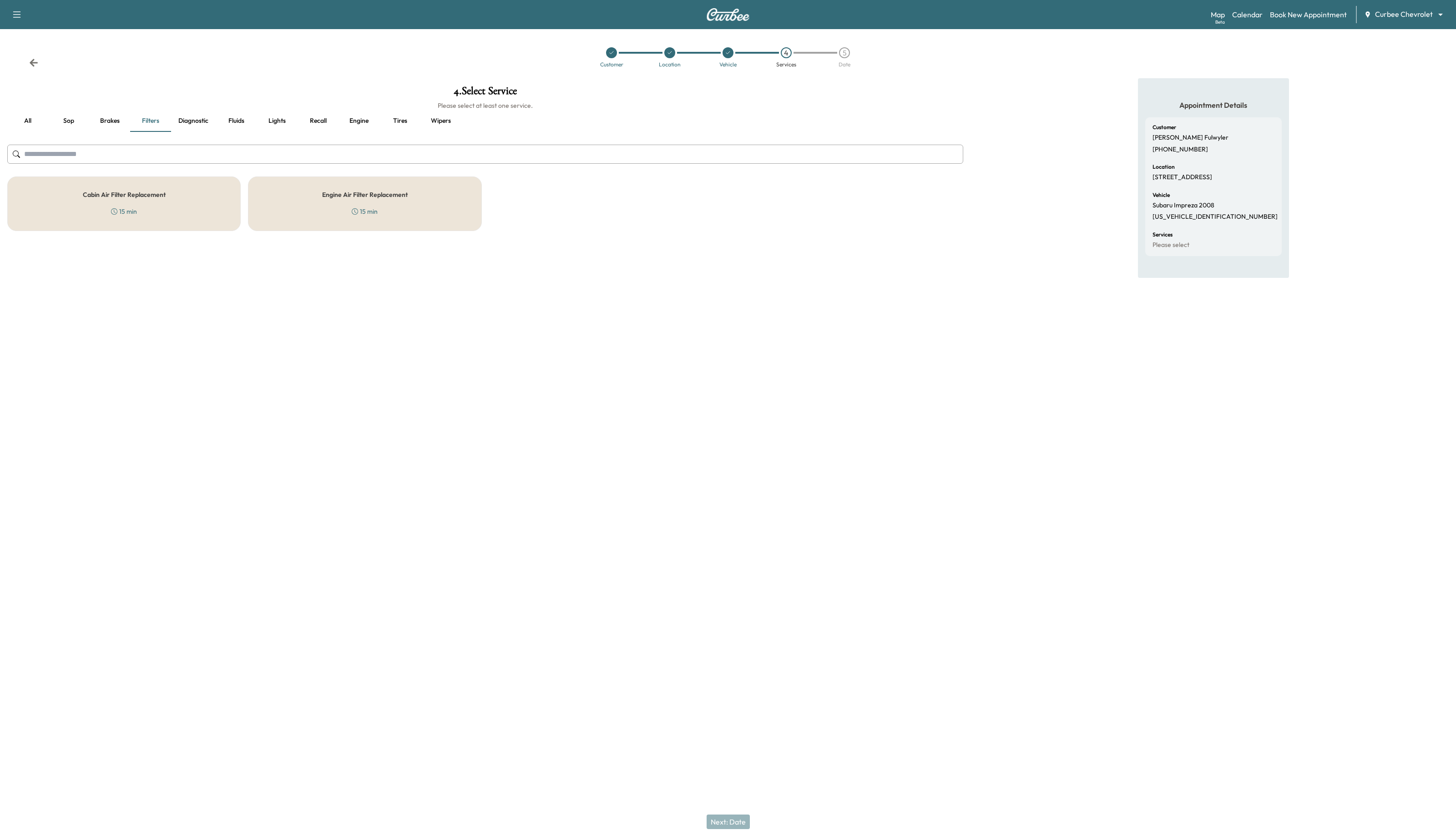
click at [189, 182] on div "Cabin Air Filter Replacement 15 min" at bounding box center [124, 203] width 234 height 55
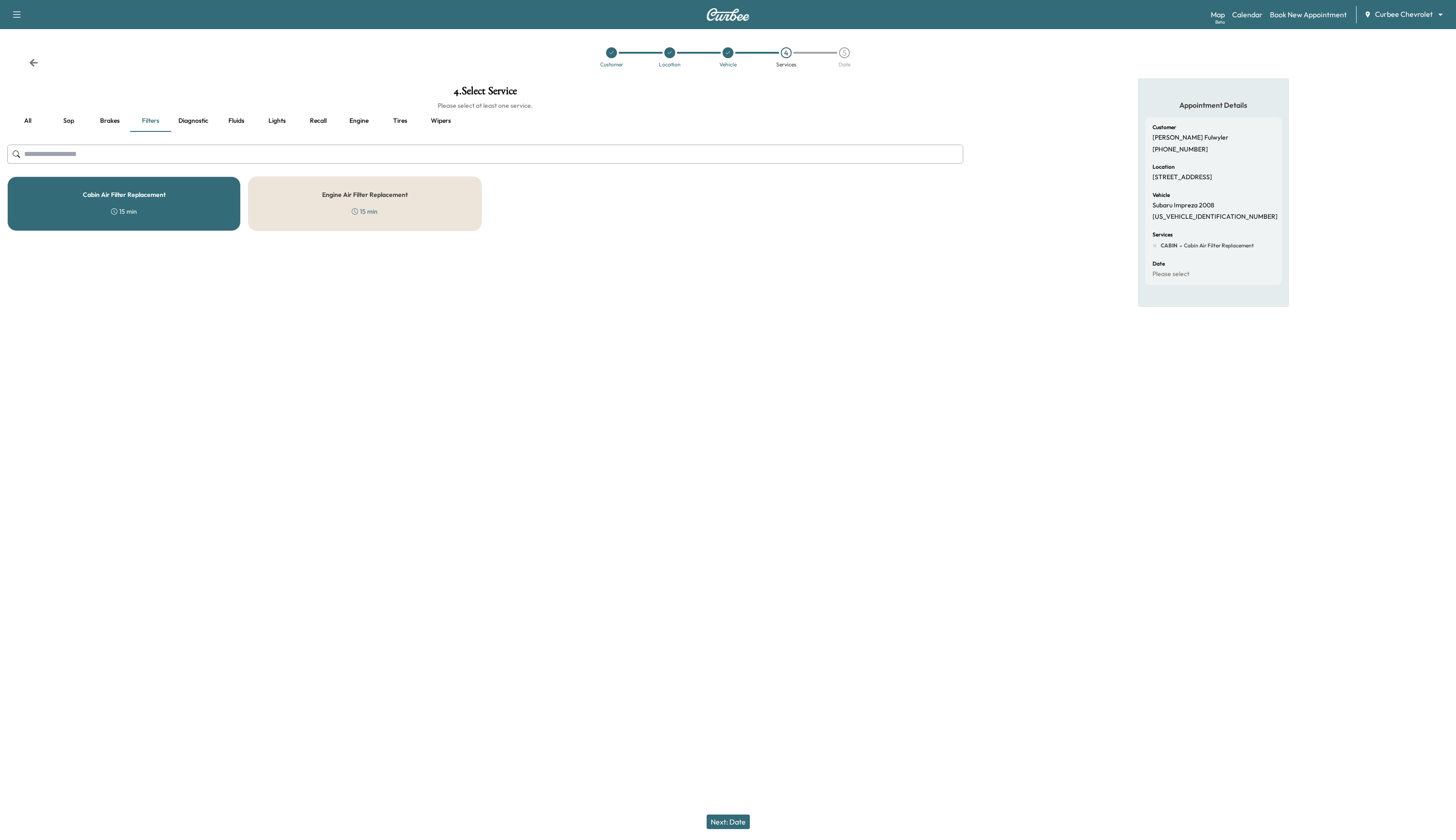
drag, startPoint x: 738, startPoint y: 824, endPoint x: 741, endPoint y: 812, distance: 12.4
click at [738, 824] on button "Next: Date" at bounding box center [728, 823] width 43 height 15
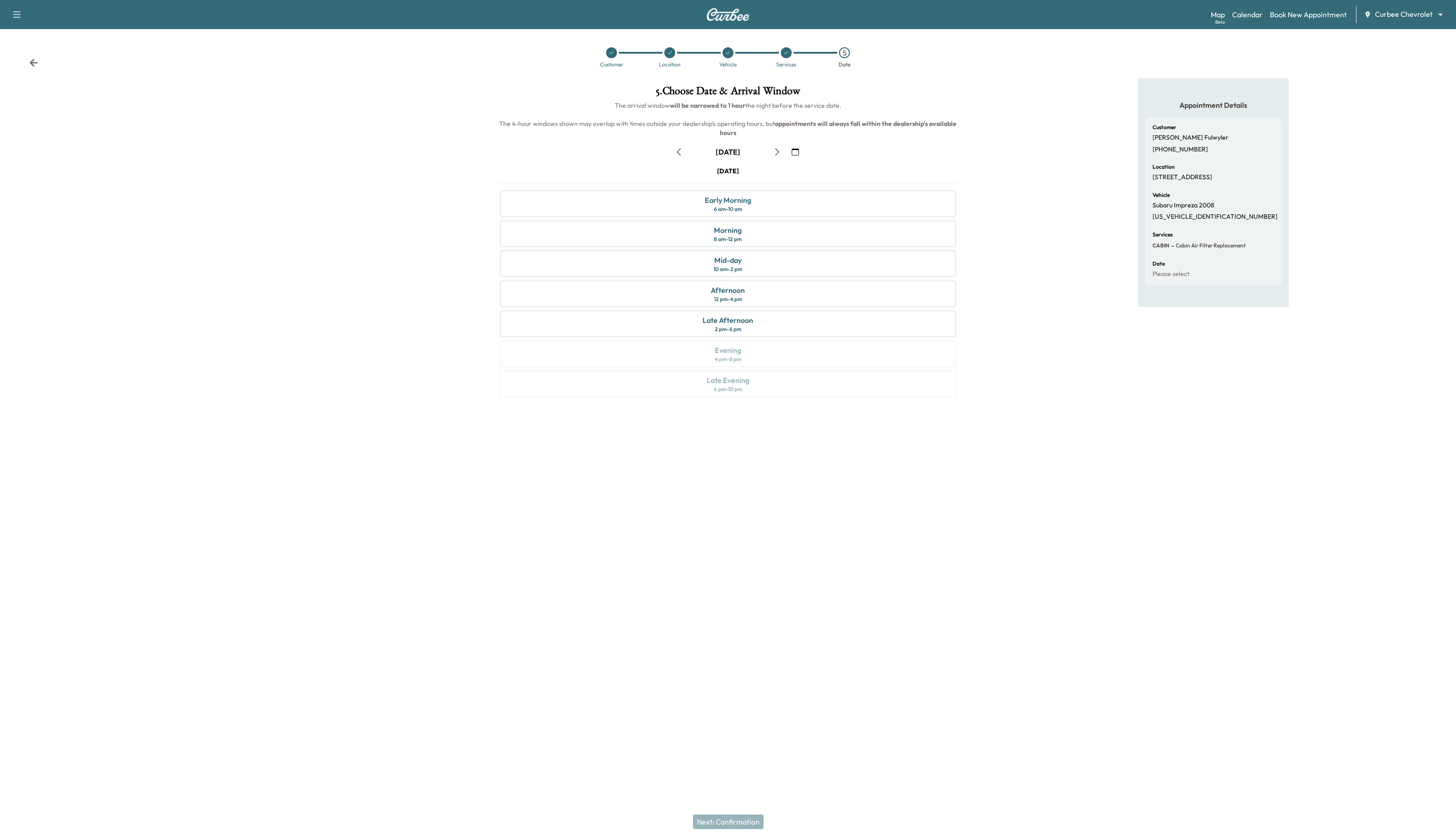
click at [680, 148] on icon "button" at bounding box center [679, 151] width 7 height 7
click at [718, 326] on div "2 pm - 6 pm" at bounding box center [728, 329] width 26 height 7
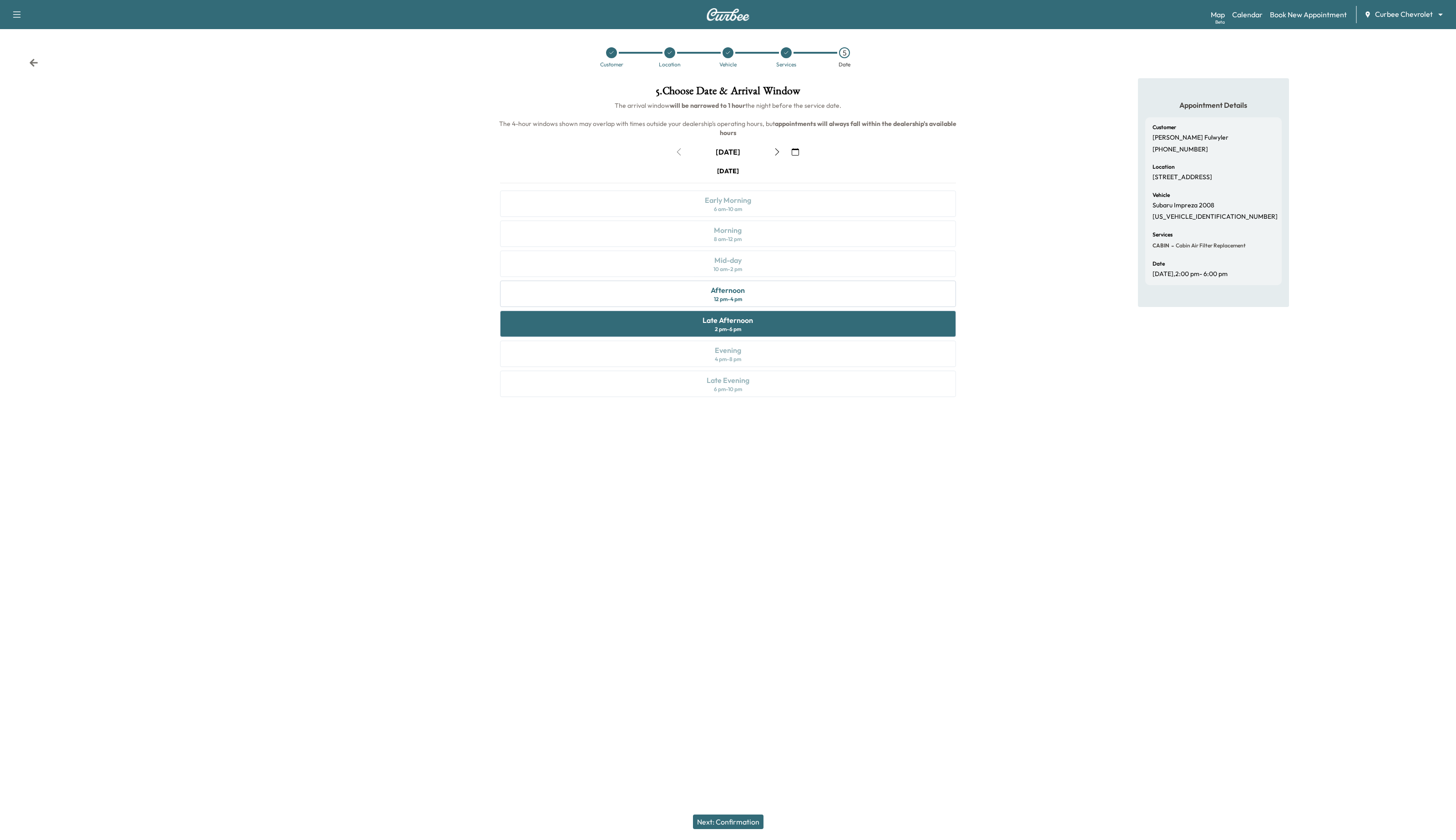
click at [722, 823] on button "Next: Confirmation" at bounding box center [728, 823] width 71 height 15
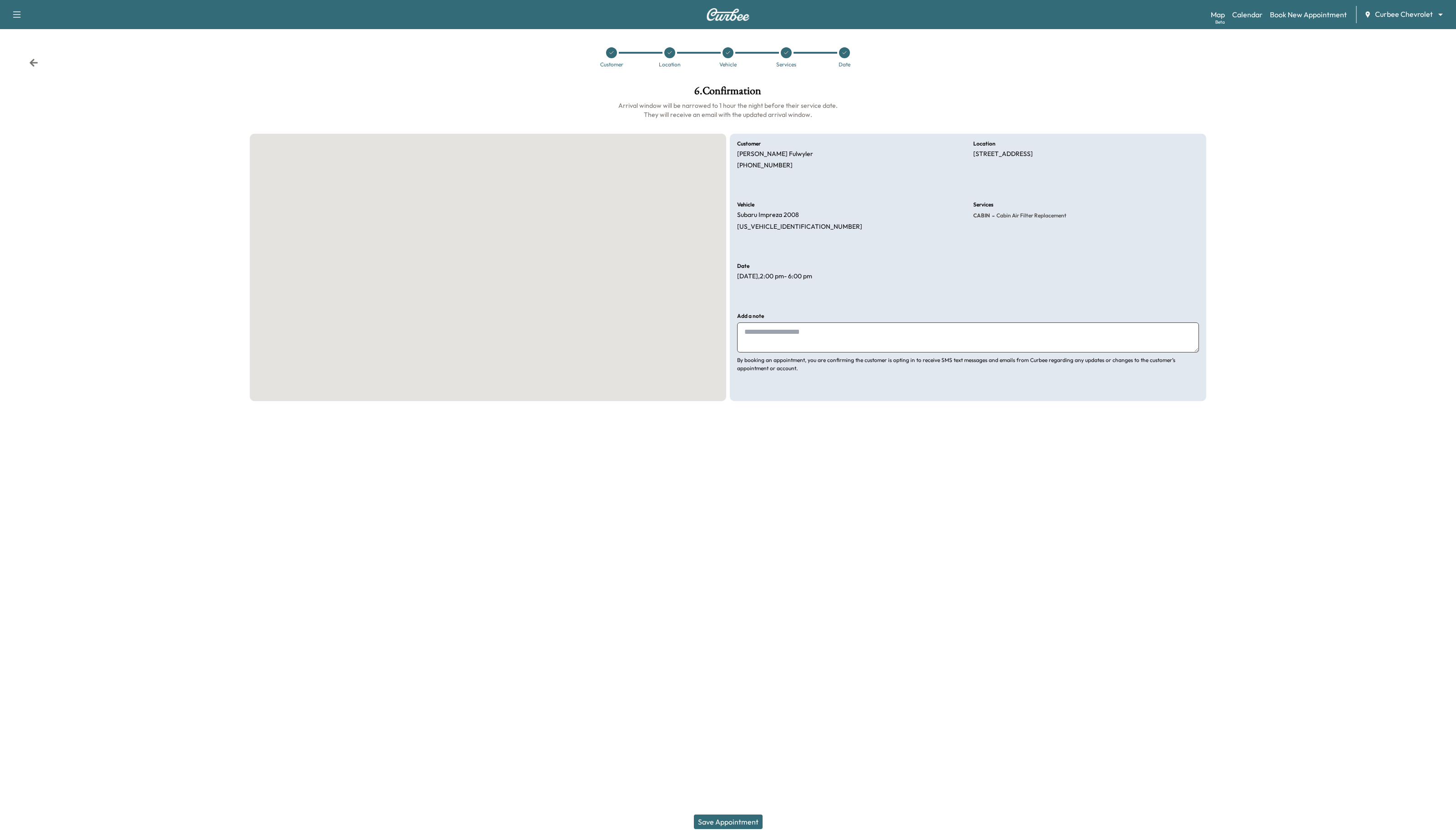
click at [722, 823] on button "Save Appointment" at bounding box center [728, 823] width 69 height 15
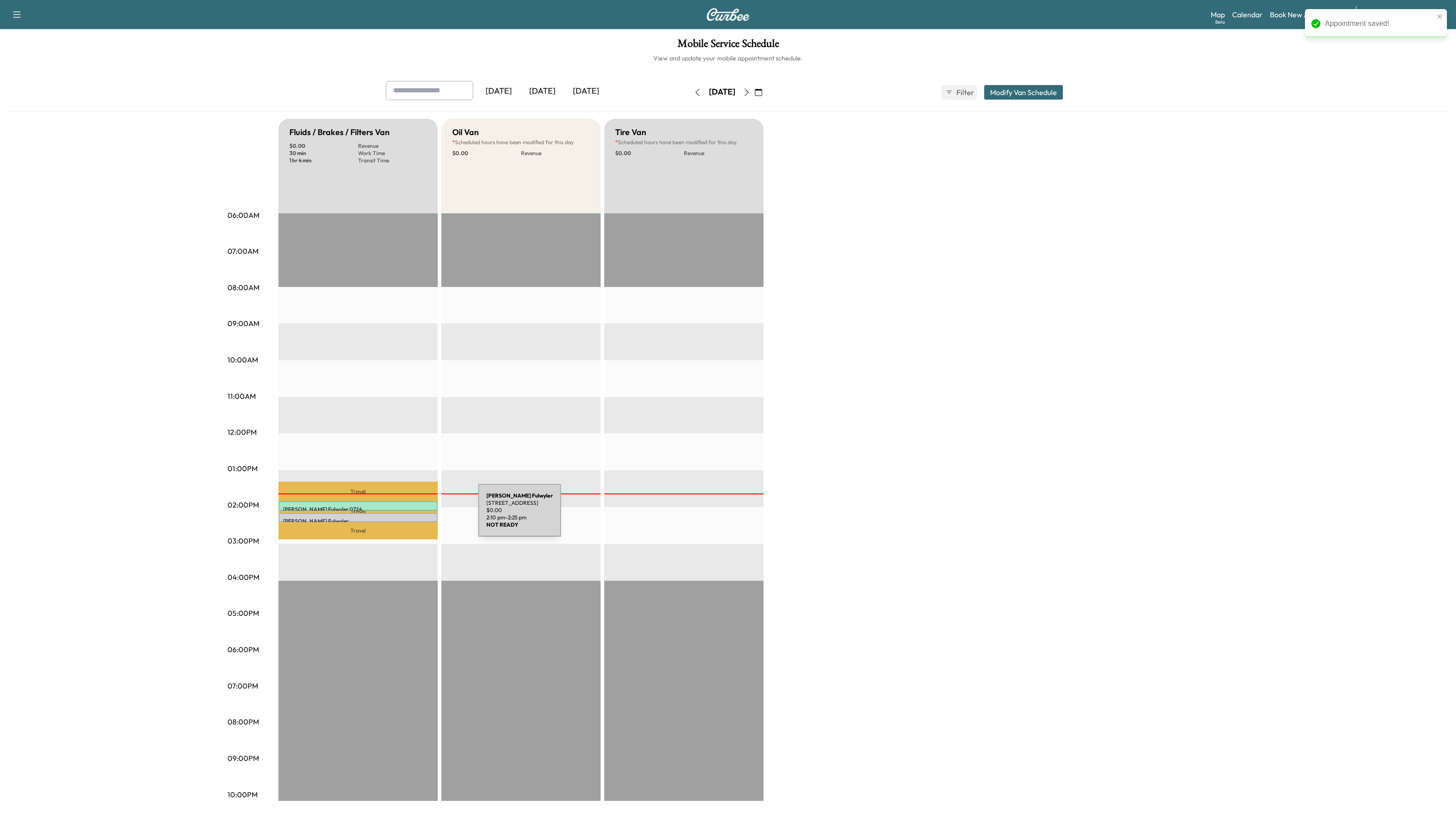
click at [411, 518] on p "[PERSON_NAME]" at bounding box center [357, 521] width 150 height 7
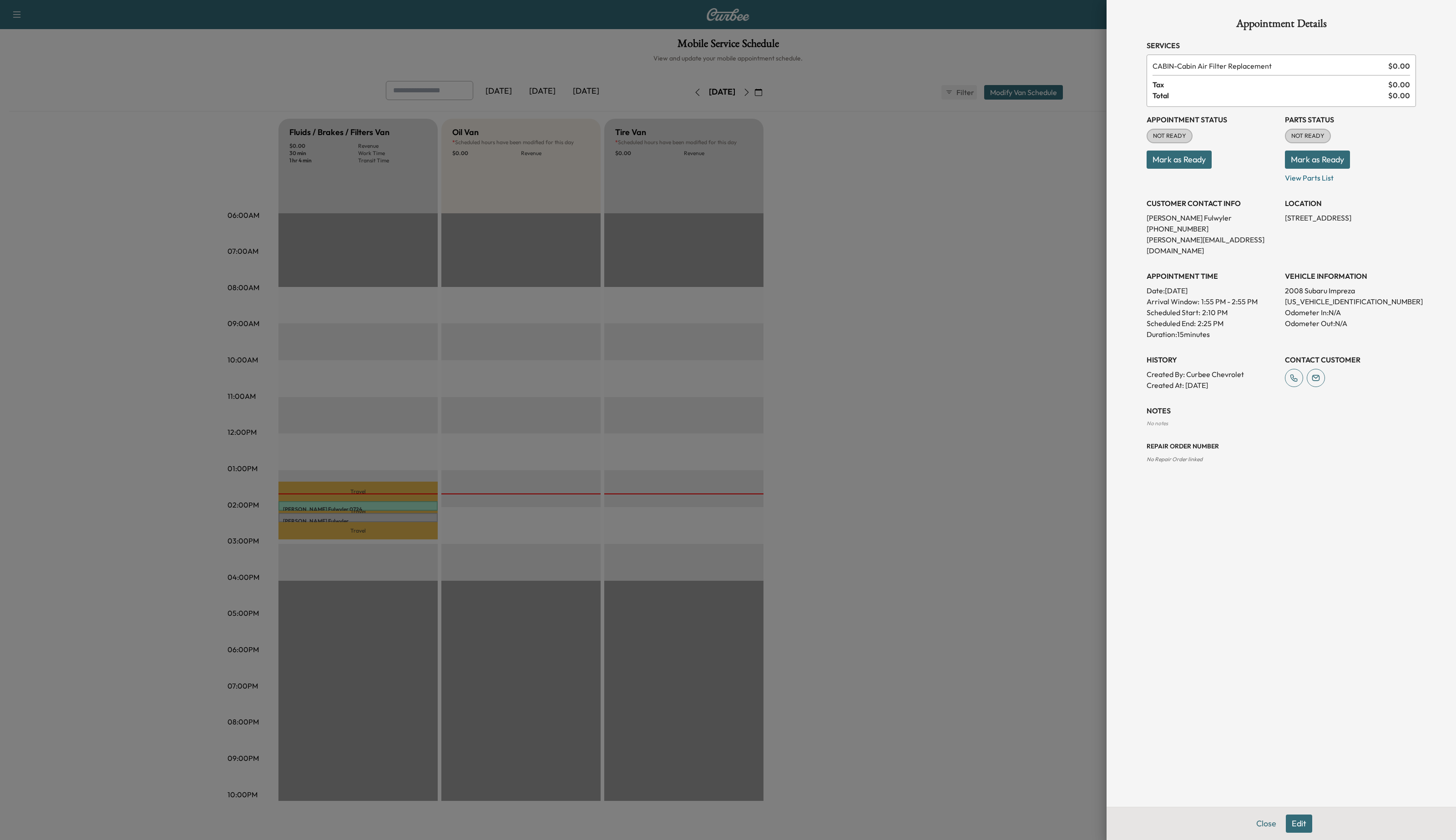
click at [1181, 159] on button "Mark as Ready" at bounding box center [1179, 160] width 65 height 18
click at [1093, 483] on div at bounding box center [728, 420] width 1456 height 840
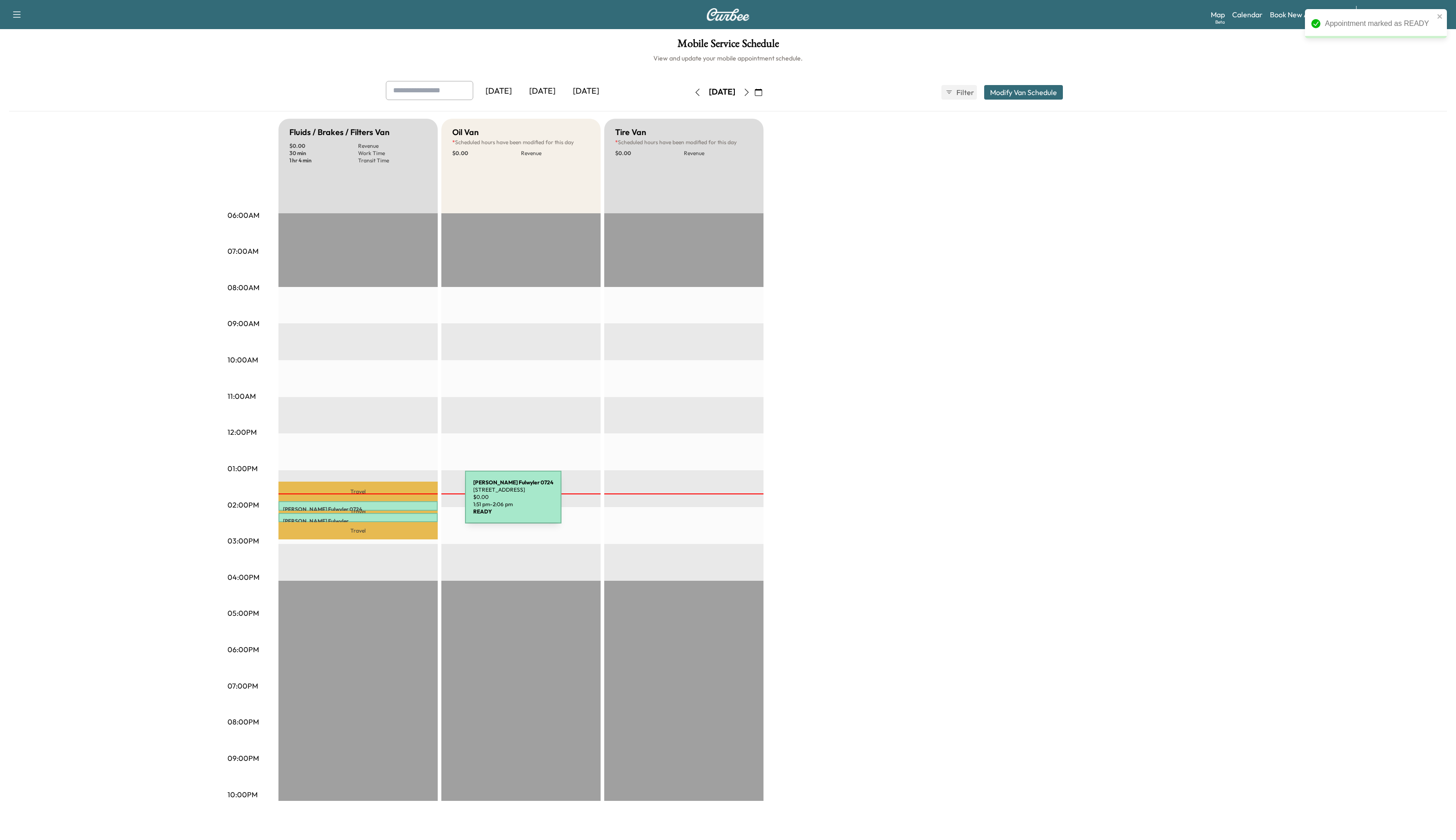
click at [396, 506] on p "[PERSON_NAME] 0724" at bounding box center [357, 510] width 150 height 7
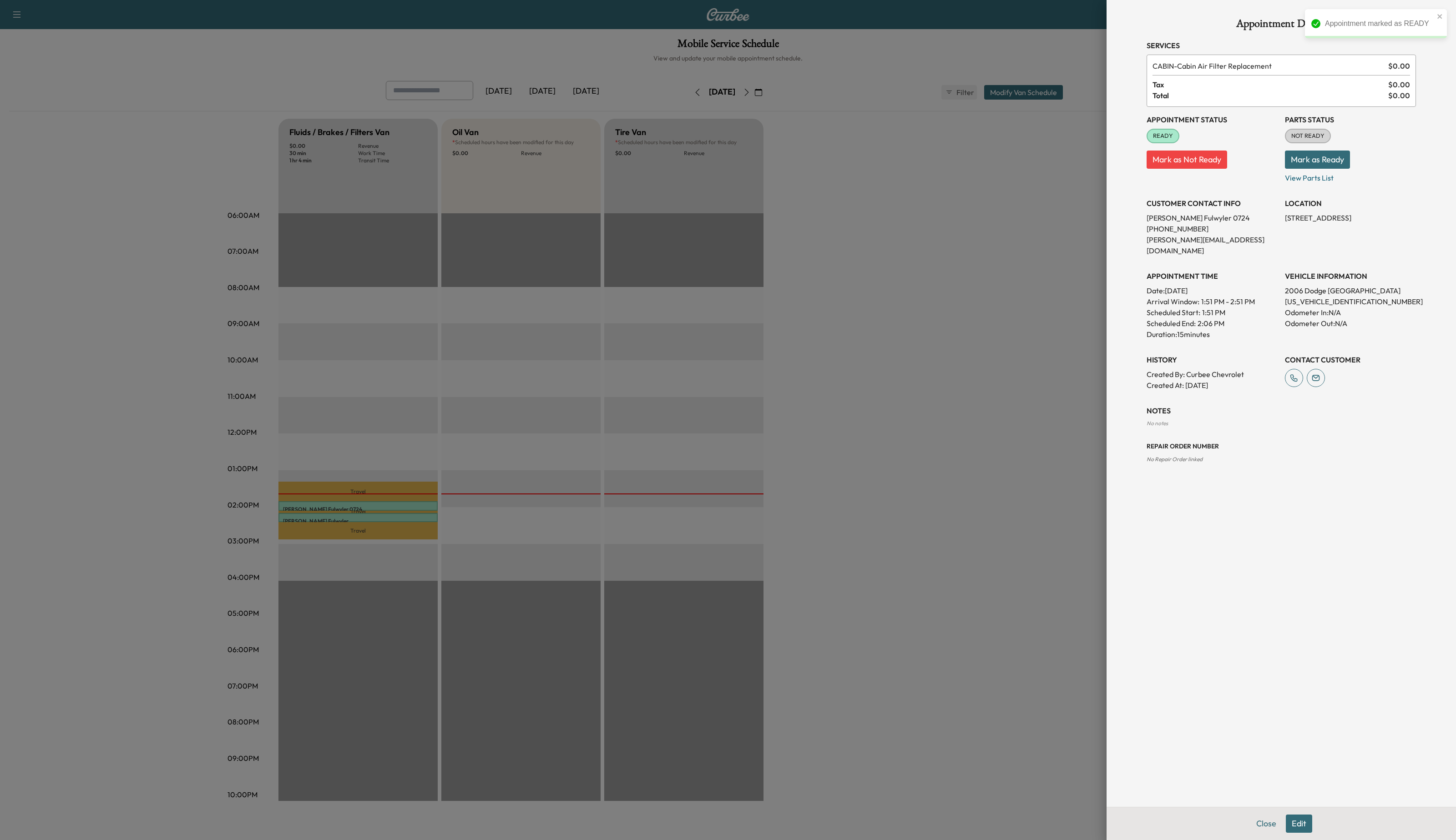
click at [430, 391] on div at bounding box center [728, 420] width 1456 height 840
